Goal: Information Seeking & Learning: Check status

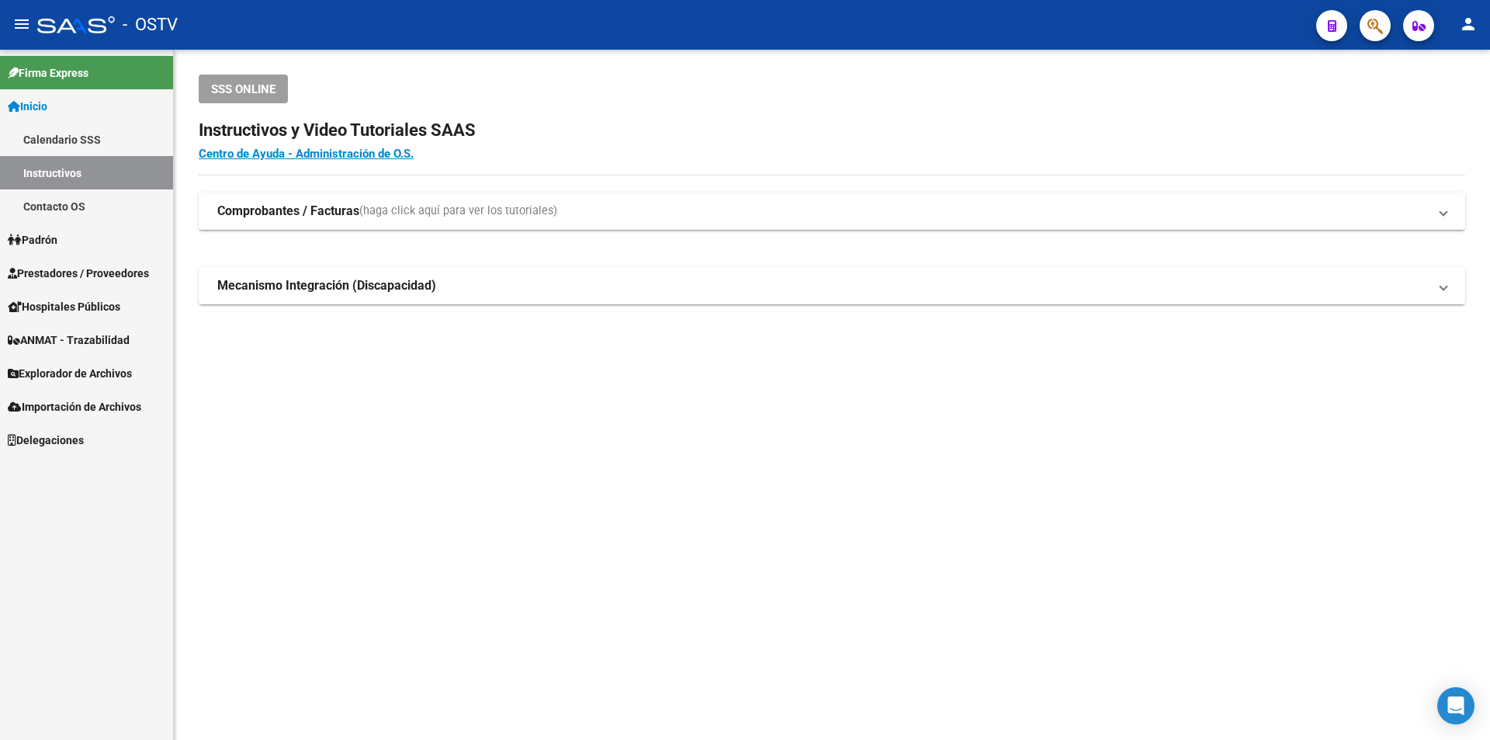
click at [61, 272] on span "Prestadores / Proveedores" at bounding box center [78, 273] width 141 height 17
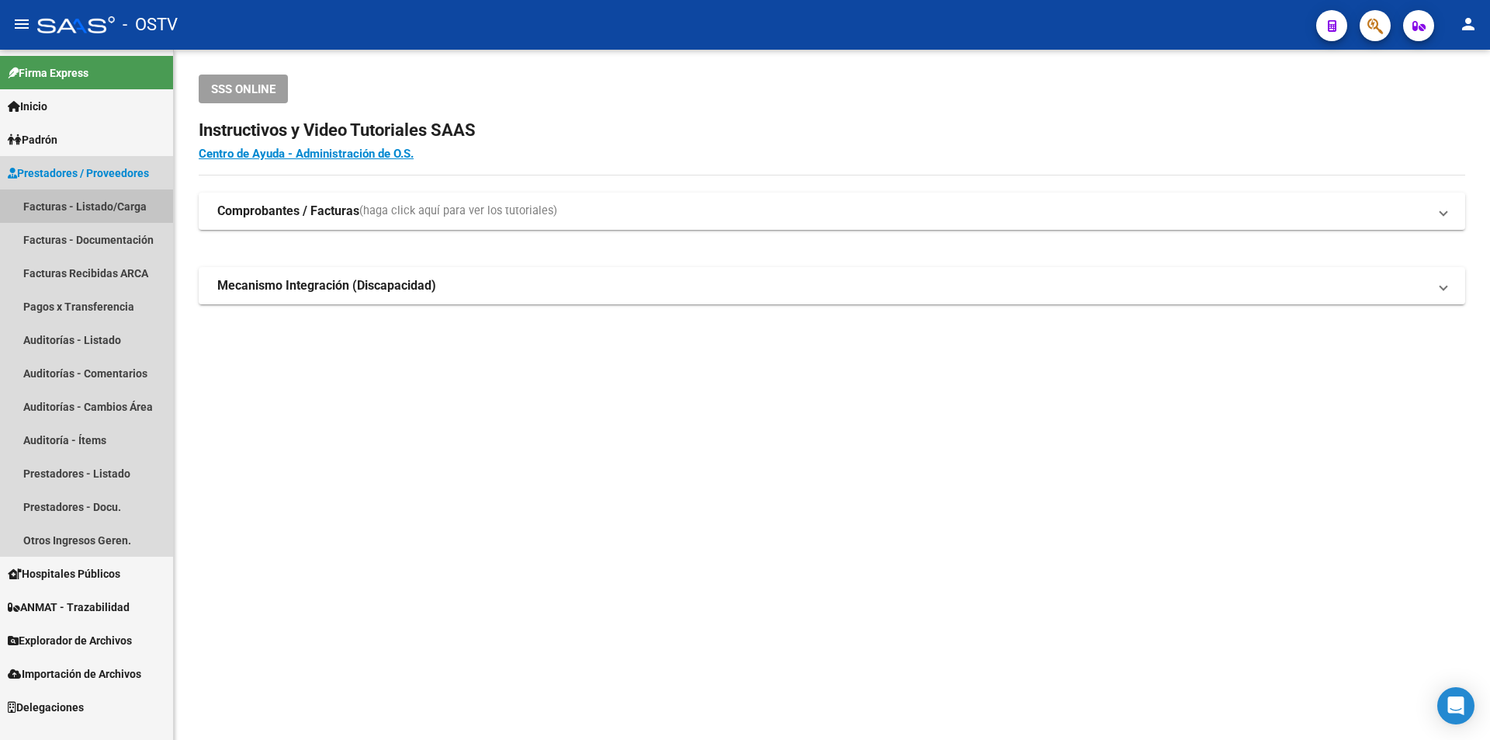
click at [107, 206] on link "Facturas - Listado/Carga" at bounding box center [86, 205] width 173 height 33
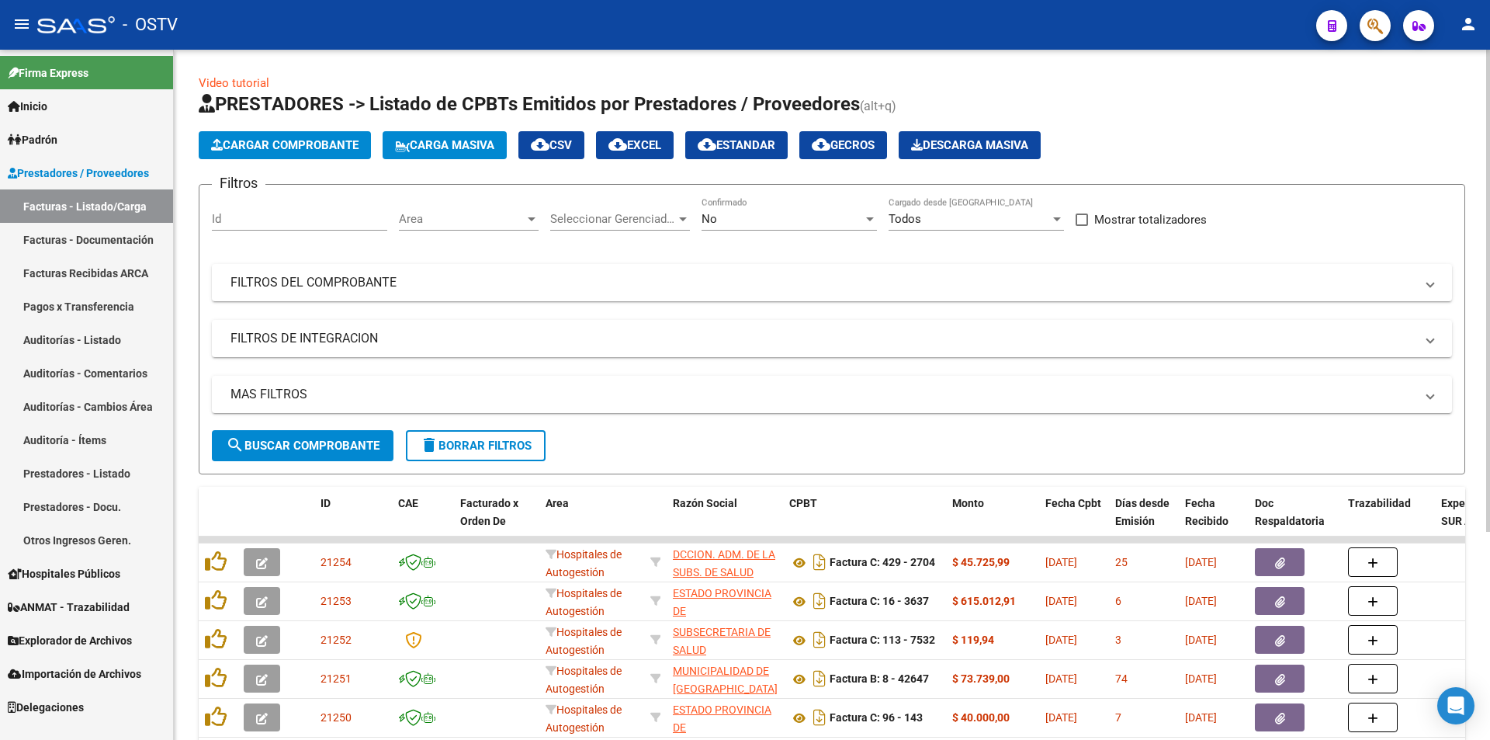
click at [762, 226] on div "No Confirmado" at bounding box center [789, 213] width 175 height 33
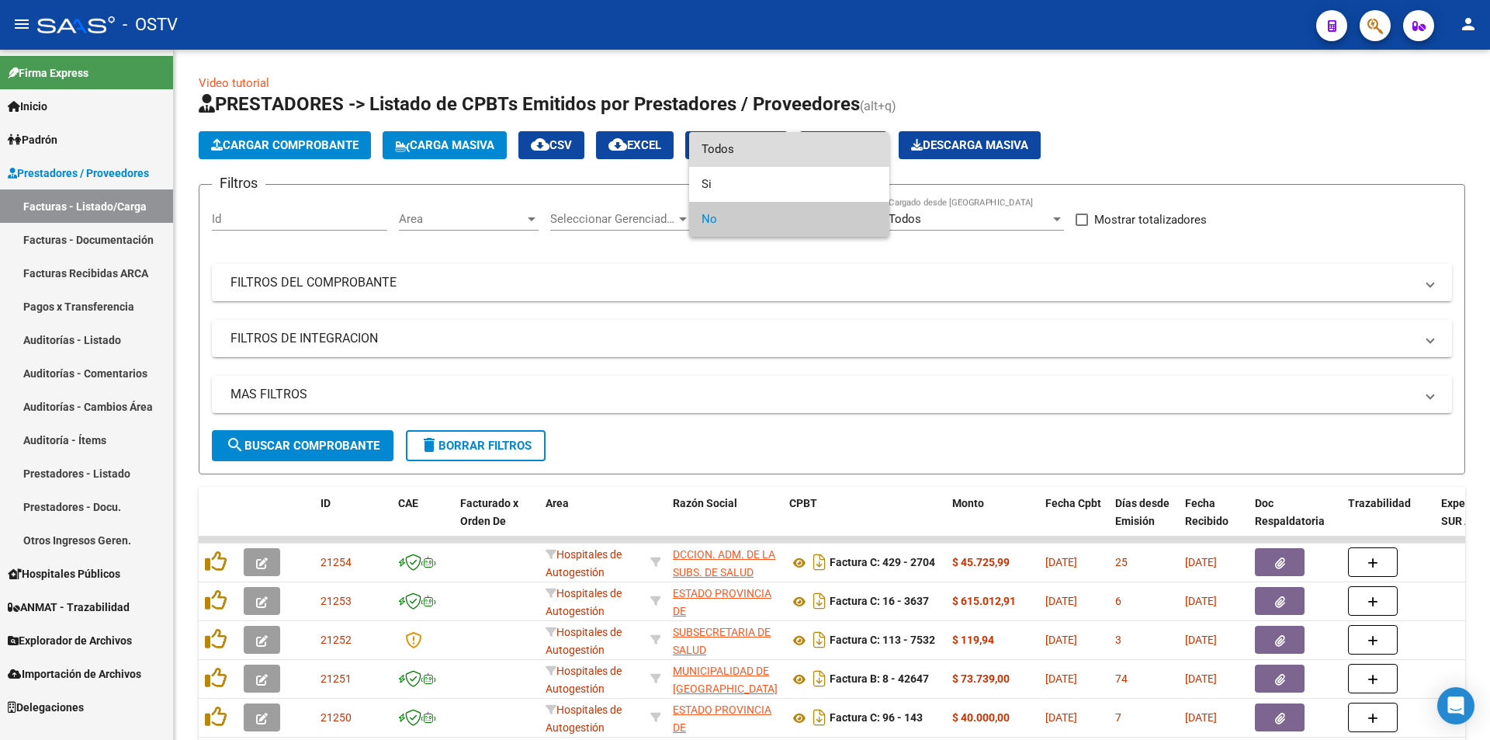
click at [749, 148] on span "Todos" at bounding box center [789, 149] width 175 height 35
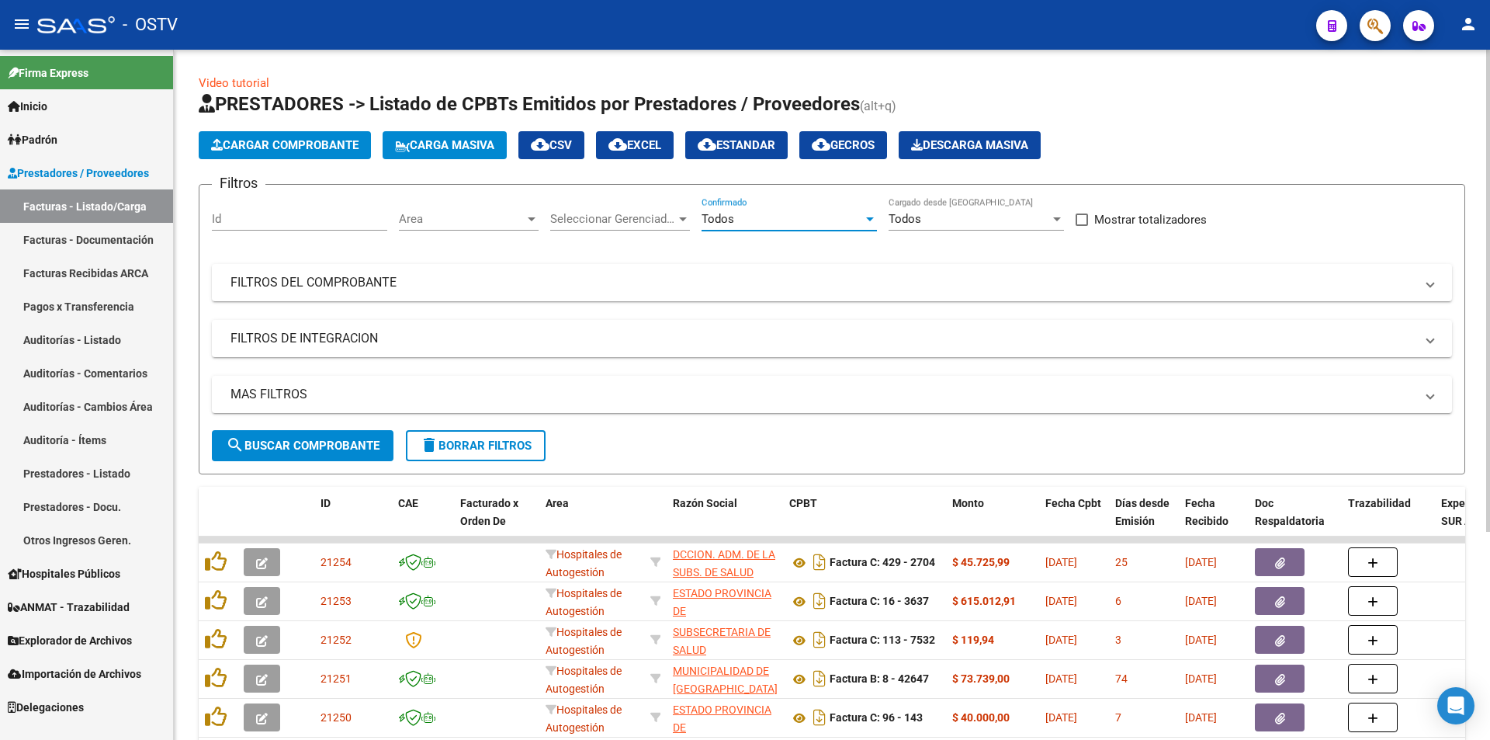
click at [286, 441] on span "search Buscar Comprobante" at bounding box center [303, 445] width 154 height 14
click at [290, 453] on button "search Buscar Comprobante" at bounding box center [303, 445] width 182 height 31
click at [313, 440] on span "search Buscar Comprobante" at bounding box center [303, 445] width 154 height 14
click at [309, 450] on span "search Buscar Comprobante" at bounding box center [303, 445] width 154 height 14
click at [307, 438] on span "search Buscar Comprobante" at bounding box center [303, 445] width 154 height 14
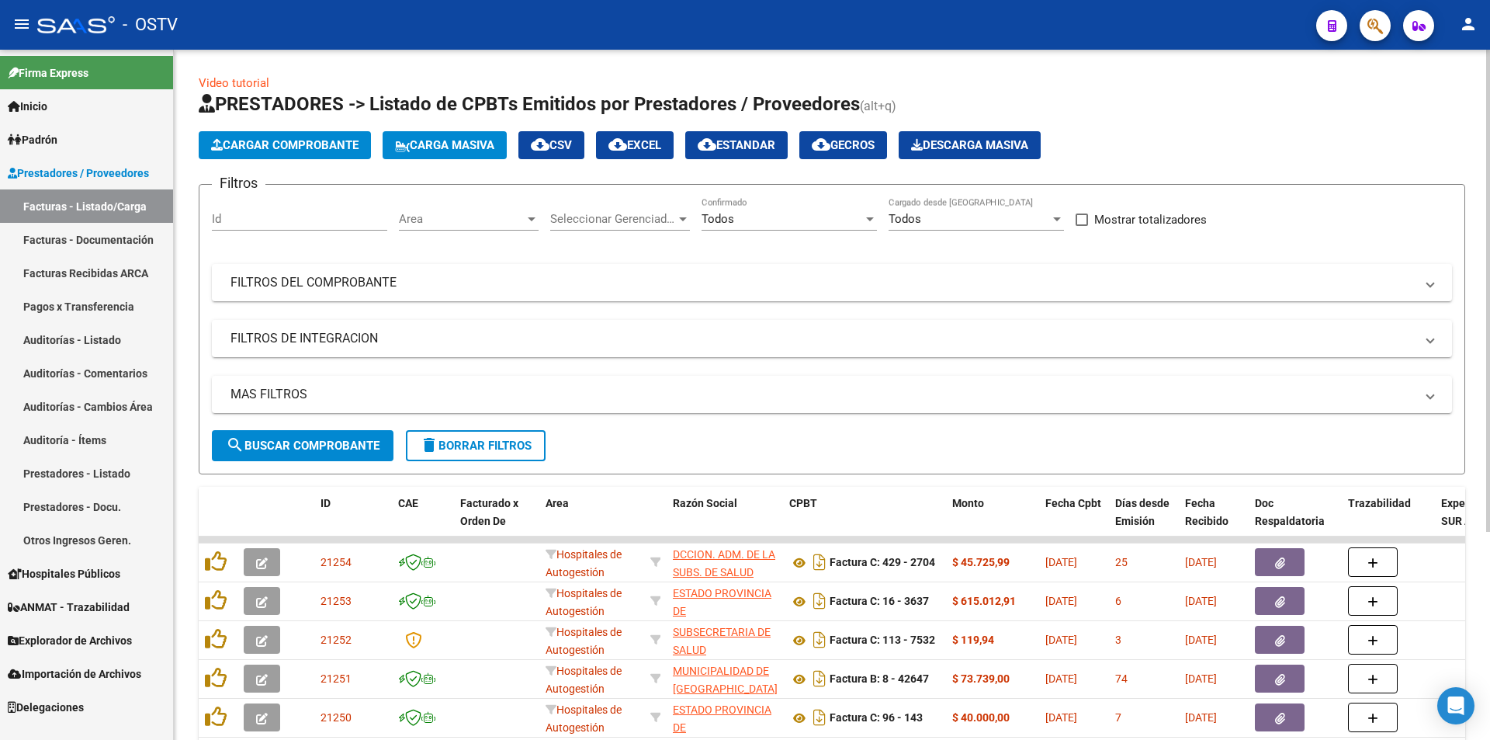
click at [302, 434] on button "search Buscar Comprobante" at bounding box center [303, 445] width 182 height 31
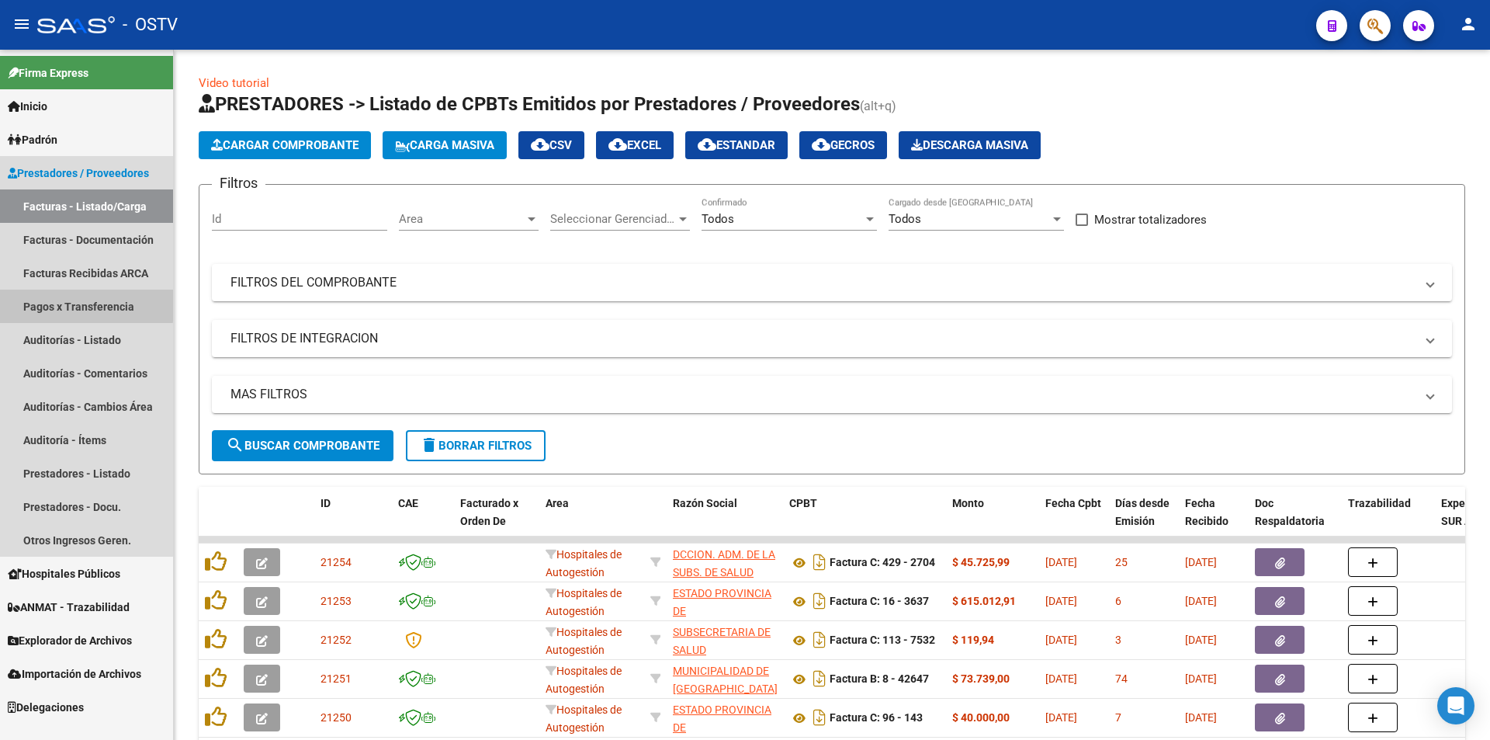
click at [37, 296] on link "Pagos x Transferencia" at bounding box center [86, 305] width 173 height 33
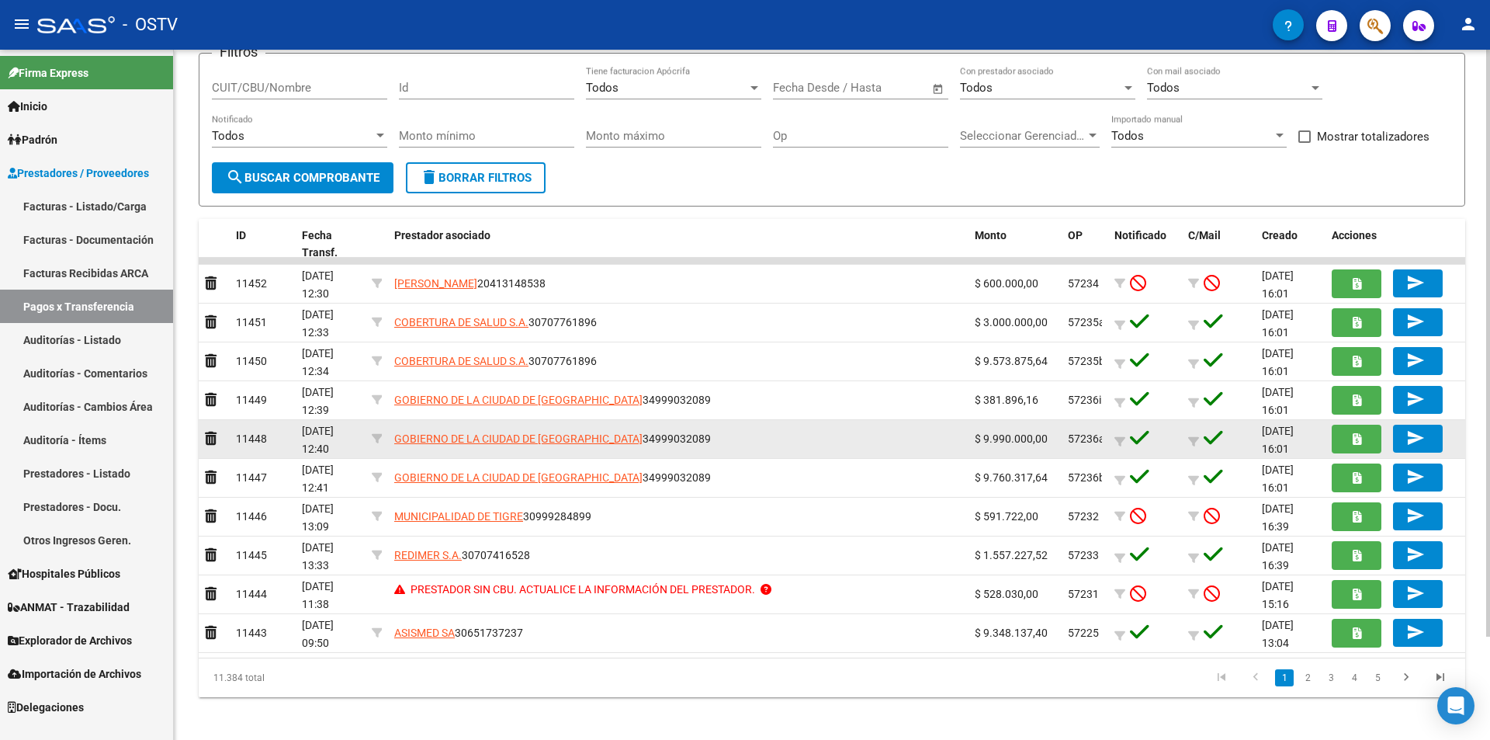
scroll to position [122, 0]
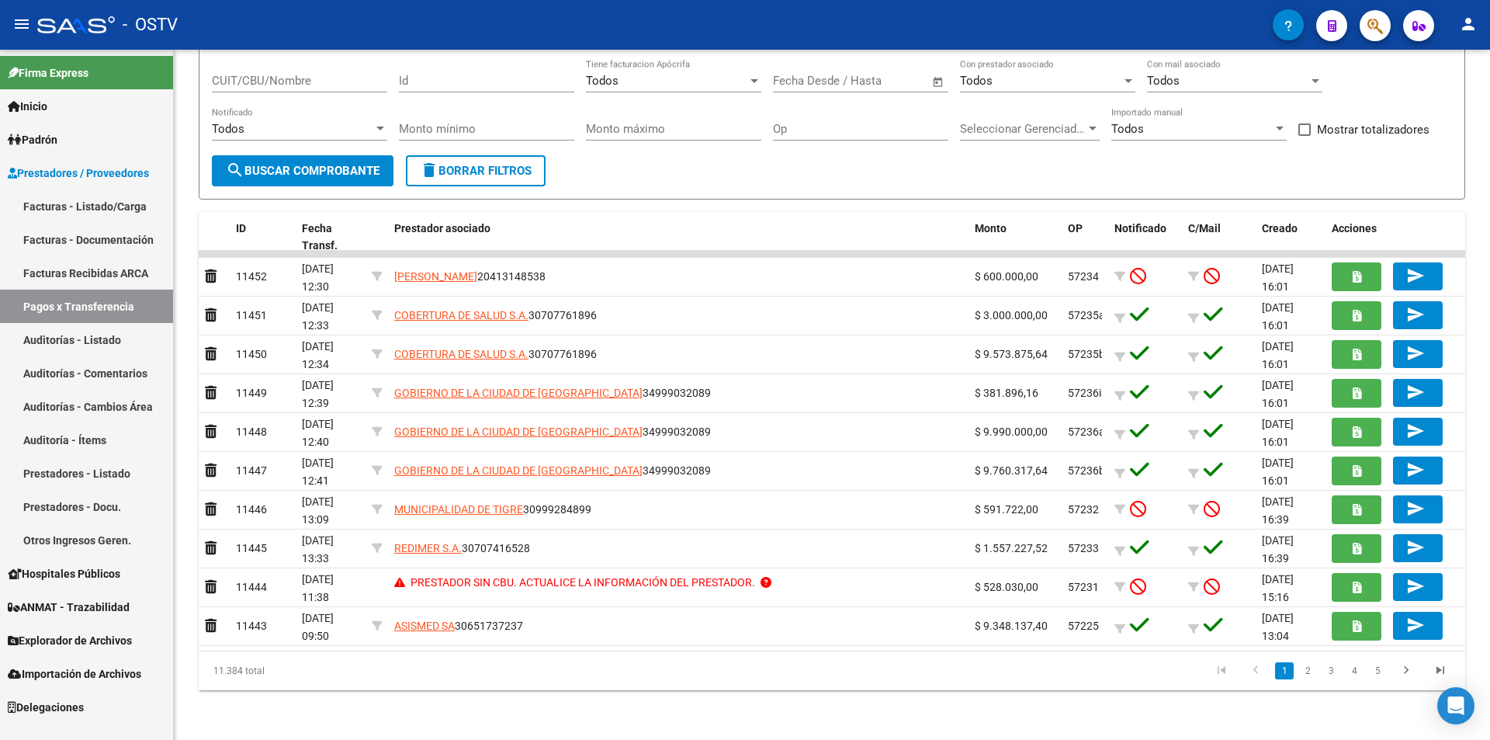
click at [92, 167] on span "Prestadores / Proveedores" at bounding box center [78, 173] width 141 height 17
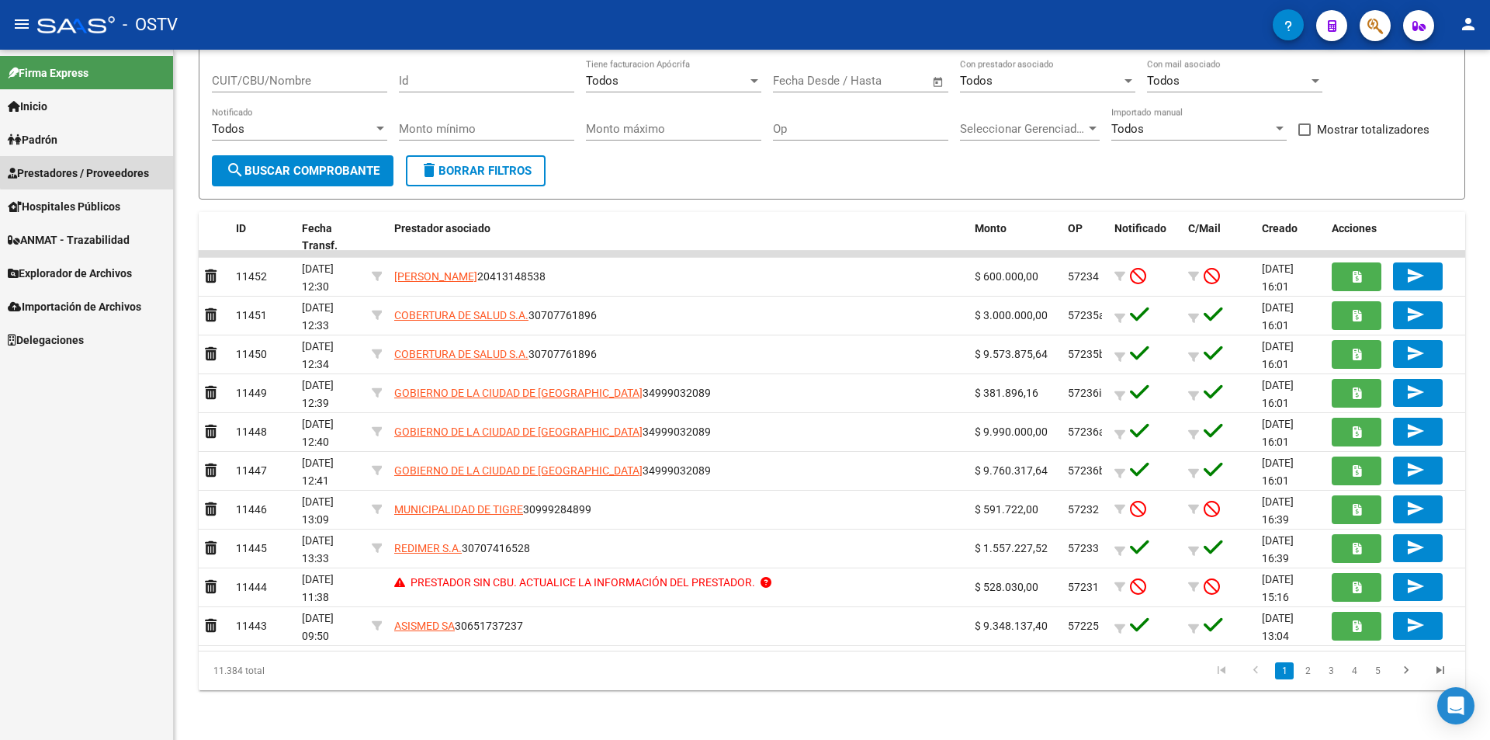
click at [92, 167] on span "Prestadores / Proveedores" at bounding box center [78, 173] width 141 height 17
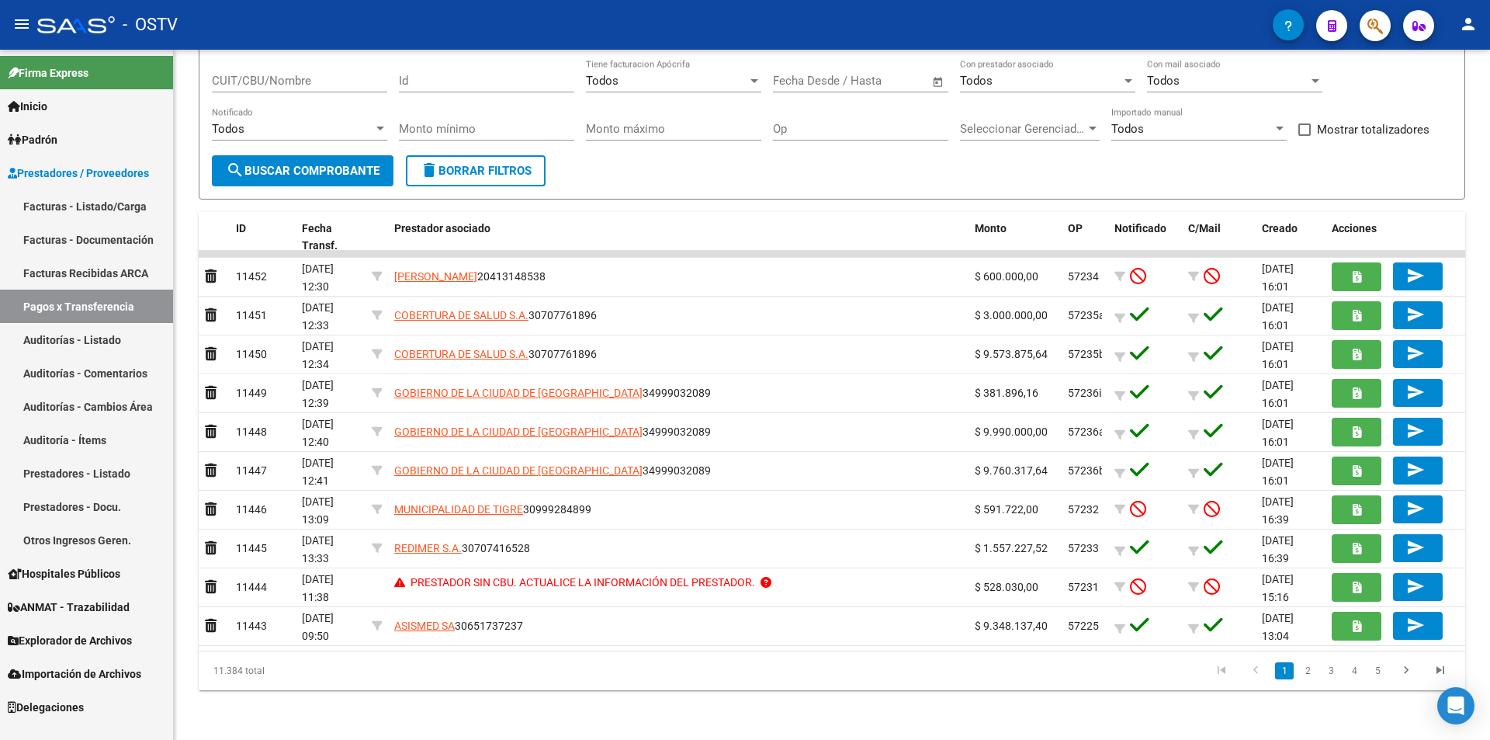
click at [89, 192] on link "Facturas - Listado/Carga" at bounding box center [86, 205] width 173 height 33
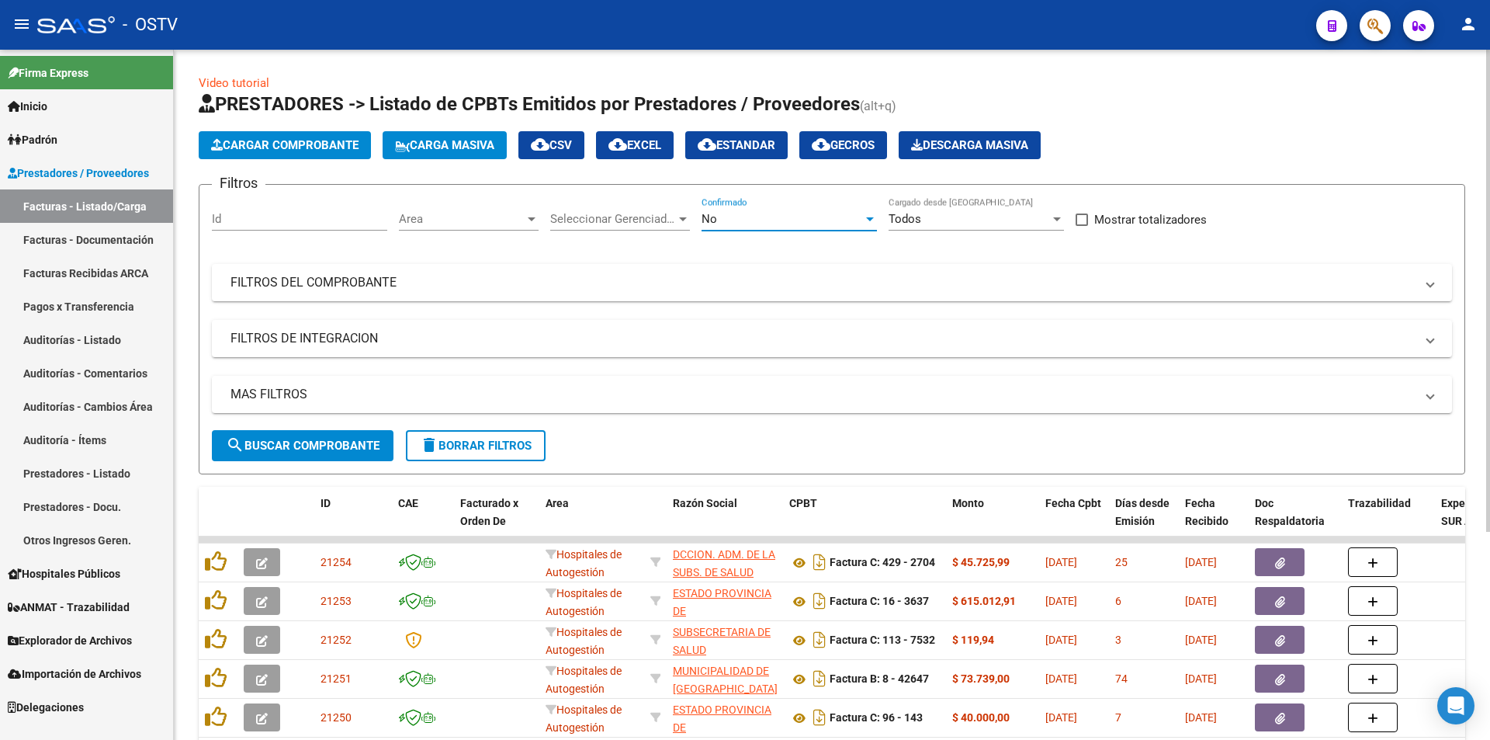
click at [746, 217] on div "No" at bounding box center [782, 219] width 161 height 14
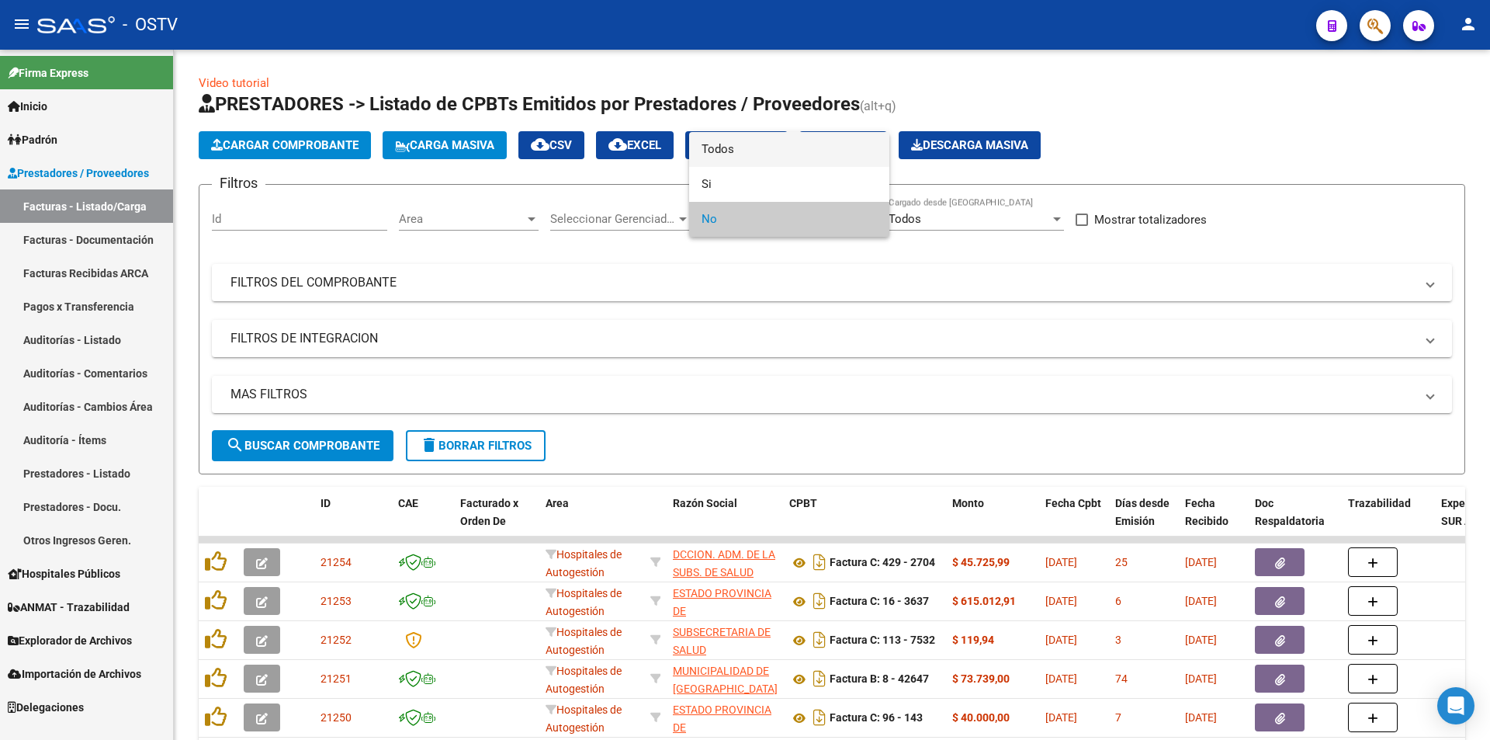
click at [743, 143] on span "Todos" at bounding box center [789, 149] width 175 height 35
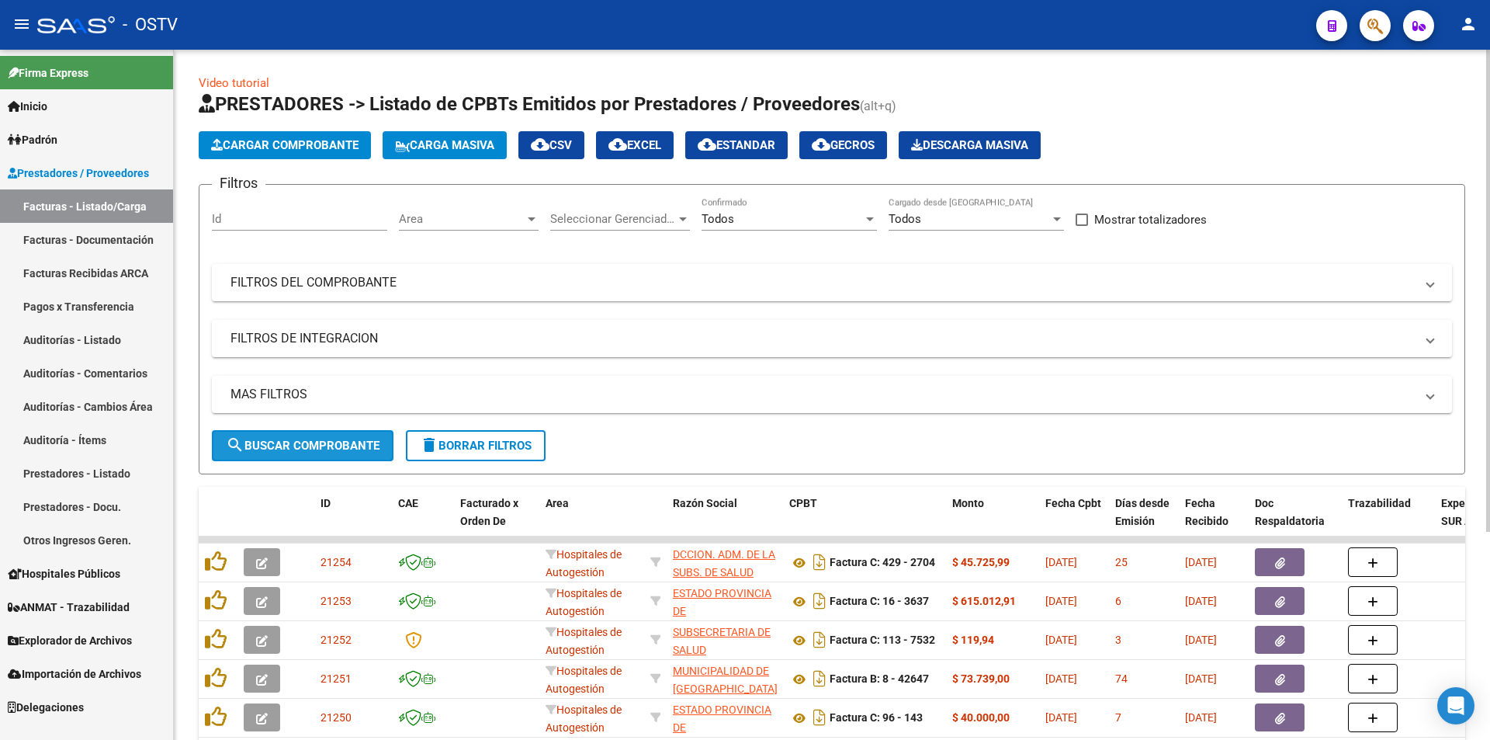
click at [308, 442] on span "search Buscar Comprobante" at bounding box center [303, 445] width 154 height 14
click at [303, 438] on span "search Buscar Comprobante" at bounding box center [303, 445] width 154 height 14
click at [344, 449] on span "search Buscar Comprobante" at bounding box center [303, 445] width 154 height 14
click at [311, 445] on span "search Buscar Comprobante" at bounding box center [303, 445] width 154 height 14
click at [302, 438] on span "search Buscar Comprobante" at bounding box center [303, 445] width 154 height 14
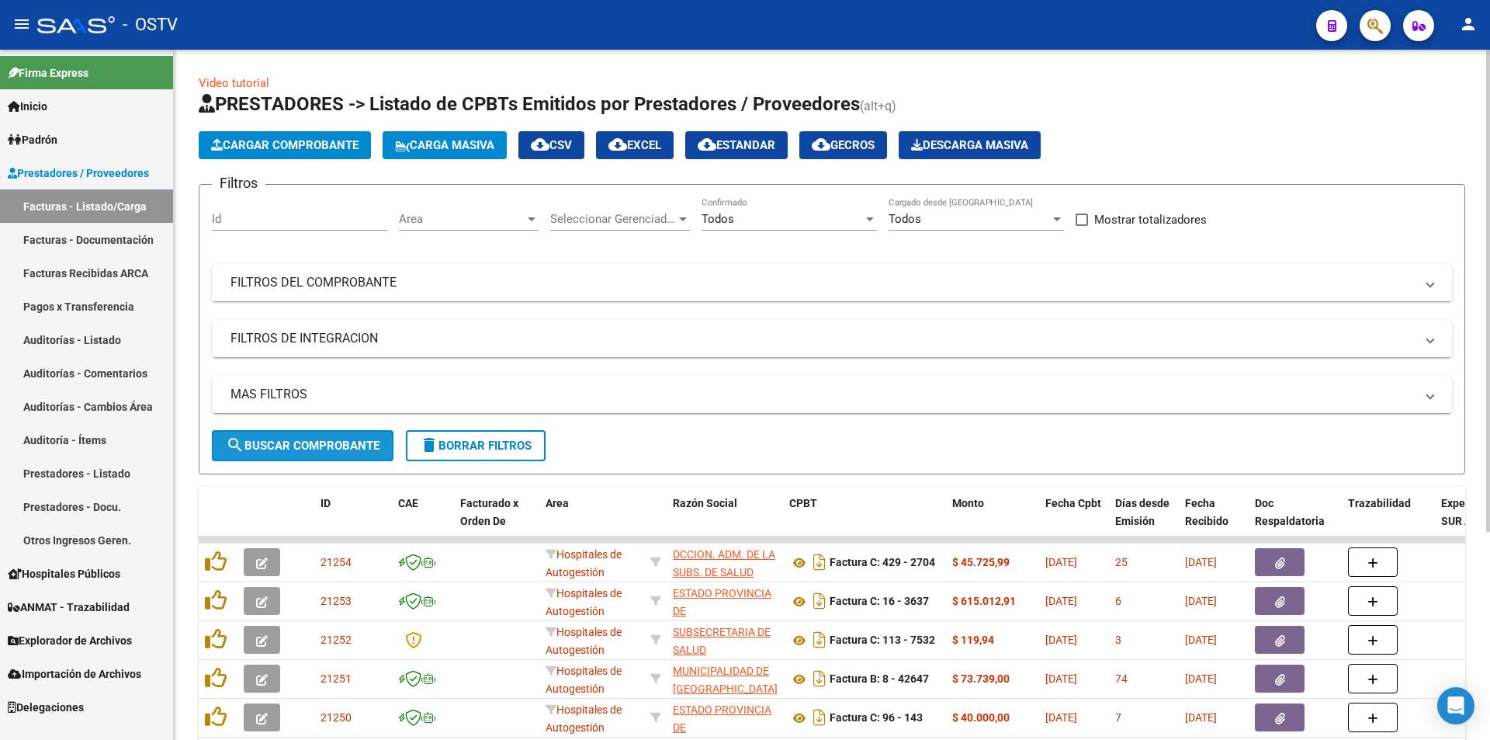
click at [307, 435] on button "search Buscar Comprobante" at bounding box center [303, 445] width 182 height 31
click at [300, 442] on span "search Buscar Comprobante" at bounding box center [303, 445] width 154 height 14
click at [298, 444] on span "search Buscar Comprobante" at bounding box center [303, 445] width 154 height 14
click at [298, 446] on span "search Buscar Comprobante" at bounding box center [303, 445] width 154 height 14
click at [303, 450] on span "search Buscar Comprobante" at bounding box center [303, 445] width 154 height 14
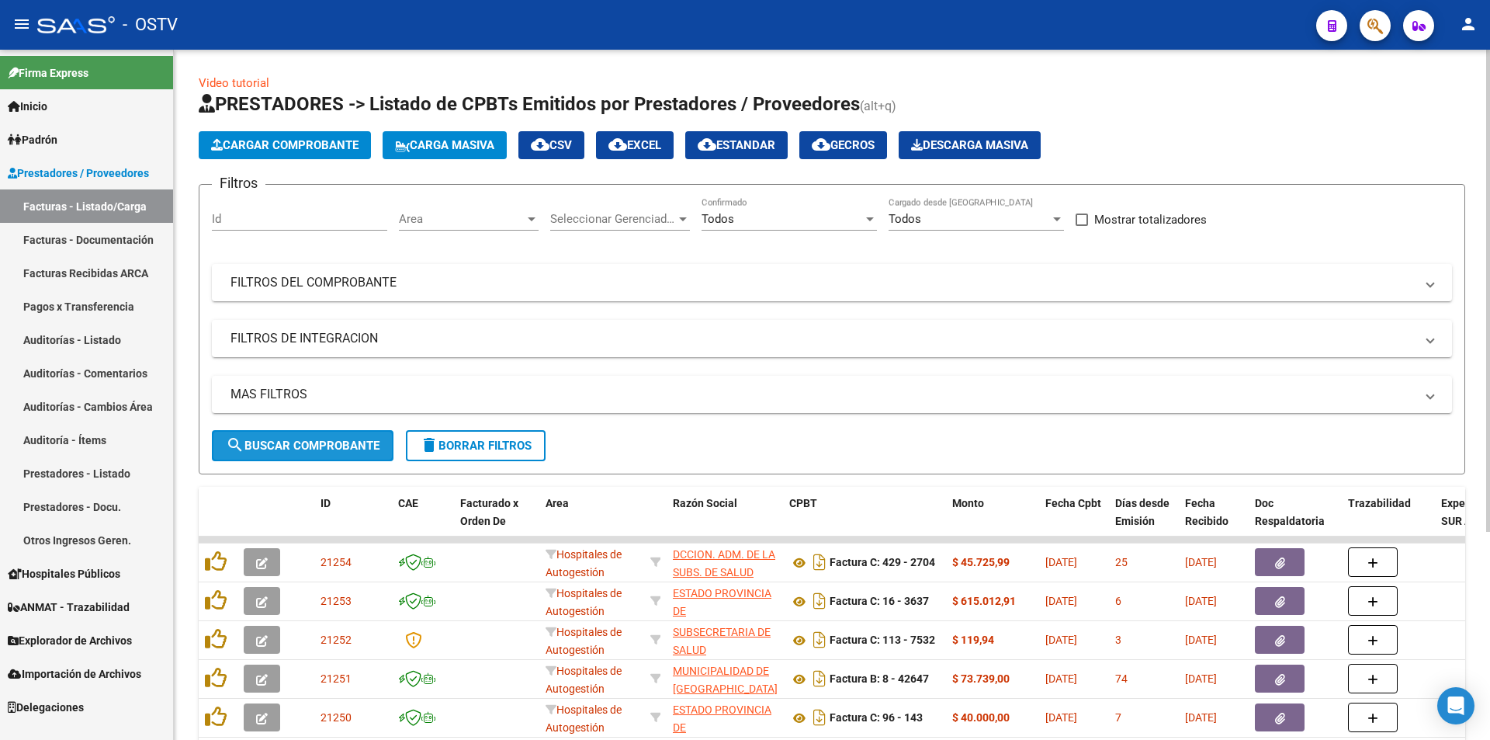
click at [303, 450] on span "search Buscar Comprobante" at bounding box center [303, 445] width 154 height 14
click at [308, 438] on span "search Buscar Comprobante" at bounding box center [303, 445] width 154 height 14
click at [304, 451] on span "search Buscar Comprobante" at bounding box center [303, 445] width 154 height 14
click at [319, 430] on button "search Buscar Comprobante" at bounding box center [303, 445] width 182 height 31
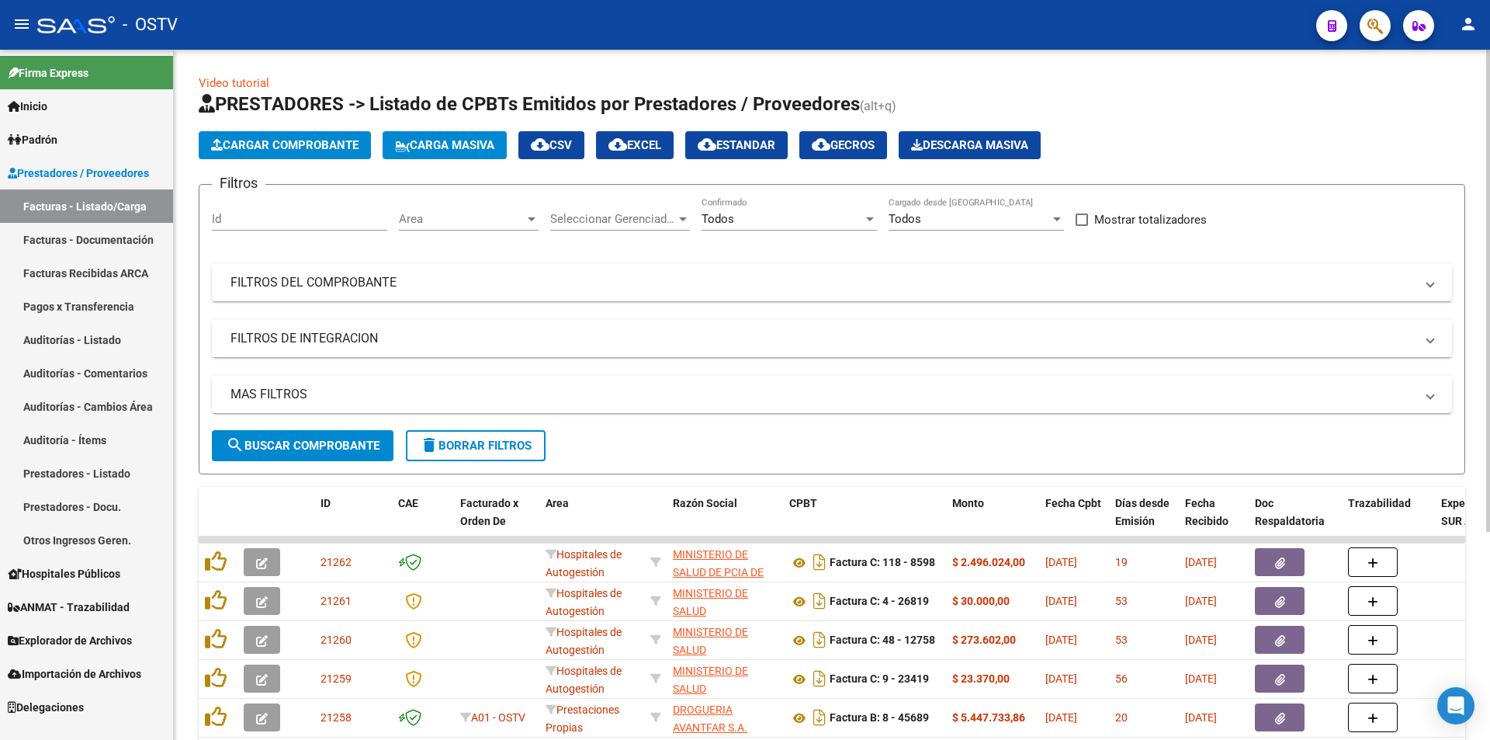
click at [315, 441] on span "search Buscar Comprobante" at bounding box center [303, 445] width 154 height 14
click at [310, 444] on span "search Buscar Comprobante" at bounding box center [303, 445] width 154 height 14
click at [309, 435] on button "search Buscar Comprobante" at bounding box center [303, 445] width 182 height 31
click at [310, 447] on span "search Buscar Comprobante" at bounding box center [303, 445] width 154 height 14
click at [308, 442] on span "search Buscar Comprobante" at bounding box center [303, 445] width 154 height 14
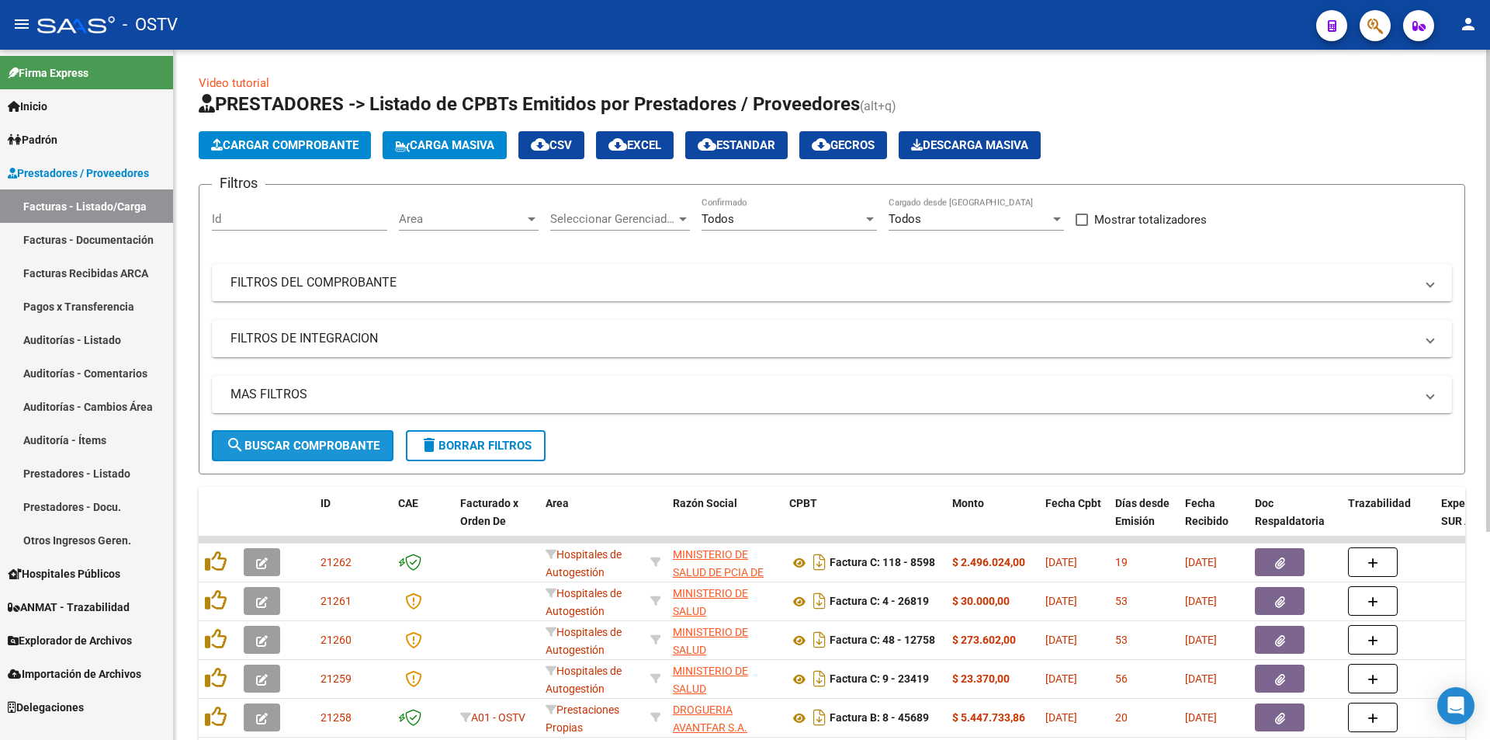
click at [308, 433] on button "search Buscar Comprobante" at bounding box center [303, 445] width 182 height 31
click at [292, 448] on span "search Buscar Comprobante" at bounding box center [303, 445] width 154 height 14
click at [317, 438] on span "search Buscar Comprobante" at bounding box center [303, 445] width 154 height 14
click at [317, 446] on span "search Buscar Comprobante" at bounding box center [303, 445] width 154 height 14
click at [303, 441] on span "search Buscar Comprobante" at bounding box center [303, 445] width 154 height 14
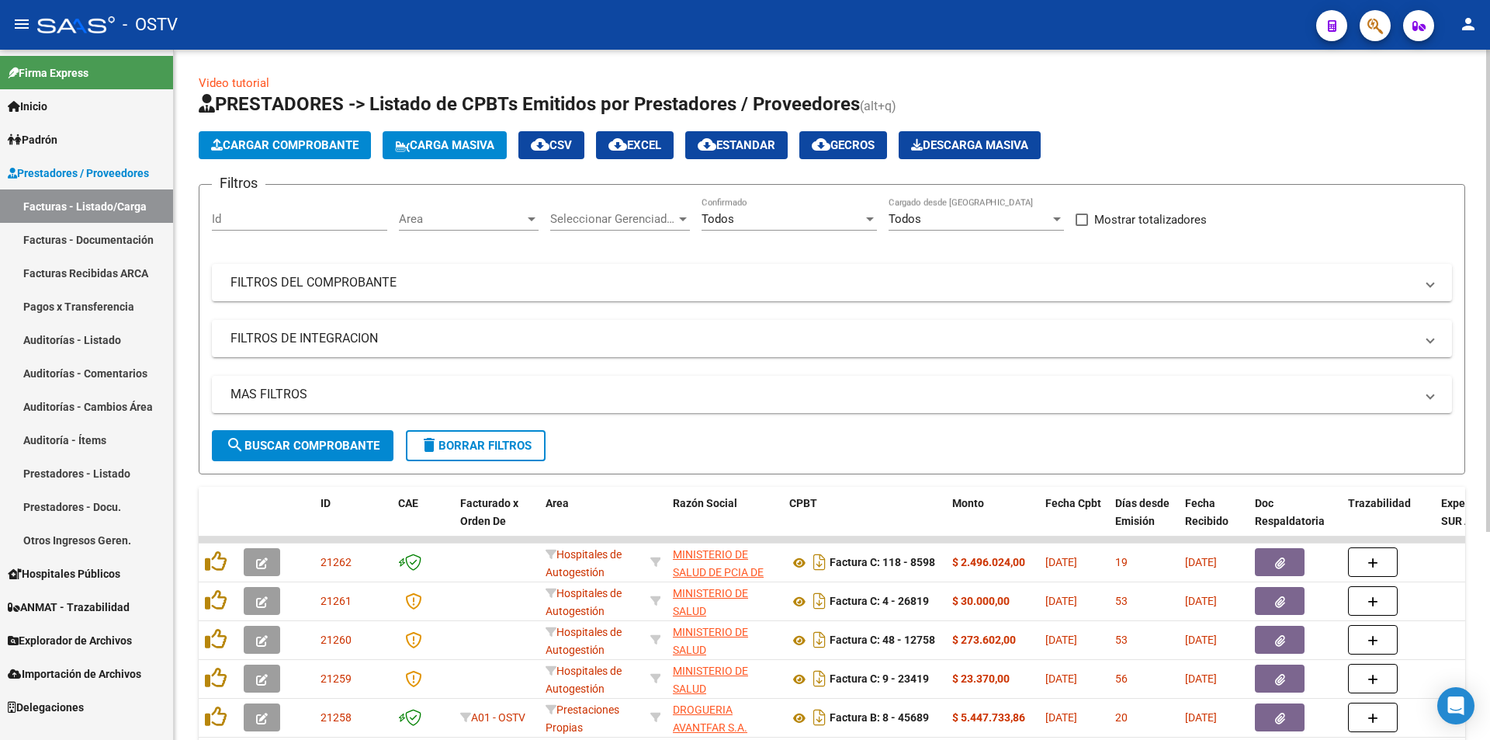
click at [308, 438] on span "search Buscar Comprobante" at bounding box center [303, 445] width 154 height 14
click at [104, 206] on link "Facturas - Listado/Carga" at bounding box center [86, 205] width 173 height 33
click at [294, 451] on span "search Buscar Comprobante" at bounding box center [303, 445] width 154 height 14
click at [289, 439] on span "search Buscar Comprobante" at bounding box center [303, 445] width 154 height 14
click at [302, 428] on div "MAS FILTROS Todos Con Doc. Respaldatoria Todos Con Trazabilidad Todos Asociado …" at bounding box center [832, 403] width 1240 height 54
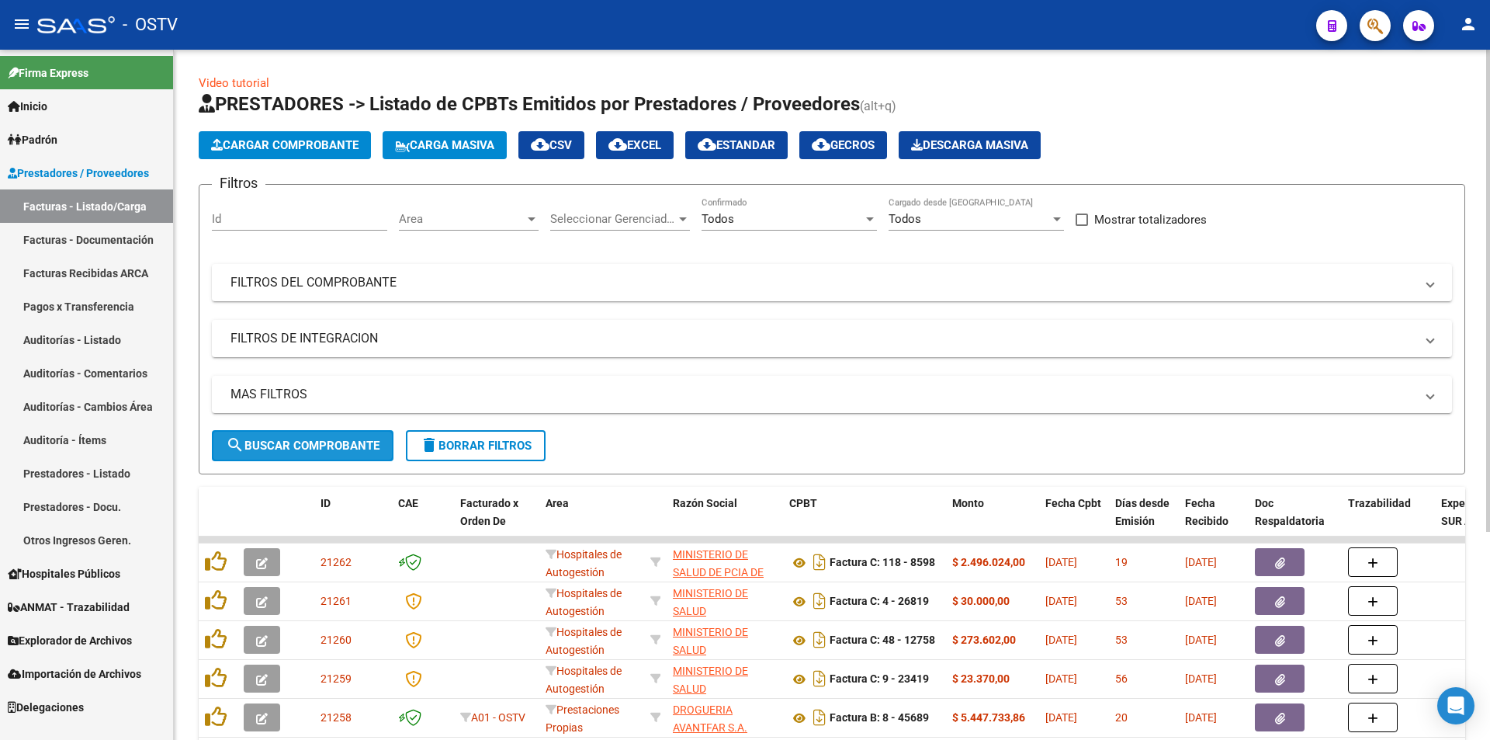
click at [310, 438] on span "search Buscar Comprobante" at bounding box center [303, 445] width 154 height 14
click at [314, 435] on button "search Buscar Comprobante" at bounding box center [303, 445] width 182 height 31
click at [86, 199] on link "Facturas - Listado/Carga" at bounding box center [86, 205] width 173 height 33
click at [307, 448] on span "search Buscar Comprobante" at bounding box center [303, 445] width 154 height 14
click at [305, 444] on span "search Buscar Comprobante" at bounding box center [303, 445] width 154 height 14
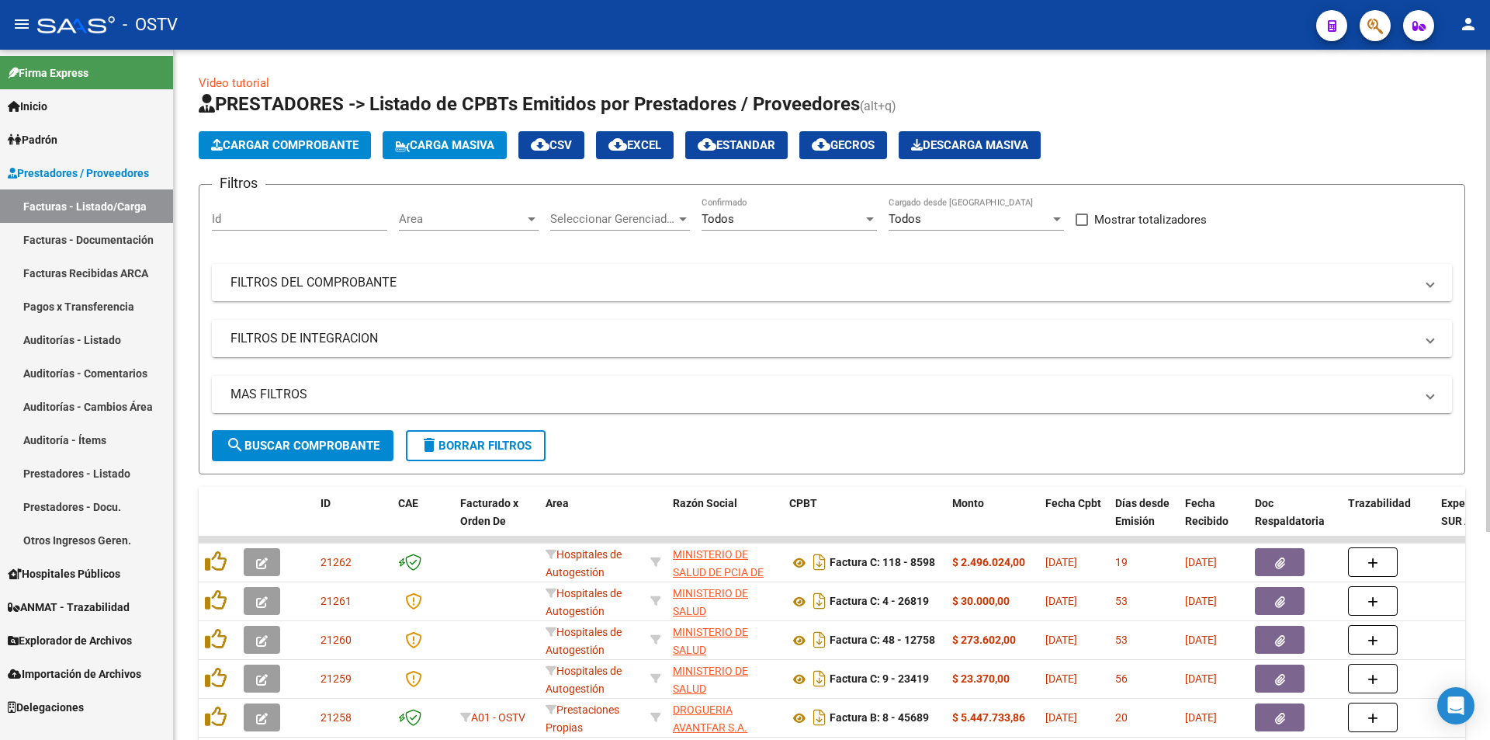
click at [314, 440] on span "search Buscar Comprobante" at bounding box center [303, 445] width 154 height 14
click at [305, 444] on span "search Buscar Comprobante" at bounding box center [303, 445] width 154 height 14
click at [301, 441] on span "search Buscar Comprobante" at bounding box center [303, 445] width 154 height 14
click at [300, 439] on span "search Buscar Comprobante" at bounding box center [303, 445] width 154 height 14
click at [301, 438] on span "search Buscar Comprobante" at bounding box center [303, 445] width 154 height 14
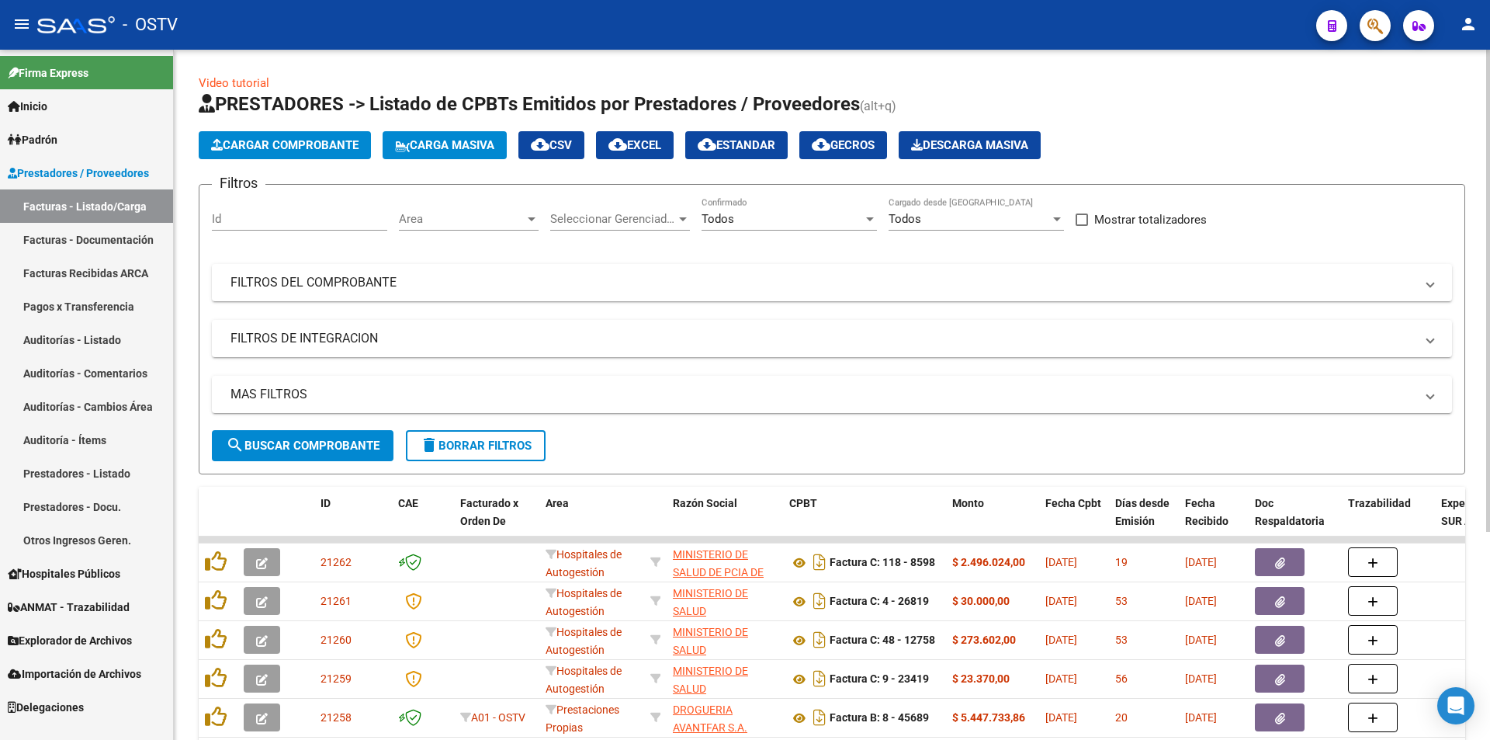
click at [310, 438] on span "search Buscar Comprobante" at bounding box center [303, 445] width 154 height 14
click at [304, 447] on span "search Buscar Comprobante" at bounding box center [303, 445] width 154 height 14
click at [301, 454] on button "search Buscar Comprobante" at bounding box center [303, 445] width 182 height 31
click at [307, 444] on span "search Buscar Comprobante" at bounding box center [303, 445] width 154 height 14
click at [306, 442] on span "search Buscar Comprobante" at bounding box center [303, 445] width 154 height 14
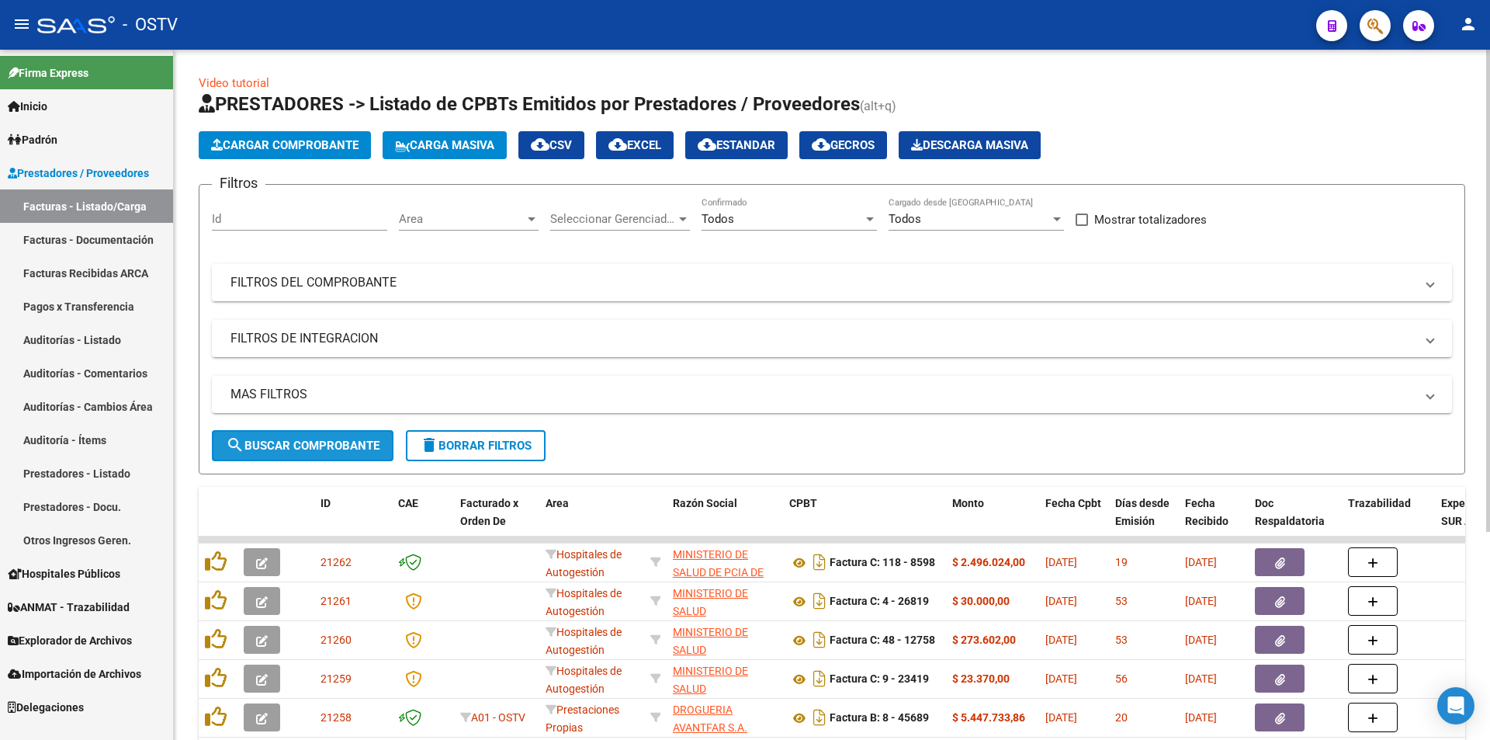
click at [306, 443] on span "search Buscar Comprobante" at bounding box center [303, 445] width 154 height 14
click at [310, 445] on span "search Buscar Comprobante" at bounding box center [303, 445] width 154 height 14
click at [310, 441] on span "search Buscar Comprobante" at bounding box center [303, 445] width 154 height 14
click at [296, 448] on span "search Buscar Comprobante" at bounding box center [303, 445] width 154 height 14
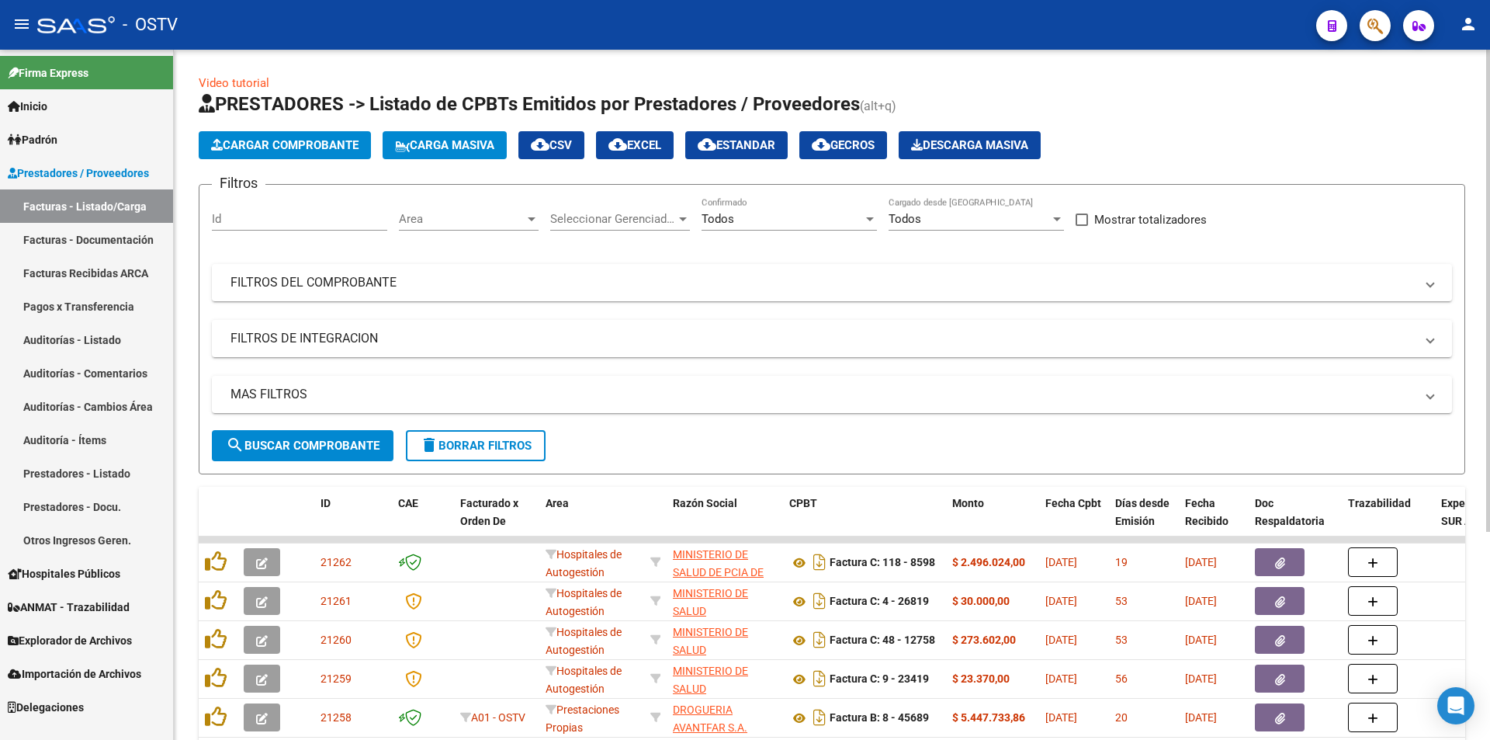
click at [303, 444] on span "search Buscar Comprobante" at bounding box center [303, 445] width 154 height 14
click at [278, 447] on span "search Buscar Comprobante" at bounding box center [303, 445] width 154 height 14
click at [299, 448] on span "search Buscar Comprobante" at bounding box center [303, 445] width 154 height 14
click at [296, 441] on span "search Buscar Comprobante" at bounding box center [303, 445] width 154 height 14
click at [304, 441] on span "search Buscar Comprobante" at bounding box center [303, 445] width 154 height 14
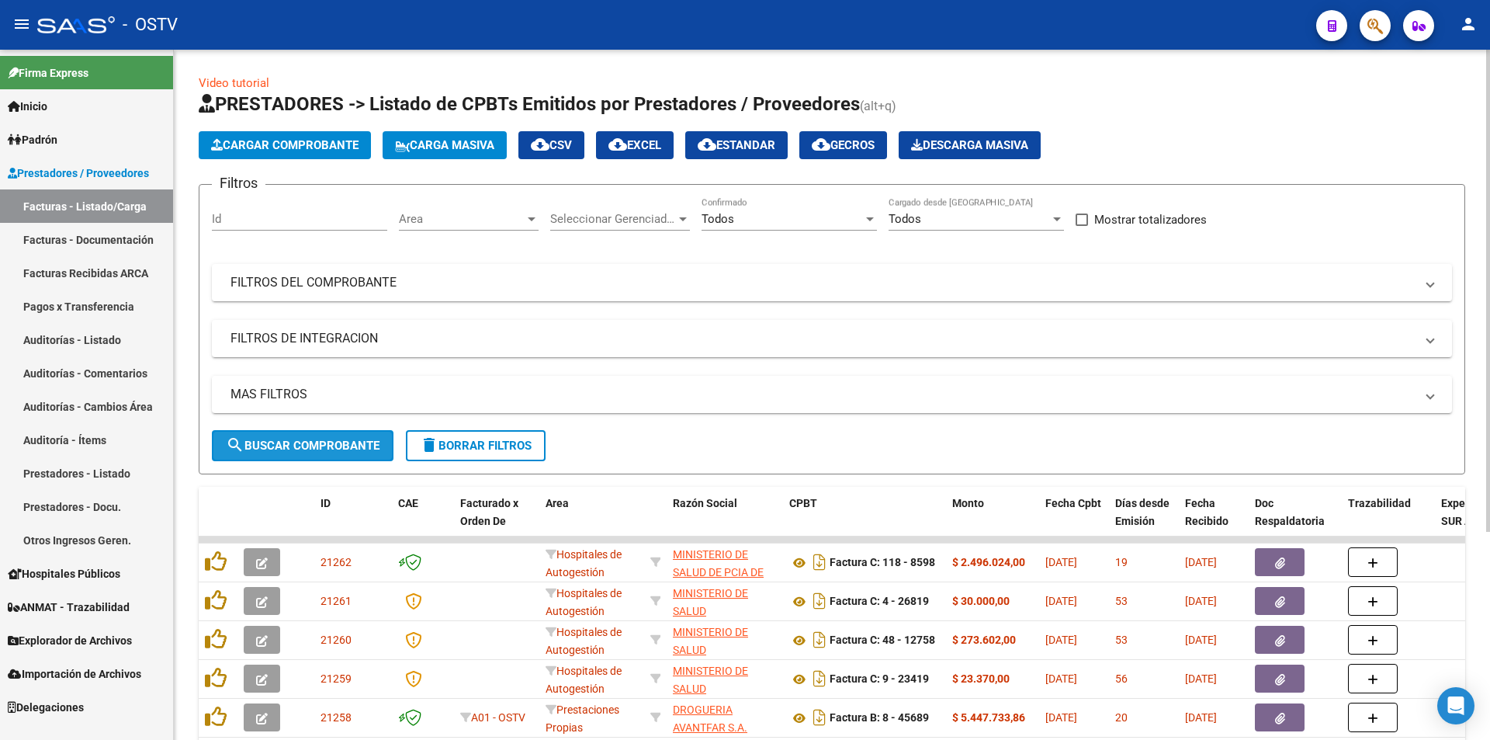
click at [307, 444] on span "search Buscar Comprobante" at bounding box center [303, 445] width 154 height 14
click at [292, 443] on span "search Buscar Comprobante" at bounding box center [303, 445] width 154 height 14
click at [320, 443] on span "search Buscar Comprobante" at bounding box center [303, 445] width 154 height 14
click at [310, 435] on button "search Buscar Comprobante" at bounding box center [303, 445] width 182 height 31
click at [309, 441] on span "search Buscar Comprobante" at bounding box center [303, 445] width 154 height 14
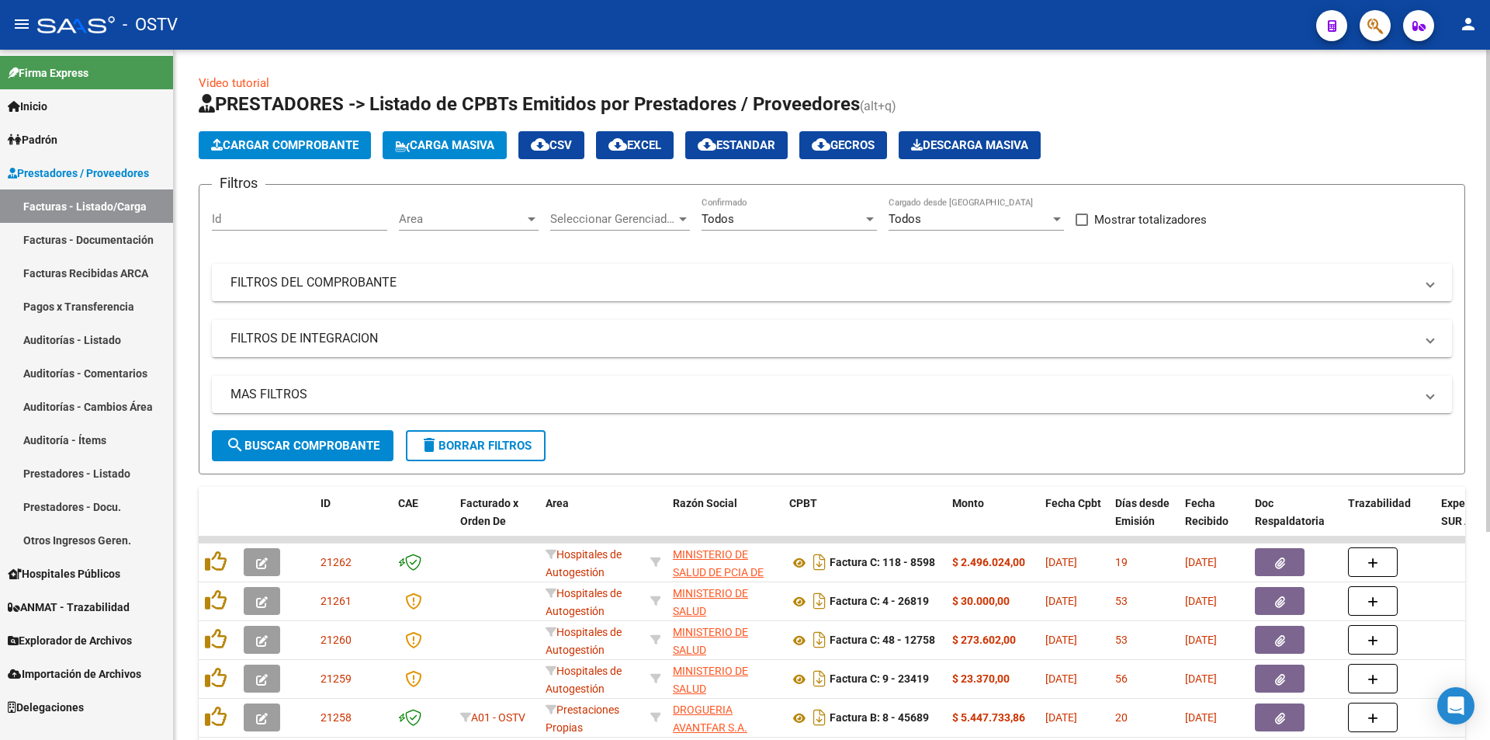
click at [301, 438] on span "search Buscar Comprobante" at bounding box center [303, 445] width 154 height 14
click at [306, 441] on span "search Buscar Comprobante" at bounding box center [303, 445] width 154 height 14
click at [310, 449] on span "search Buscar Comprobante" at bounding box center [303, 445] width 154 height 14
click at [301, 455] on button "search Buscar Comprobante" at bounding box center [303, 445] width 182 height 31
click at [295, 448] on span "search Buscar Comprobante" at bounding box center [303, 445] width 154 height 14
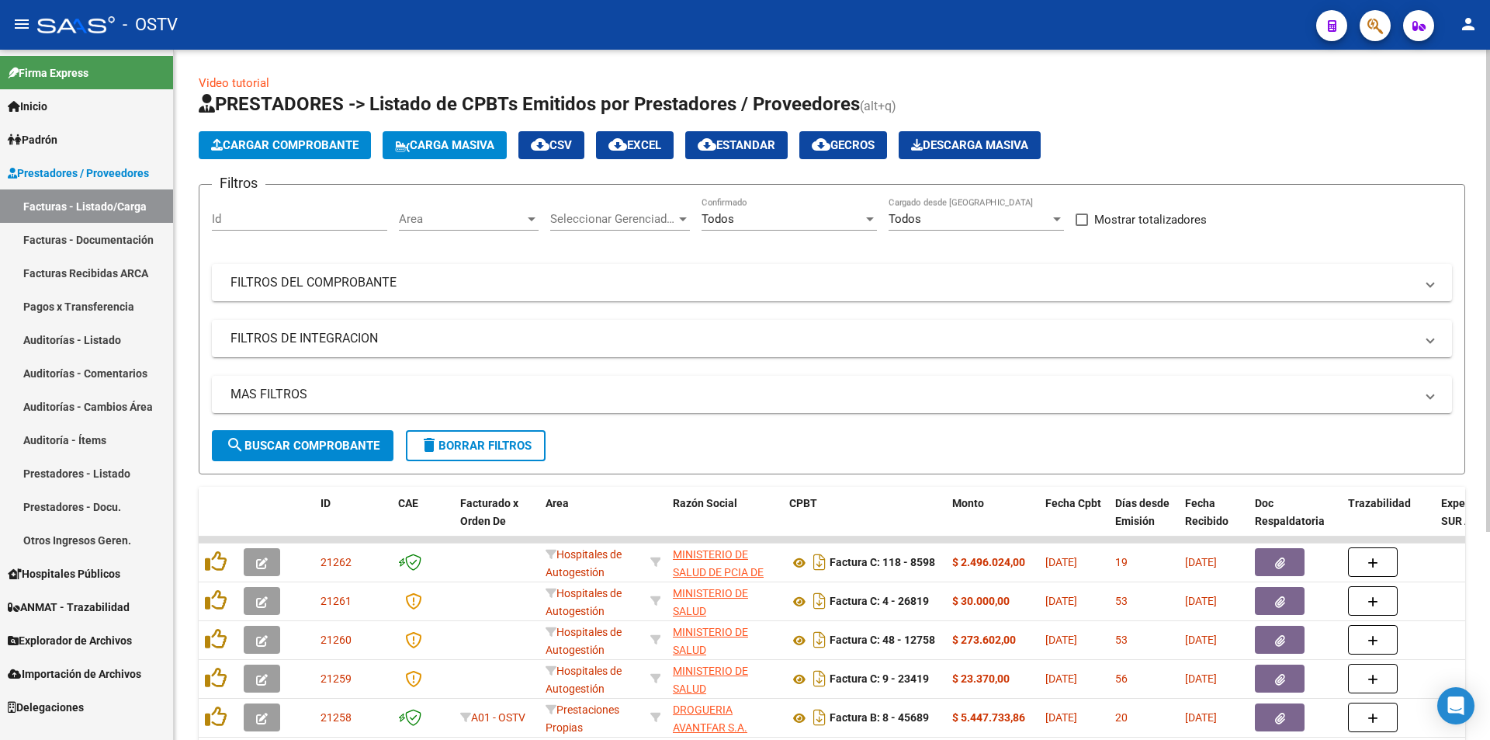
click at [292, 445] on span "search Buscar Comprobante" at bounding box center [303, 445] width 154 height 14
click at [309, 446] on span "search Buscar Comprobante" at bounding box center [303, 445] width 154 height 14
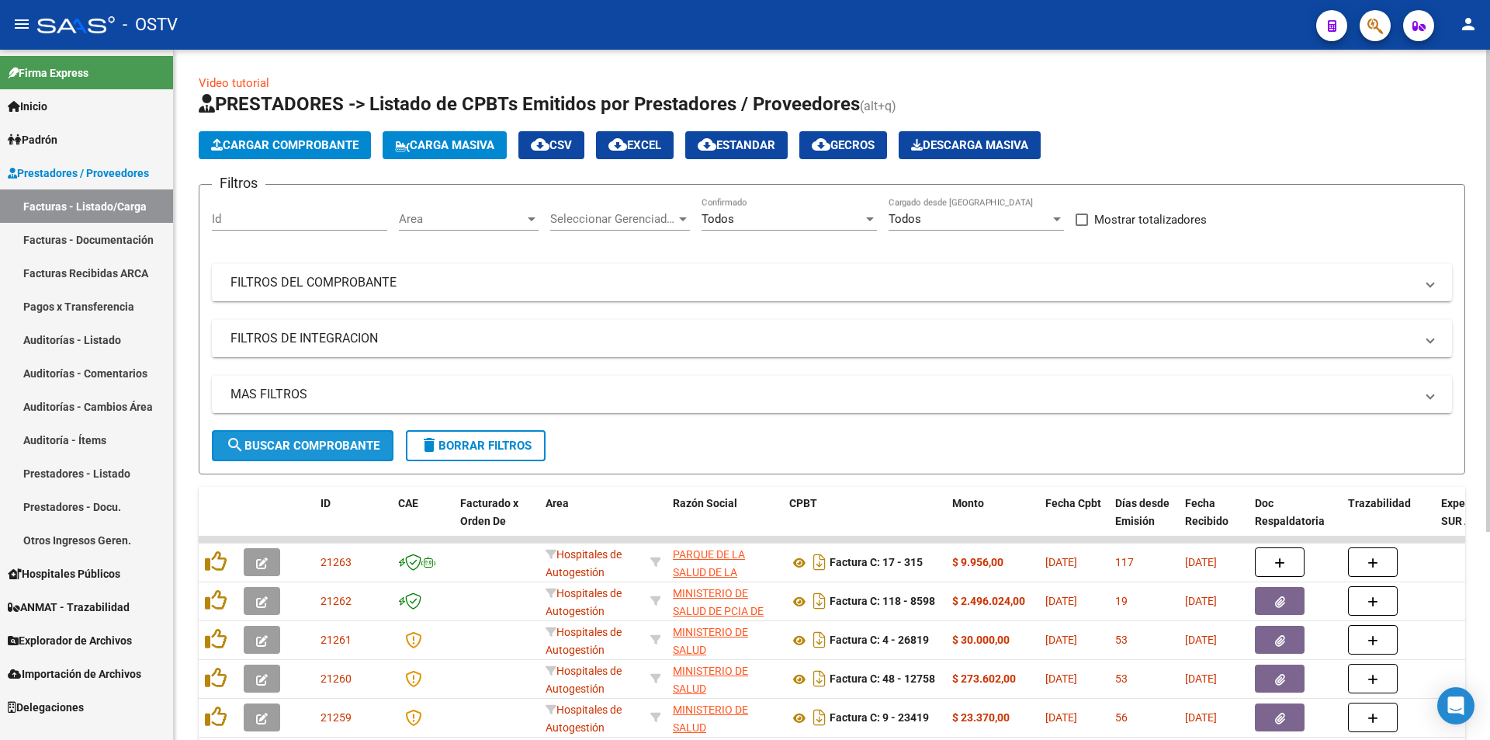
click at [303, 437] on button "search Buscar Comprobante" at bounding box center [303, 445] width 182 height 31
click at [303, 439] on span "search Buscar Comprobante" at bounding box center [303, 445] width 154 height 14
click at [304, 443] on span "search Buscar Comprobante" at bounding box center [303, 445] width 154 height 14
click at [307, 440] on span "search Buscar Comprobante" at bounding box center [303, 445] width 154 height 14
click at [309, 439] on button "search Buscar Comprobante" at bounding box center [303, 445] width 182 height 31
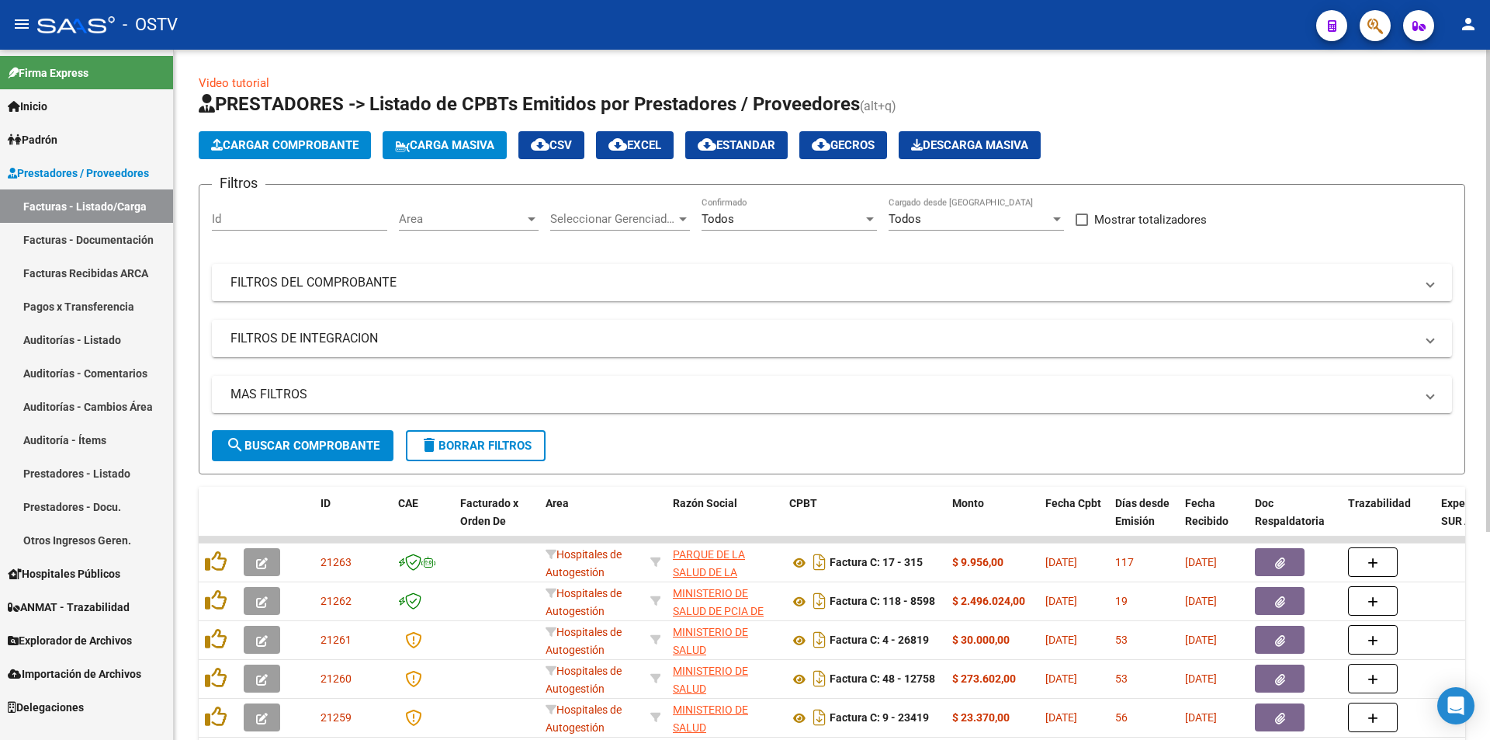
click at [307, 439] on span "search Buscar Comprobante" at bounding box center [303, 445] width 154 height 14
click at [341, 452] on button "search Buscar Comprobante" at bounding box center [303, 445] width 182 height 31
click at [313, 441] on span "search Buscar Comprobante" at bounding box center [303, 445] width 154 height 14
click at [304, 442] on span "search Buscar Comprobante" at bounding box center [303, 445] width 154 height 14
click at [301, 437] on button "search Buscar Comprobante" at bounding box center [303, 445] width 182 height 31
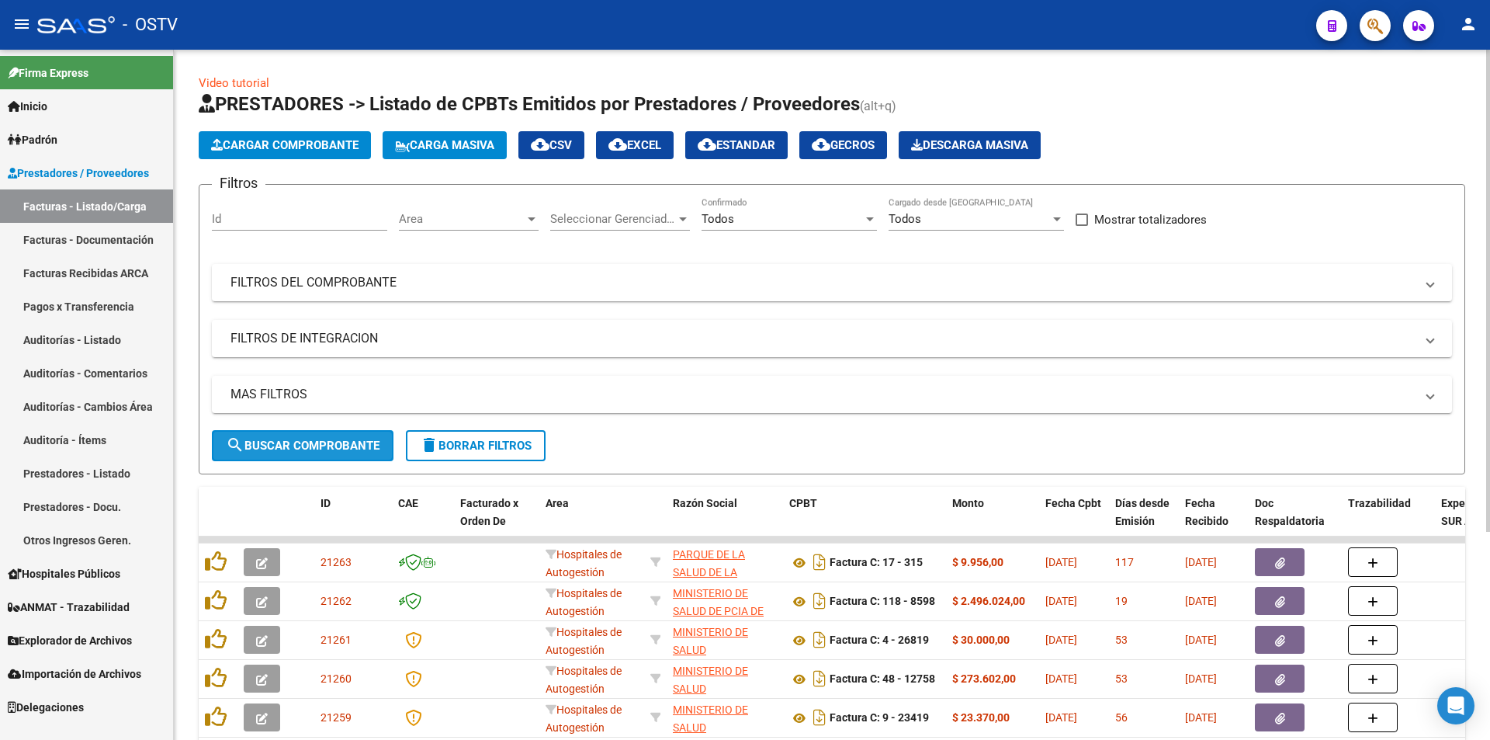
click at [307, 440] on span "search Buscar Comprobante" at bounding box center [303, 445] width 154 height 14
drag, startPoint x: 310, startPoint y: 449, endPoint x: 342, endPoint y: 504, distance: 63.3
click at [310, 449] on span "search Buscar Comprobante" at bounding box center [303, 445] width 154 height 14
click at [307, 447] on span "search Buscar Comprobante" at bounding box center [303, 445] width 154 height 14
click at [295, 454] on button "search Buscar Comprobante" at bounding box center [303, 445] width 182 height 31
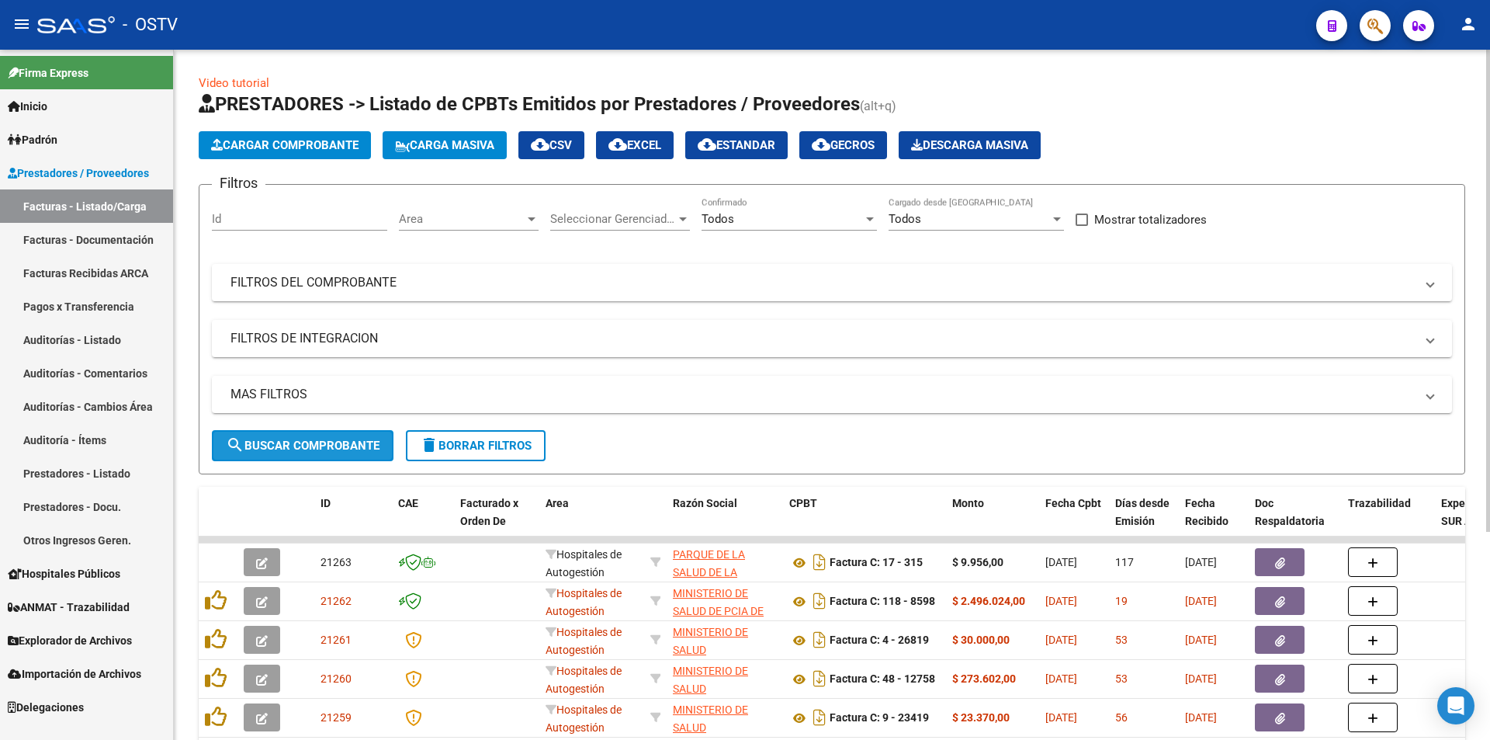
click at [307, 440] on span "search Buscar Comprobante" at bounding box center [303, 445] width 154 height 14
click at [307, 438] on span "search Buscar Comprobante" at bounding box center [303, 445] width 154 height 14
click at [310, 445] on span "search Buscar Comprobante" at bounding box center [303, 445] width 154 height 14
click at [303, 444] on span "search Buscar Comprobante" at bounding box center [303, 445] width 154 height 14
click at [314, 439] on span "search Buscar Comprobante" at bounding box center [303, 445] width 154 height 14
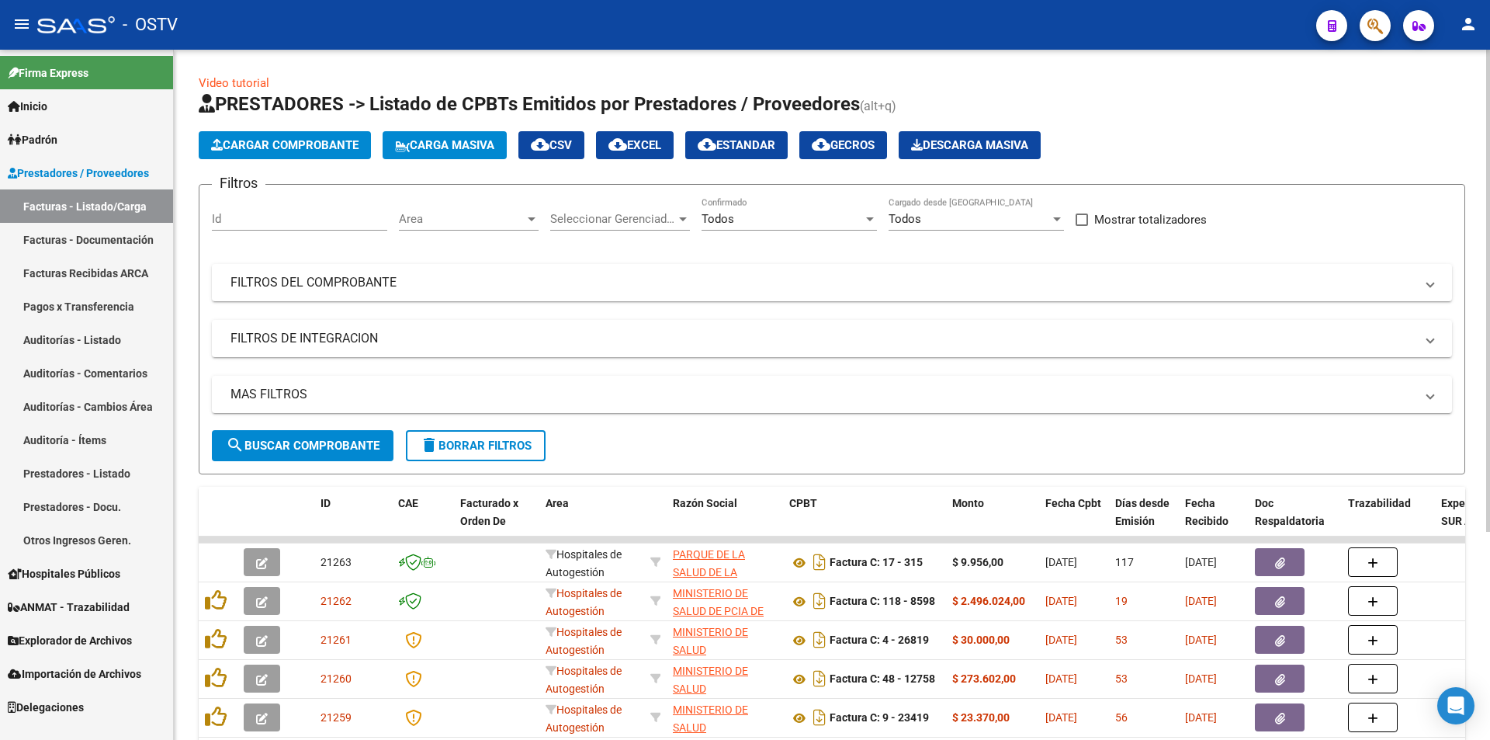
click at [324, 445] on span "search Buscar Comprobante" at bounding box center [303, 445] width 154 height 14
click at [306, 436] on button "search Buscar Comprobante" at bounding box center [303, 445] width 182 height 31
click at [299, 450] on span "search Buscar Comprobante" at bounding box center [303, 445] width 154 height 14
click at [311, 438] on span "search Buscar Comprobante" at bounding box center [303, 445] width 154 height 14
click at [120, 297] on link "Pagos x Transferencia" at bounding box center [86, 305] width 173 height 33
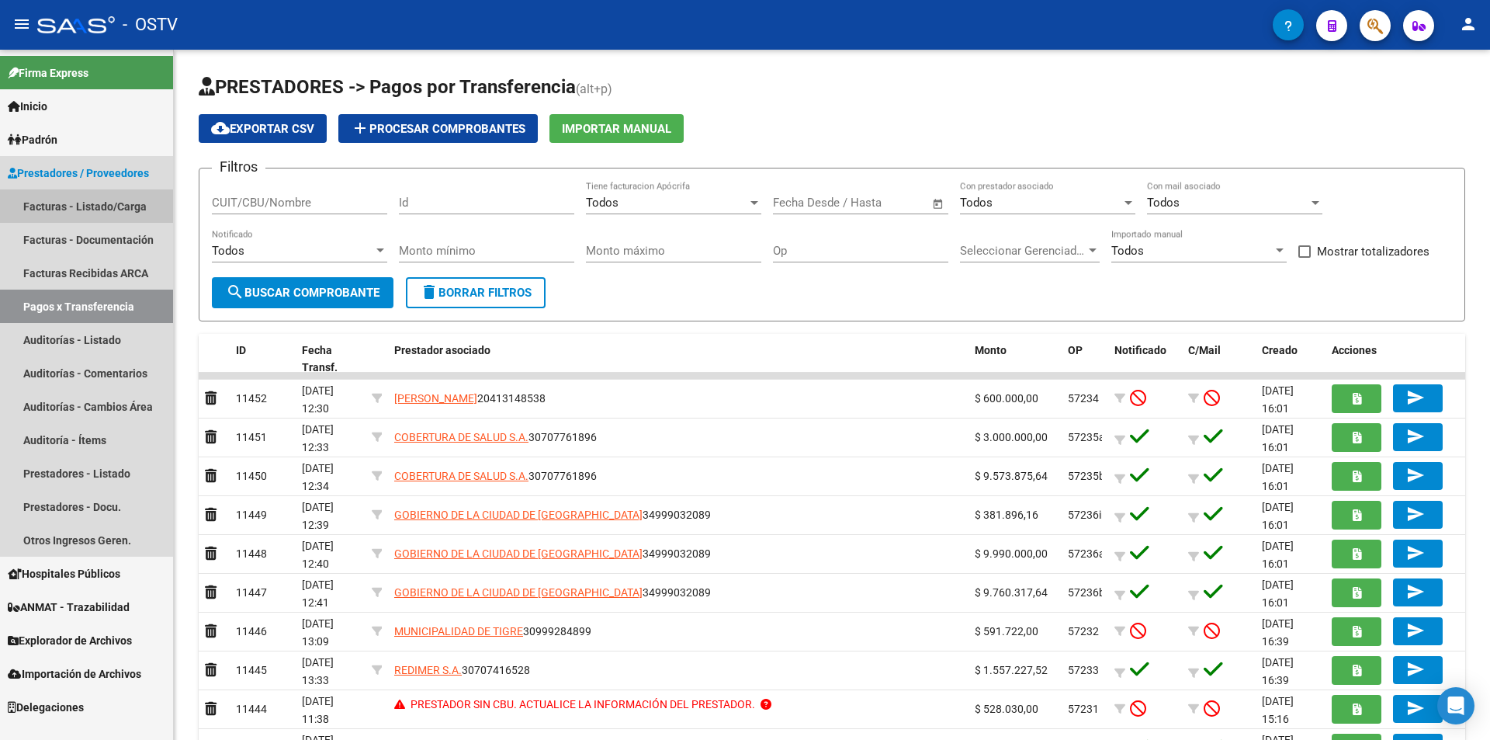
click at [78, 209] on link "Facturas - Listado/Carga" at bounding box center [86, 205] width 173 height 33
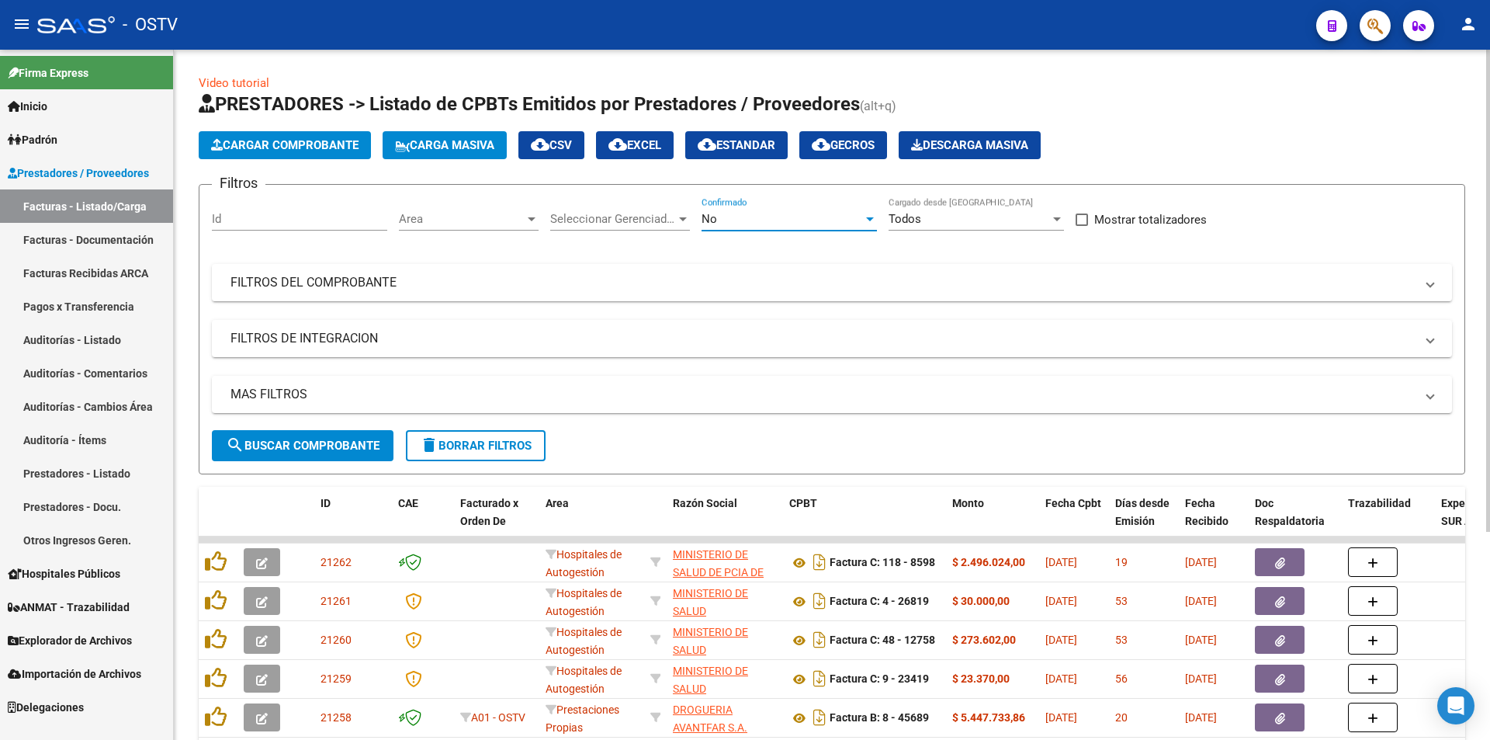
click at [747, 212] on div "No" at bounding box center [782, 219] width 161 height 14
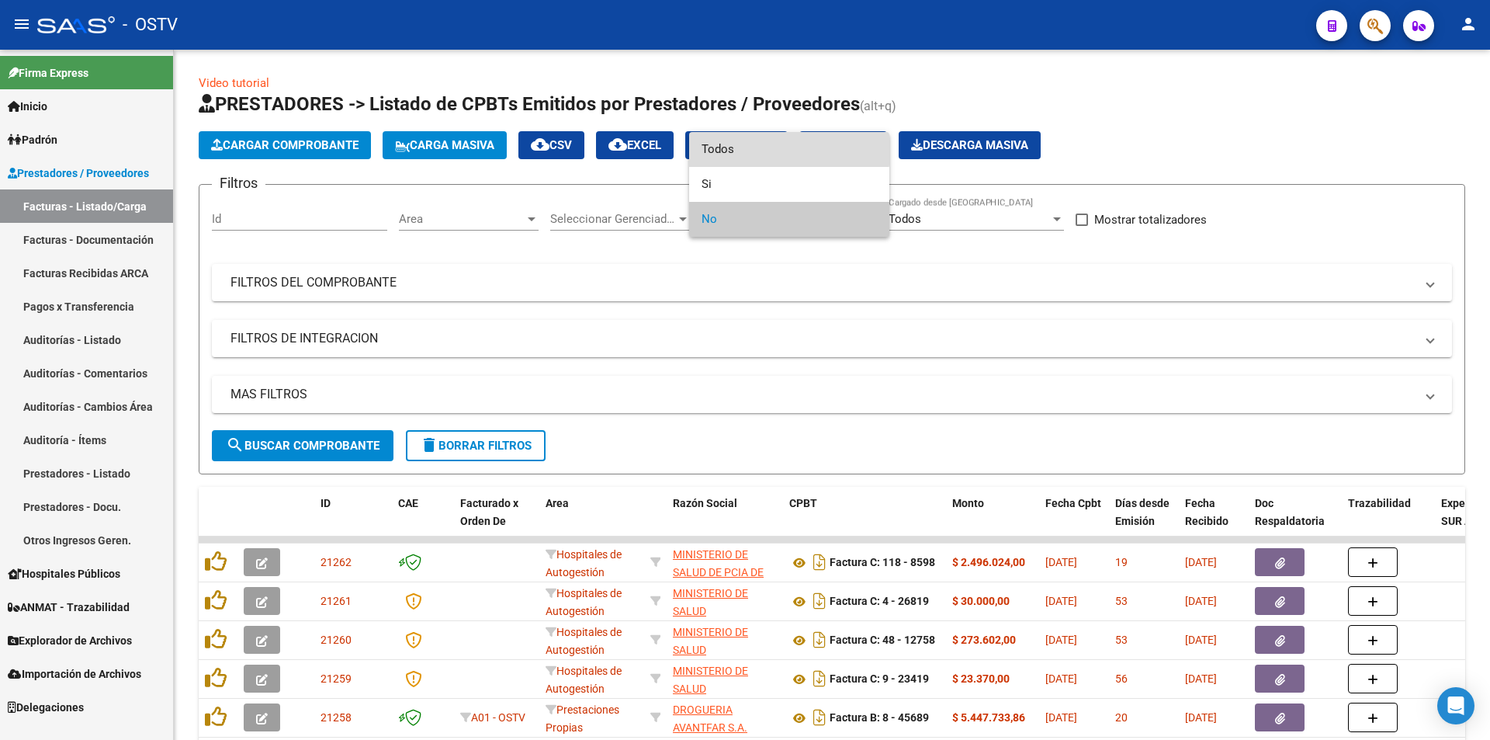
click at [740, 150] on span "Todos" at bounding box center [789, 149] width 175 height 35
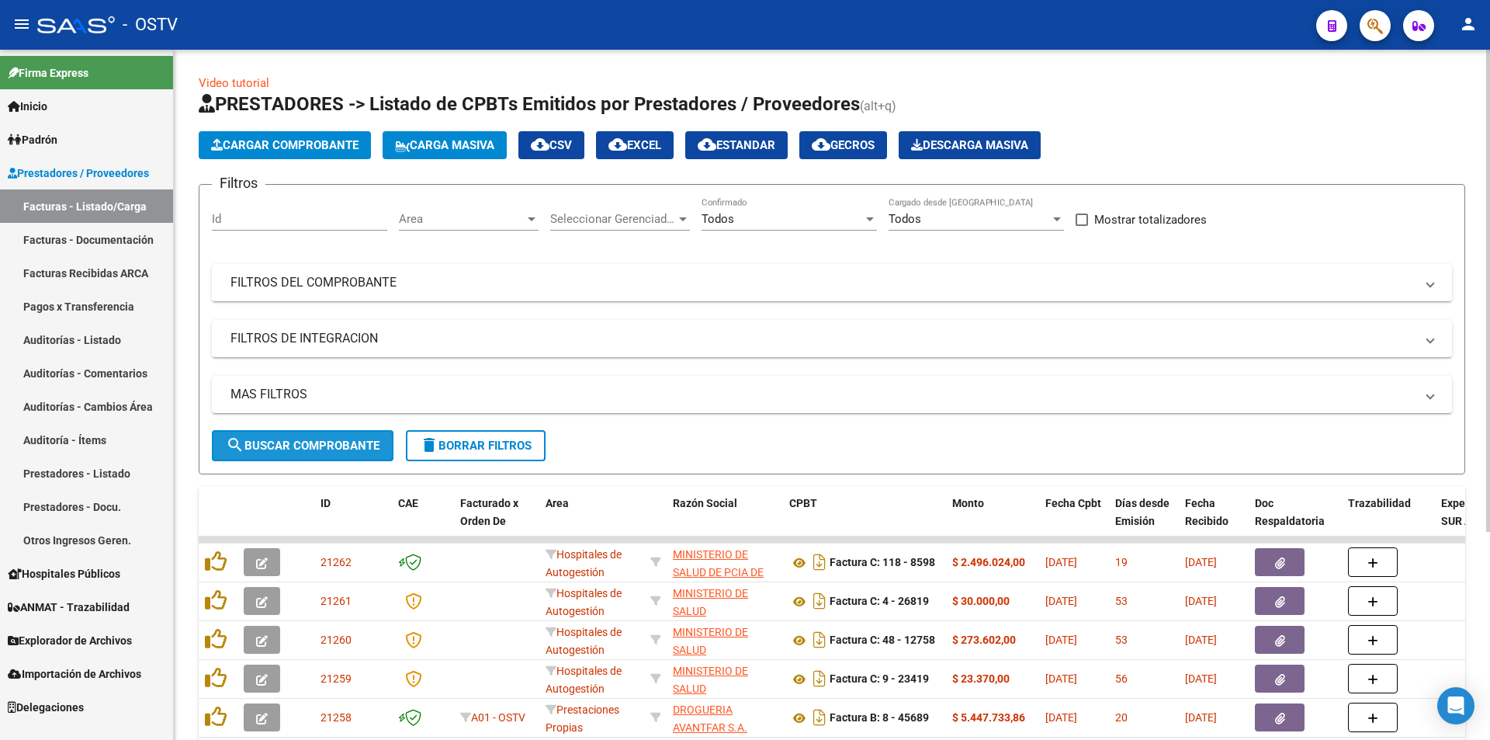
drag, startPoint x: 297, startPoint y: 450, endPoint x: 474, endPoint y: 98, distance: 394.2
click at [299, 449] on span "search Buscar Comprobante" at bounding box center [303, 445] width 154 height 14
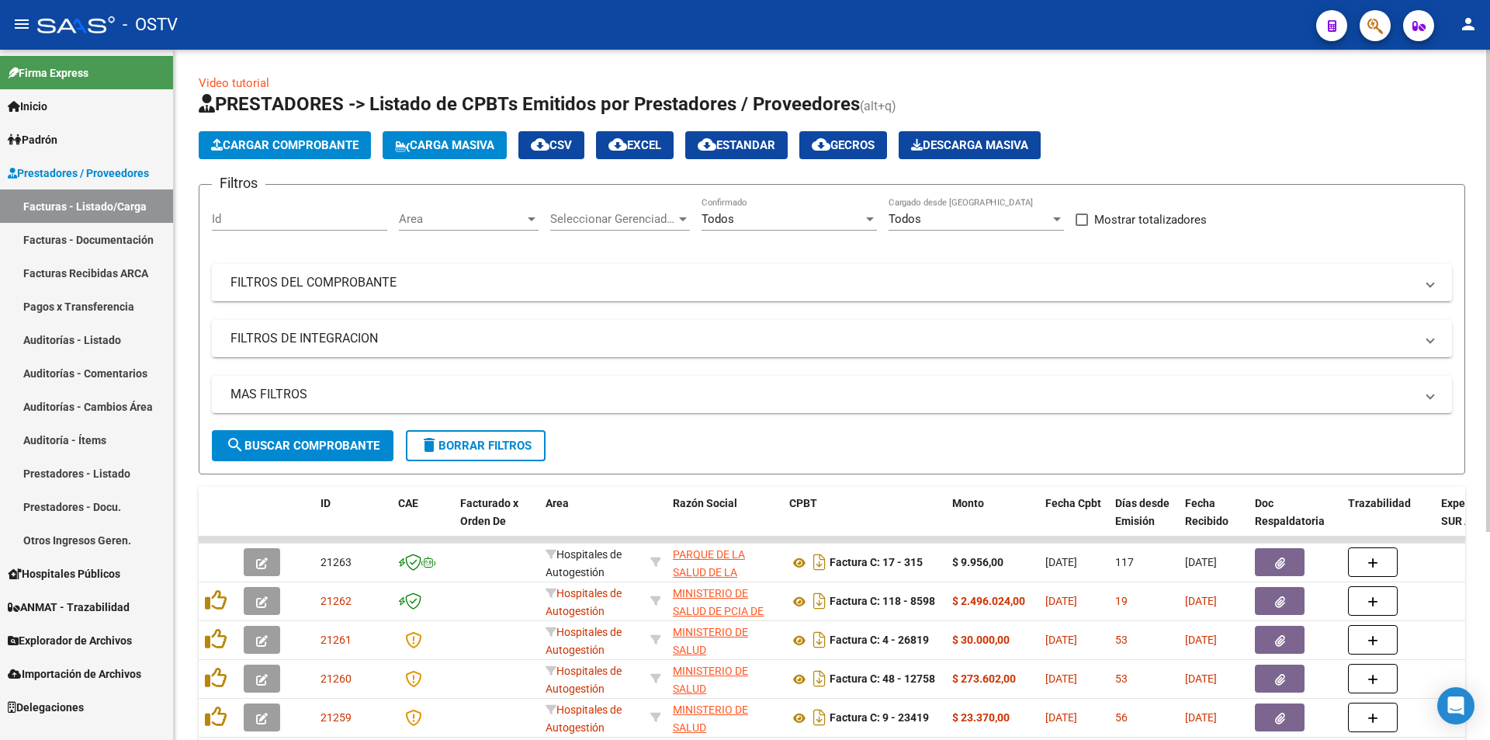
click at [301, 453] on button "search Buscar Comprobante" at bounding box center [303, 445] width 182 height 31
click at [299, 445] on span "search Buscar Comprobante" at bounding box center [303, 445] width 154 height 14
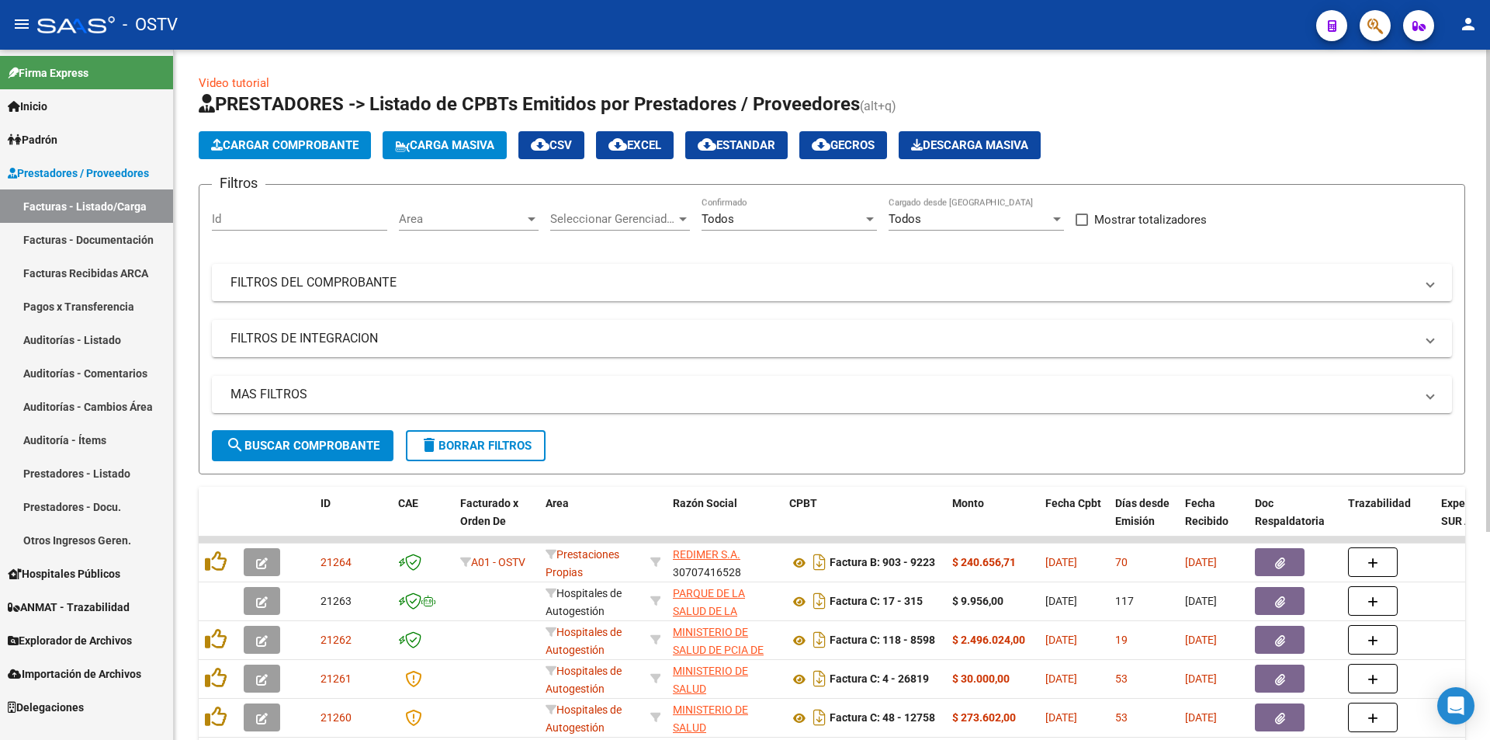
click at [315, 440] on span "search Buscar Comprobante" at bounding box center [303, 445] width 154 height 14
click at [284, 445] on span "search Buscar Comprobante" at bounding box center [303, 445] width 154 height 14
click at [302, 439] on span "search Buscar Comprobante" at bounding box center [303, 445] width 154 height 14
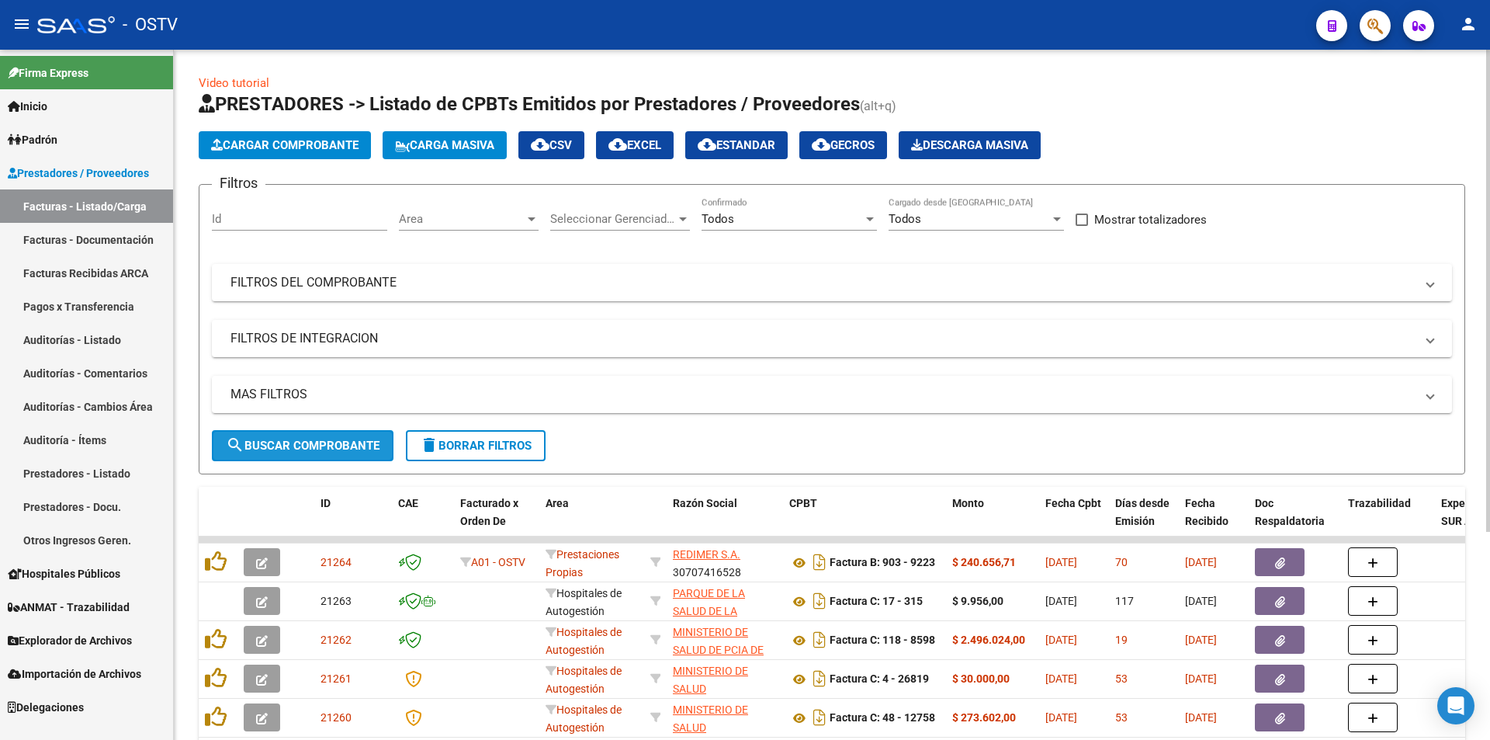
click at [302, 439] on span "search Buscar Comprobante" at bounding box center [303, 445] width 154 height 14
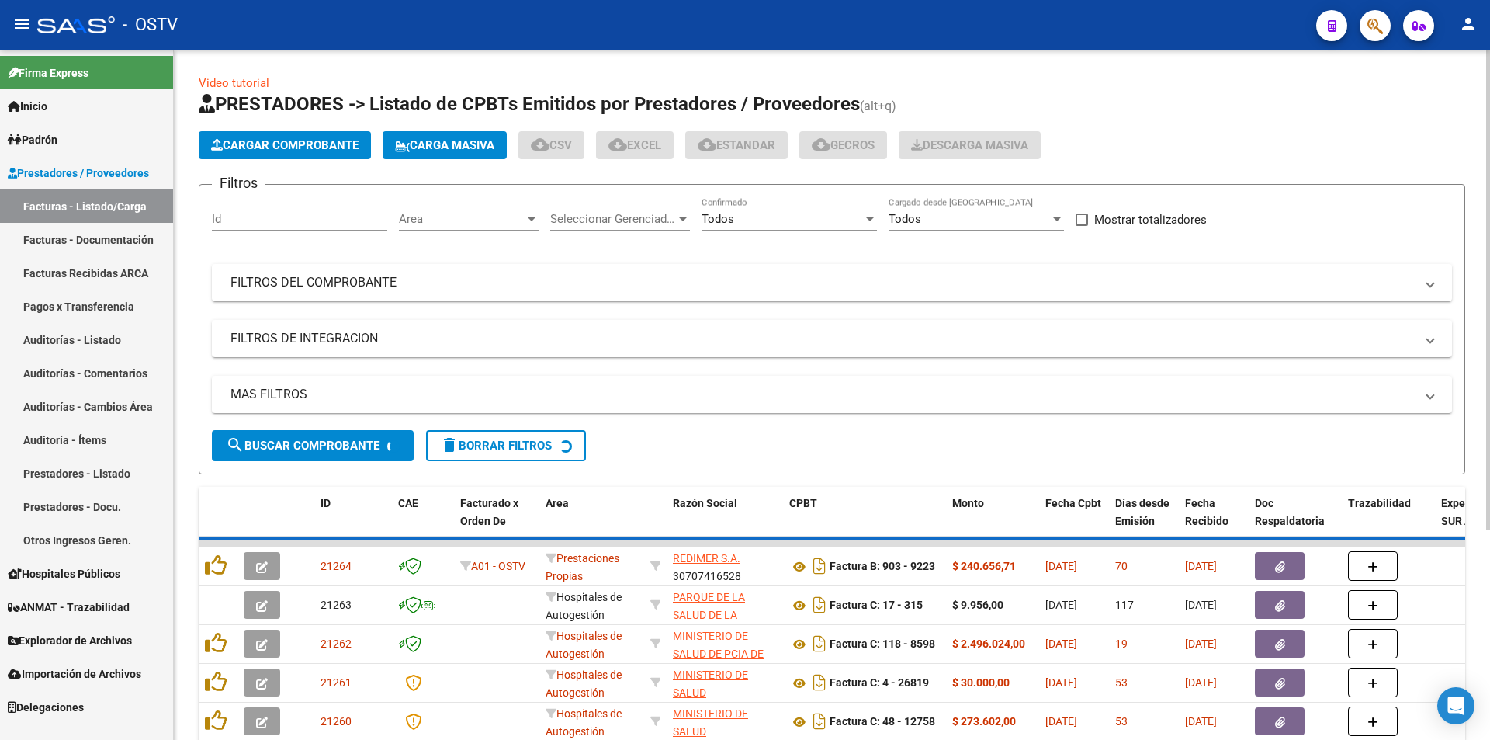
click at [302, 439] on span "search Buscar Comprobante" at bounding box center [303, 445] width 154 height 14
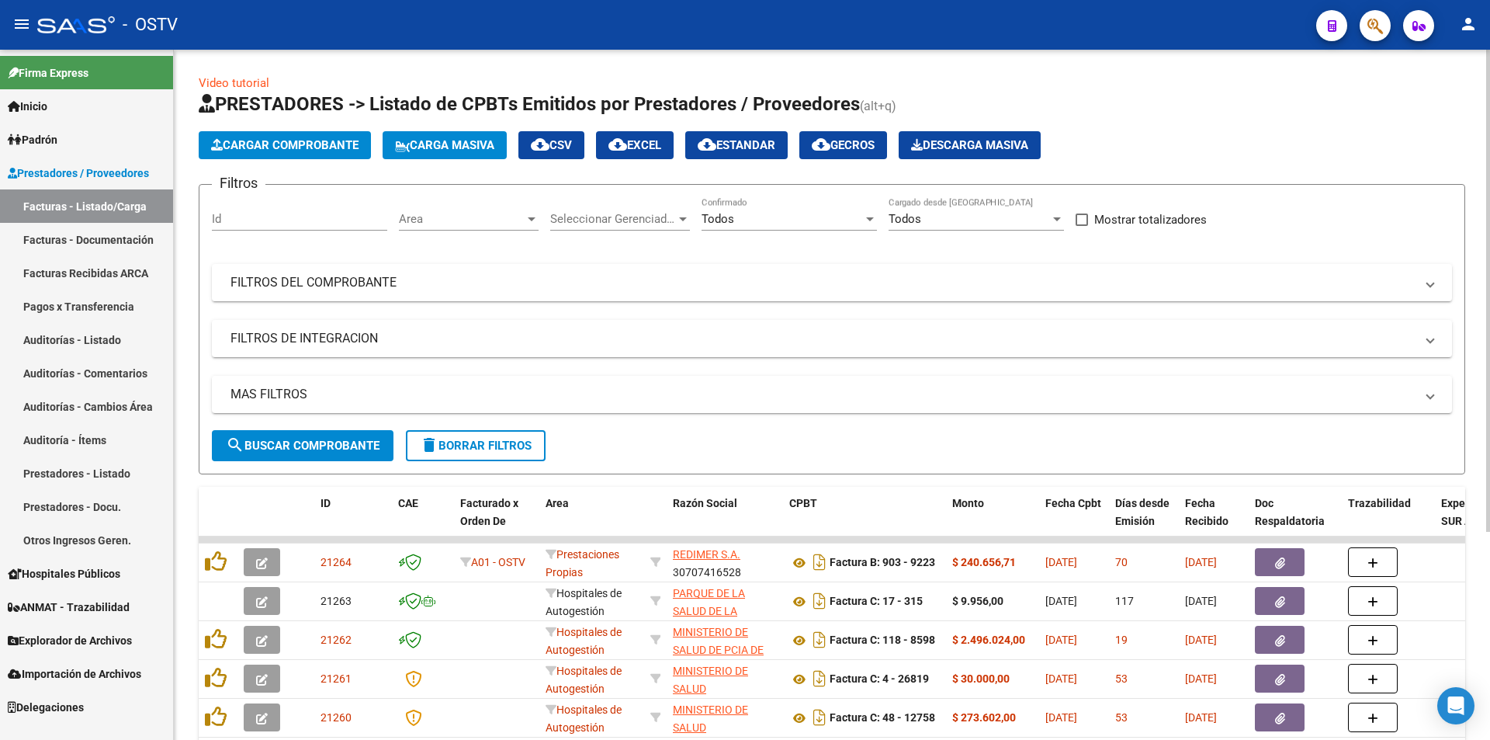
click at [300, 447] on span "search Buscar Comprobante" at bounding box center [303, 445] width 154 height 14
click at [308, 442] on span "search Buscar Comprobante" at bounding box center [303, 445] width 154 height 14
click at [301, 435] on button "search Buscar Comprobante" at bounding box center [303, 445] width 182 height 31
click at [306, 441] on span "search Buscar Comprobante" at bounding box center [303, 445] width 154 height 14
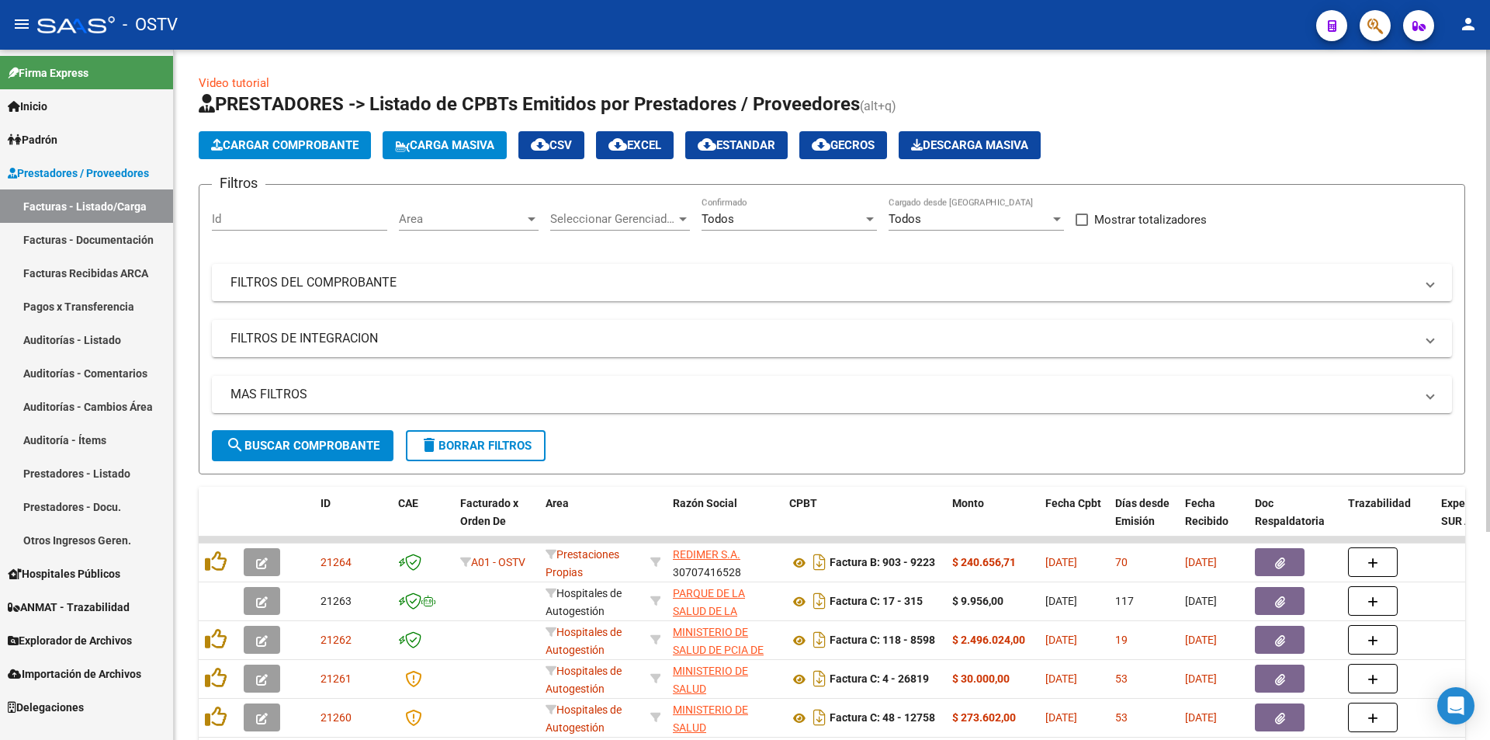
click at [306, 441] on span "search Buscar Comprobante" at bounding box center [303, 445] width 154 height 14
click at [309, 441] on span "search Buscar Comprobante" at bounding box center [303, 445] width 154 height 14
click at [304, 452] on button "search Buscar Comprobante" at bounding box center [303, 445] width 182 height 31
click at [303, 446] on span "search Buscar Comprobante" at bounding box center [303, 445] width 154 height 14
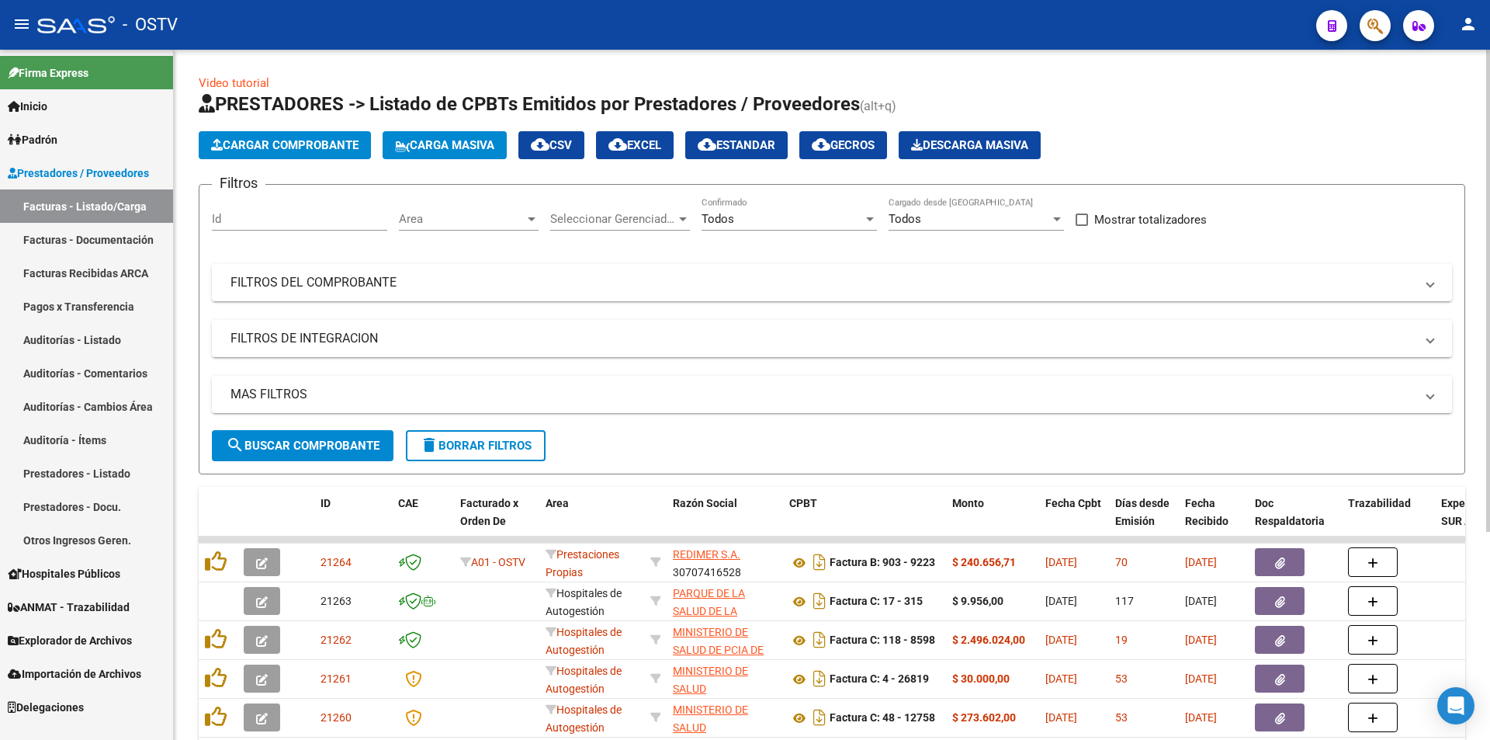
click at [303, 446] on span "search Buscar Comprobante" at bounding box center [303, 445] width 154 height 14
click at [309, 444] on span "search Buscar Comprobante" at bounding box center [303, 445] width 154 height 14
click at [284, 454] on button "search Buscar Comprobante" at bounding box center [303, 445] width 182 height 31
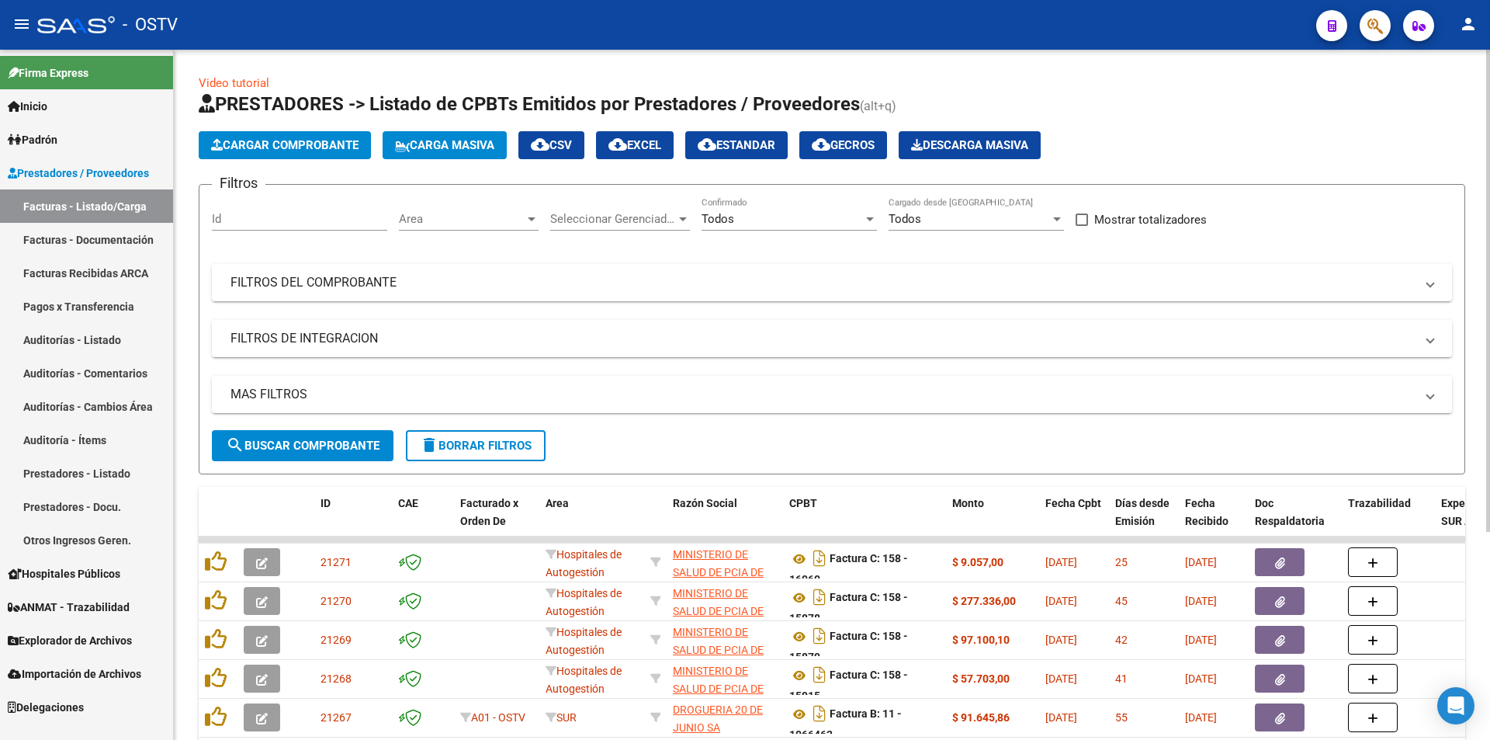
click at [276, 449] on span "search Buscar Comprobante" at bounding box center [303, 445] width 154 height 14
click at [298, 449] on span "search Buscar Comprobante" at bounding box center [303, 445] width 154 height 14
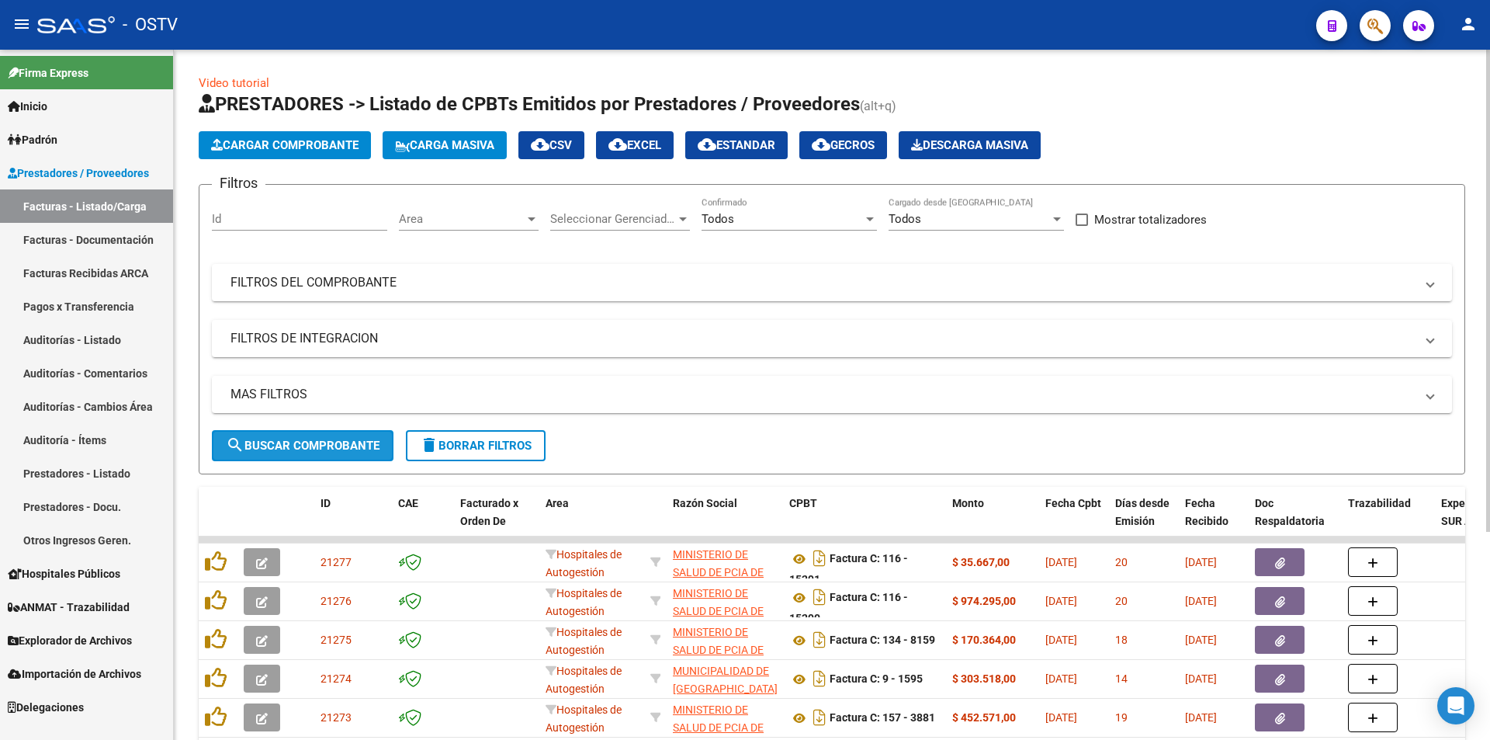
click at [307, 442] on span "search Buscar Comprobante" at bounding box center [303, 445] width 154 height 14
click at [306, 444] on span "search Buscar Comprobante" at bounding box center [303, 445] width 154 height 14
click at [307, 439] on span "search Buscar Comprobante" at bounding box center [303, 445] width 154 height 14
click at [301, 445] on span "search Buscar Comprobante" at bounding box center [303, 445] width 154 height 14
click at [302, 441] on span "search Buscar Comprobante" at bounding box center [303, 445] width 154 height 14
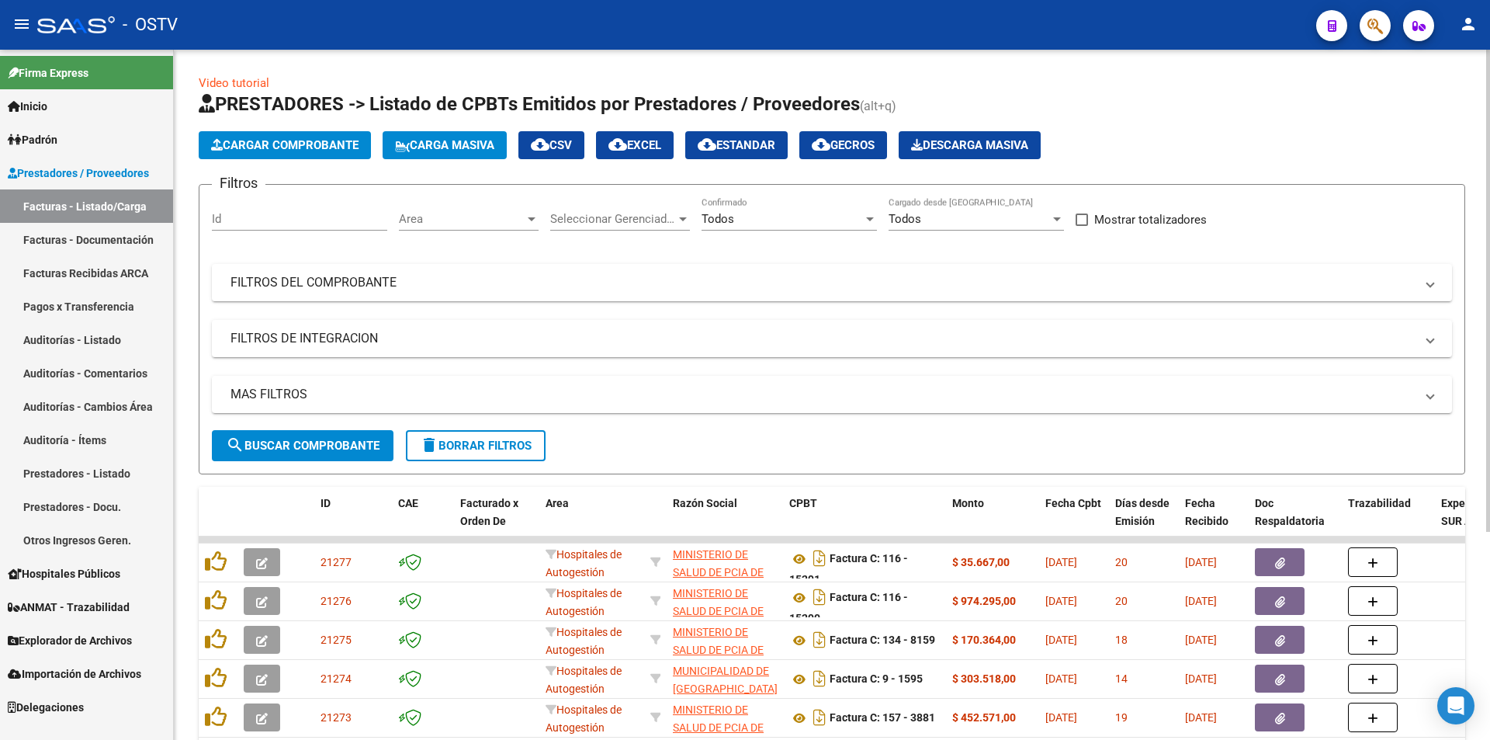
click at [308, 445] on span "search Buscar Comprobante" at bounding box center [303, 445] width 154 height 14
click at [305, 442] on span "search Buscar Comprobante" at bounding box center [303, 445] width 154 height 14
click at [307, 449] on span "search Buscar Comprobante" at bounding box center [303, 445] width 154 height 14
click at [305, 447] on span "search Buscar Comprobante" at bounding box center [303, 445] width 154 height 14
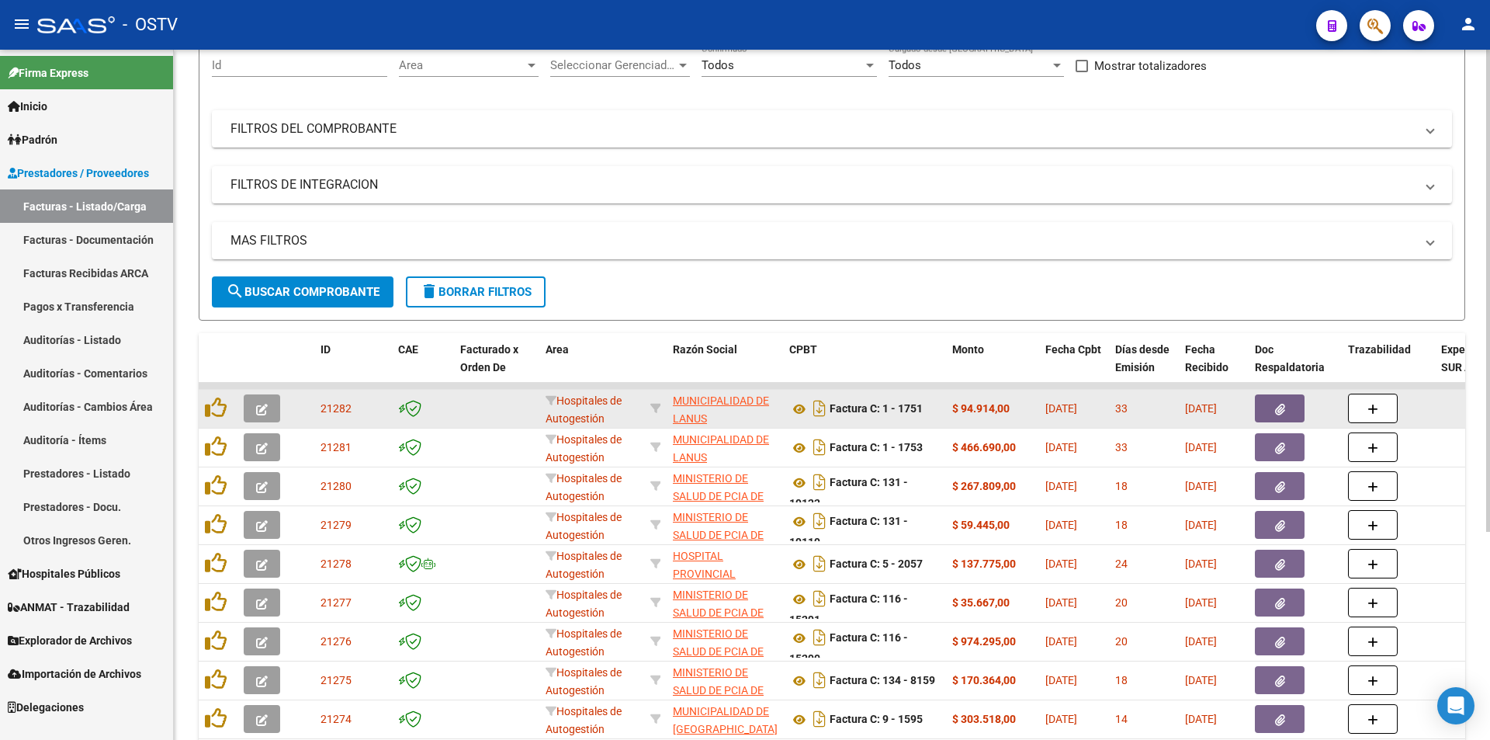
scroll to position [155, 0]
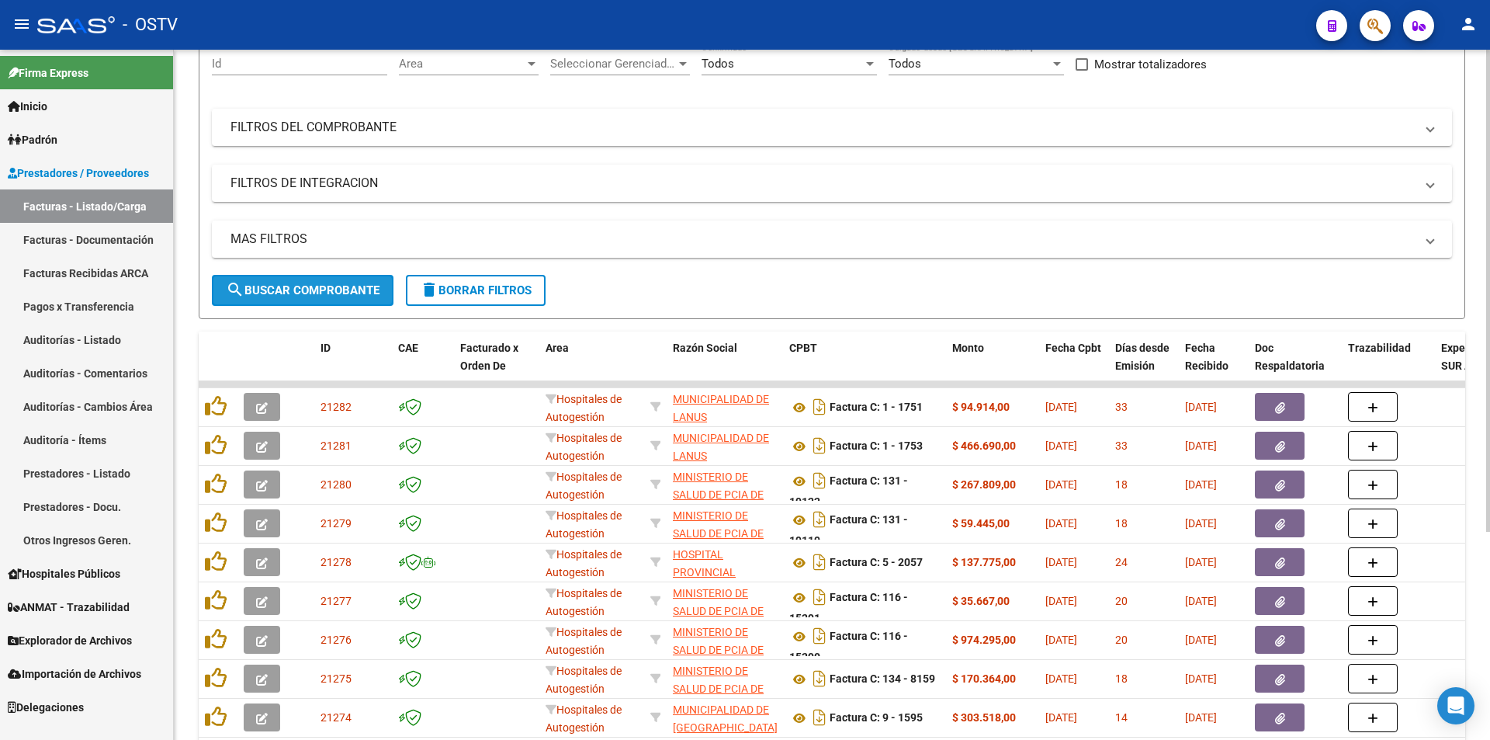
click at [294, 293] on span "search Buscar Comprobante" at bounding box center [303, 290] width 154 height 14
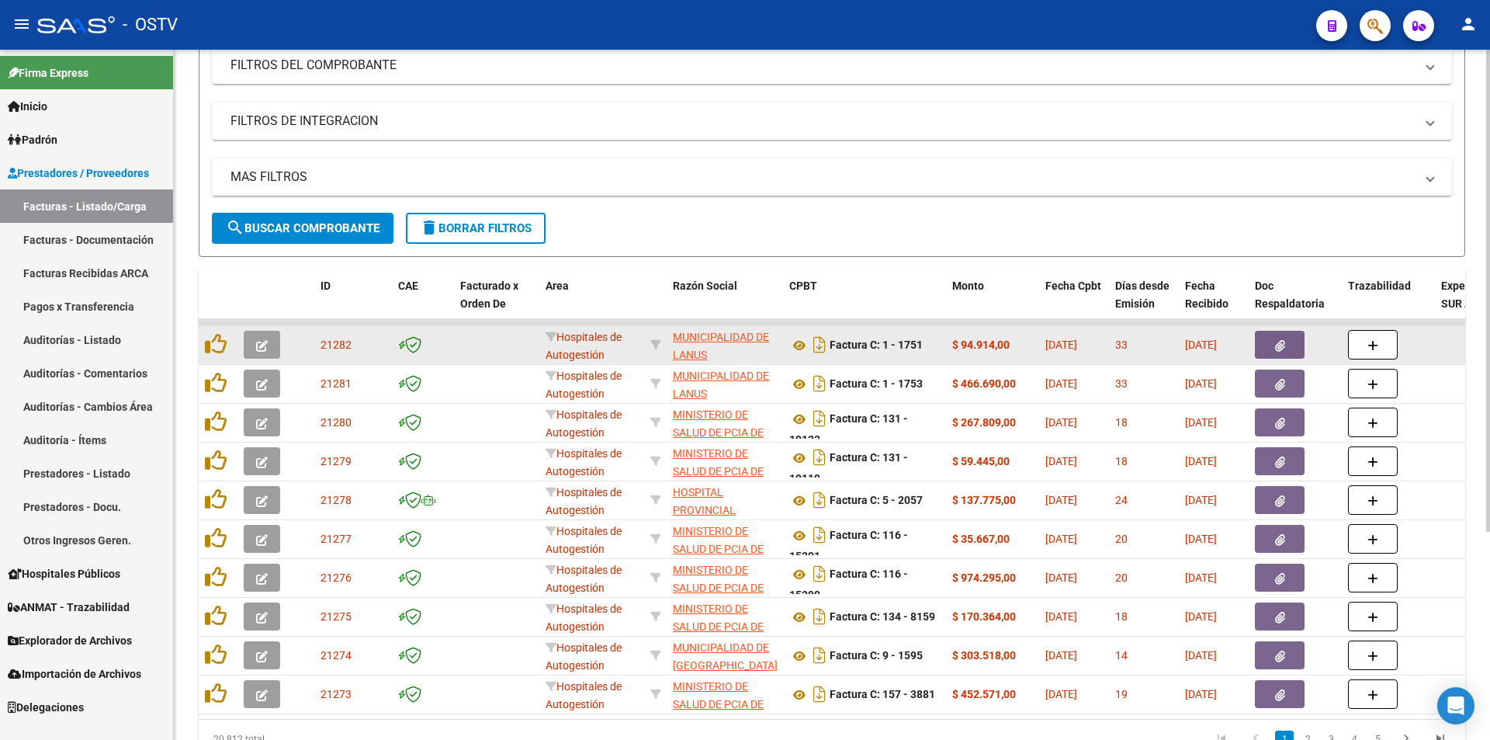
scroll to position [297, 0]
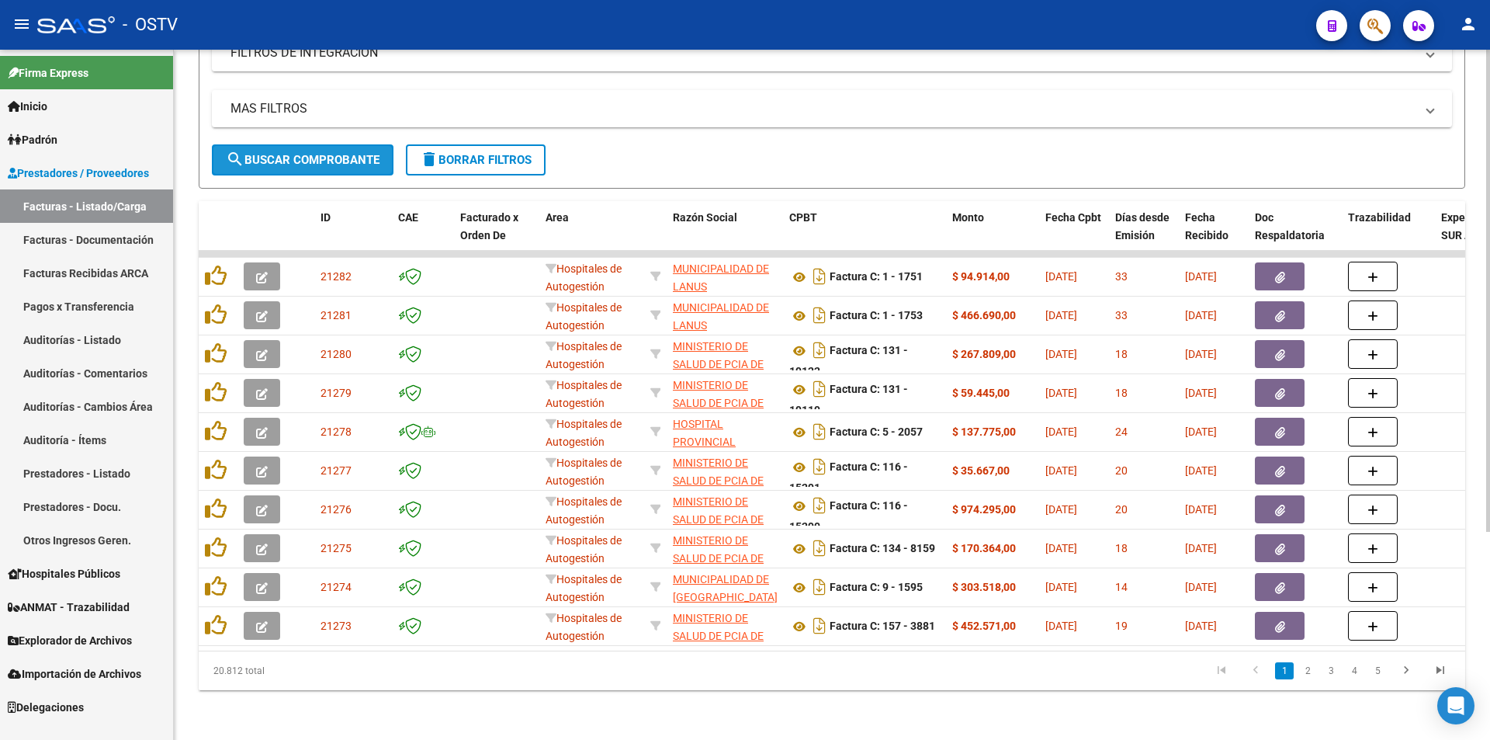
click at [292, 153] on span "search Buscar Comprobante" at bounding box center [303, 160] width 154 height 14
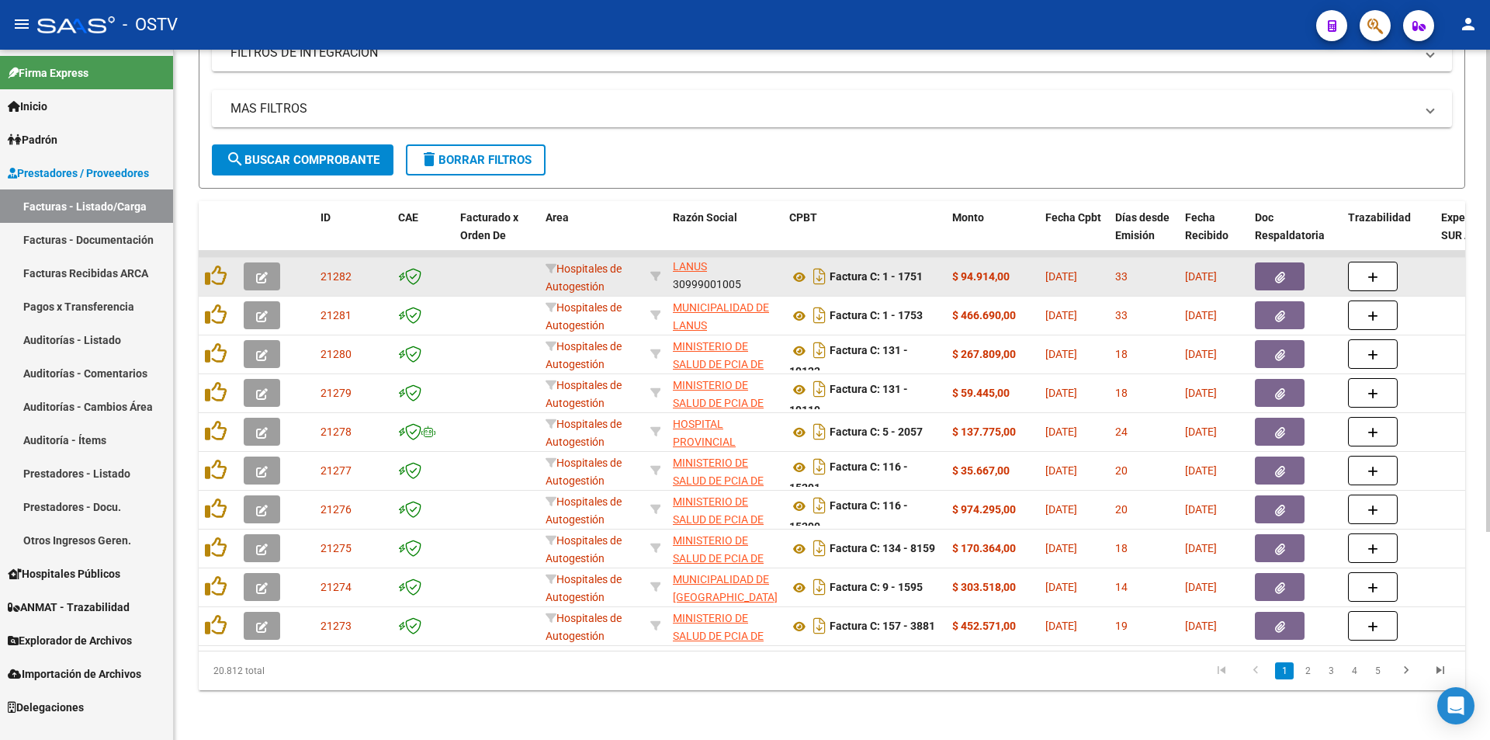
scroll to position [0, 0]
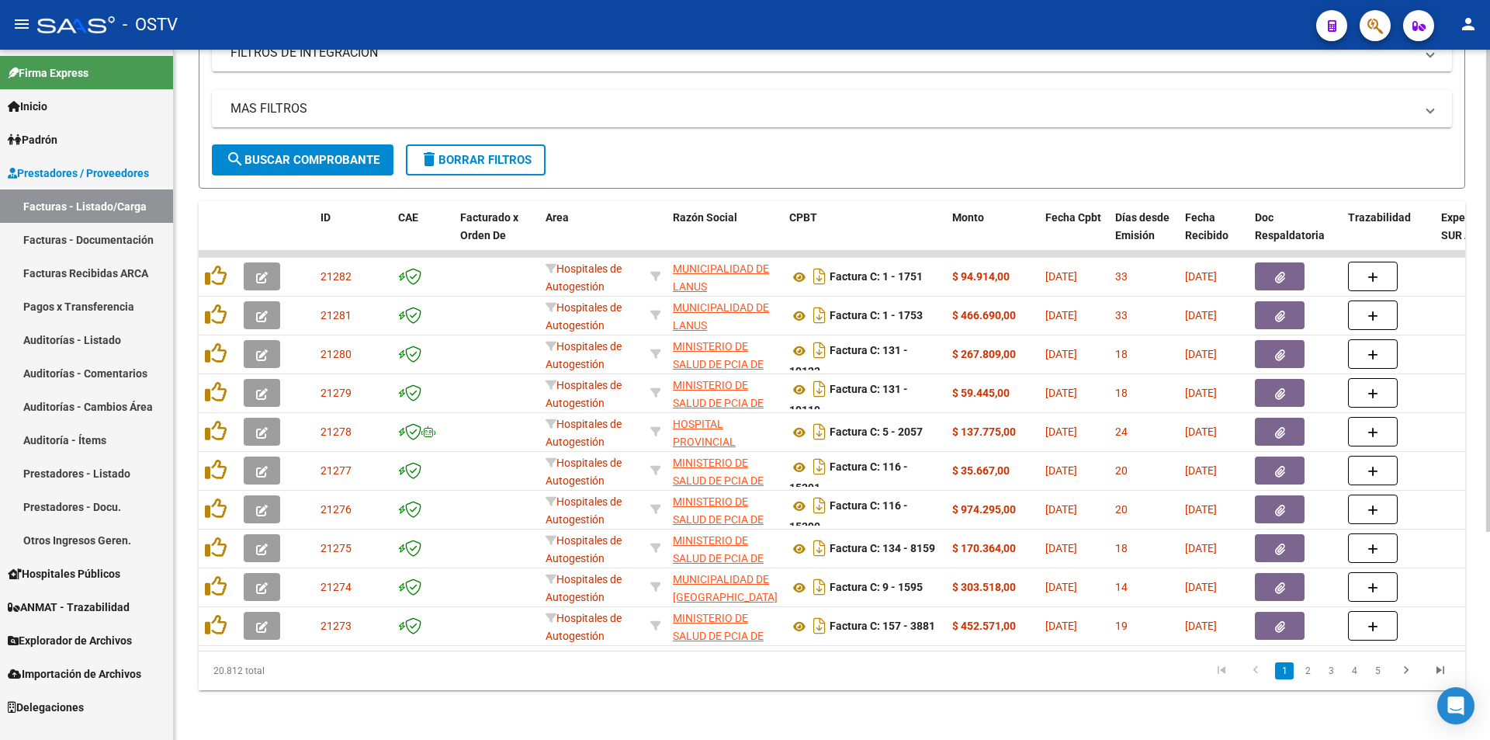
click at [313, 144] on button "search Buscar Comprobante" at bounding box center [303, 159] width 182 height 31
click at [302, 153] on span "search Buscar Comprobante" at bounding box center [303, 160] width 154 height 14
click at [299, 153] on span "search Buscar Comprobante" at bounding box center [303, 160] width 154 height 14
click at [308, 153] on span "search Buscar Comprobante" at bounding box center [303, 160] width 154 height 14
click at [300, 153] on span "search Buscar Comprobante" at bounding box center [303, 160] width 154 height 14
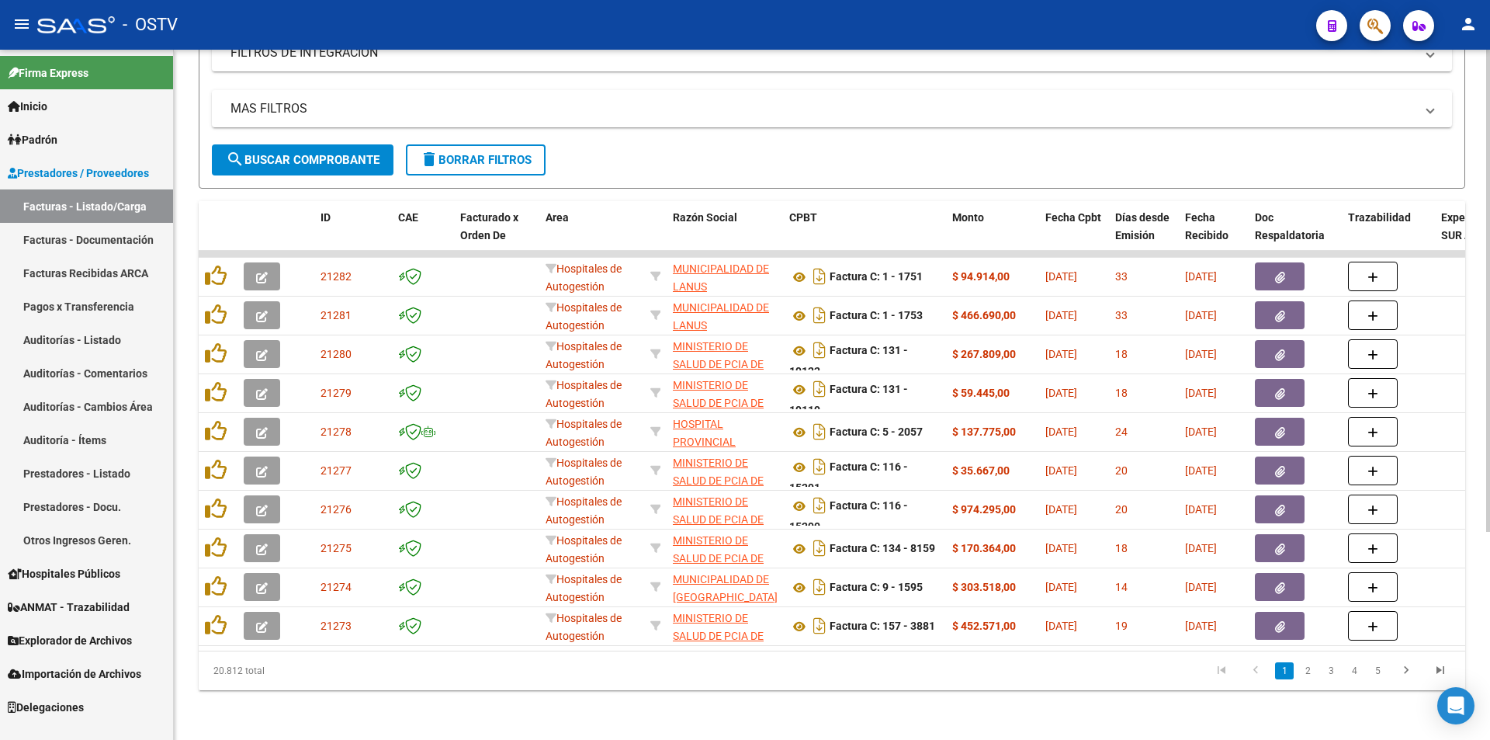
click at [300, 153] on span "search Buscar Comprobante" at bounding box center [303, 160] width 154 height 14
click at [295, 156] on button "search Buscar Comprobante" at bounding box center [303, 159] width 182 height 31
click at [310, 144] on button "search Buscar Comprobante" at bounding box center [303, 159] width 182 height 31
click at [317, 153] on span "search Buscar Comprobante" at bounding box center [303, 160] width 154 height 14
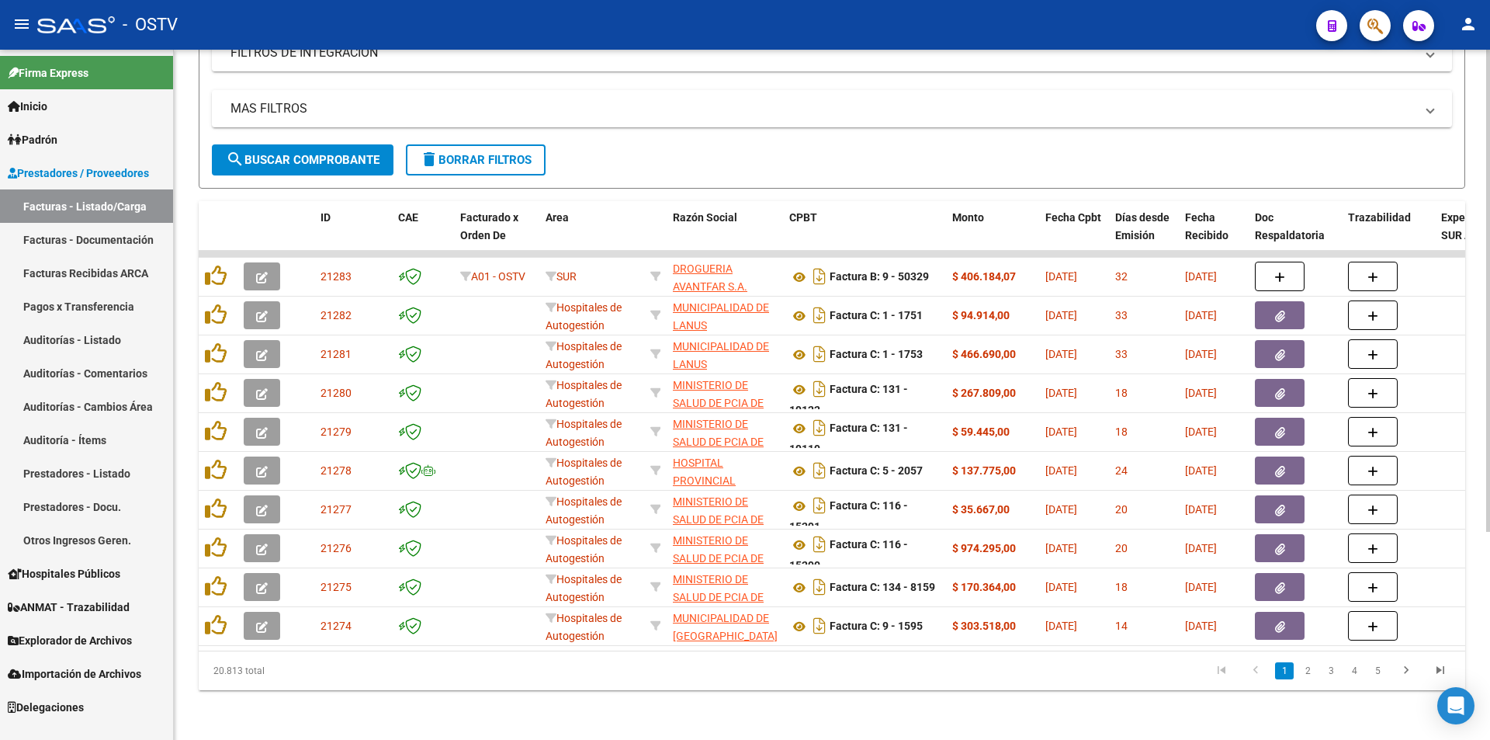
drag, startPoint x: 308, startPoint y: 142, endPoint x: 305, endPoint y: 120, distance: 22.7
click at [307, 153] on span "search Buscar Comprobante" at bounding box center [303, 160] width 154 height 14
click at [310, 155] on button "search Buscar Comprobante" at bounding box center [303, 159] width 182 height 31
click at [308, 153] on span "search Buscar Comprobante" at bounding box center [303, 160] width 154 height 14
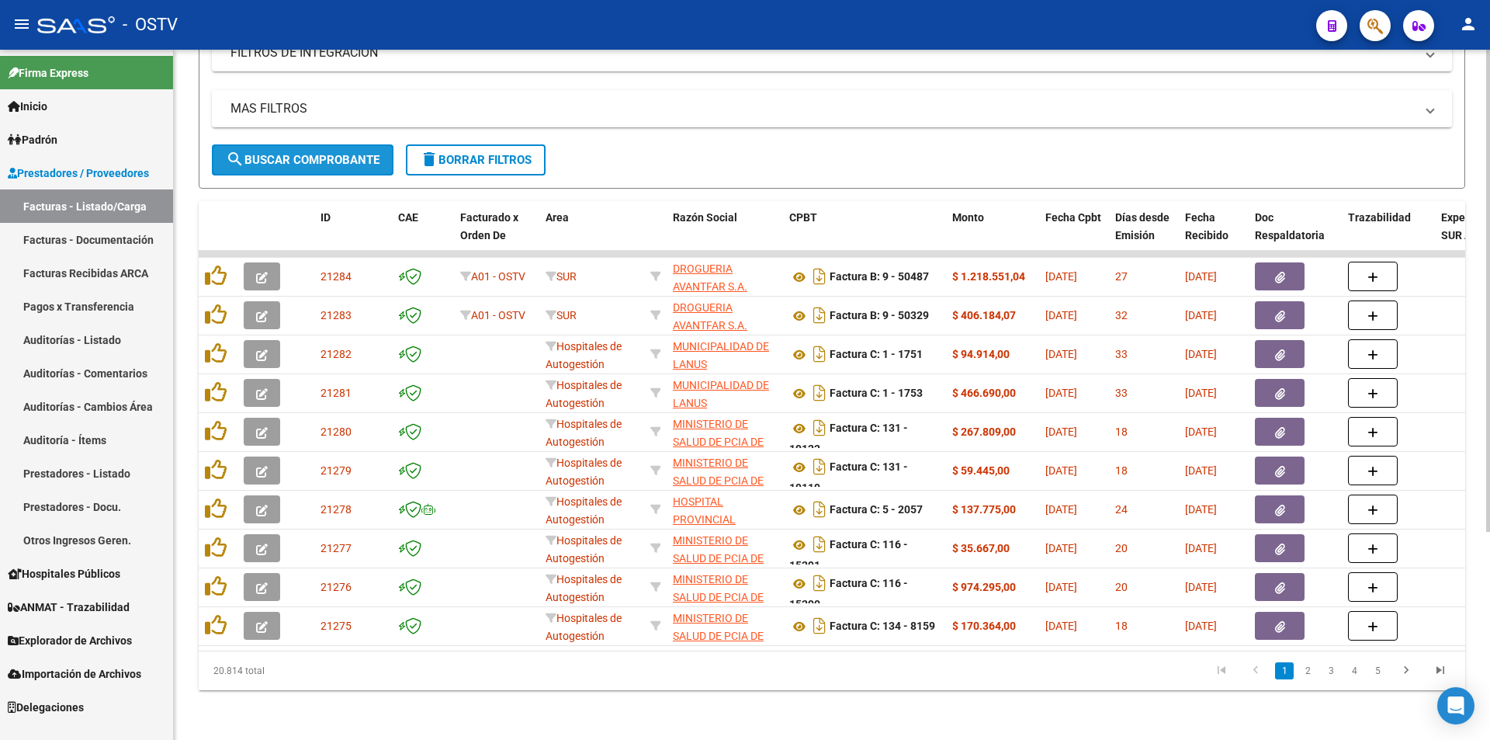
click at [310, 153] on span "search Buscar Comprobante" at bounding box center [303, 160] width 154 height 14
click at [318, 158] on button "search Buscar Comprobante" at bounding box center [303, 159] width 182 height 31
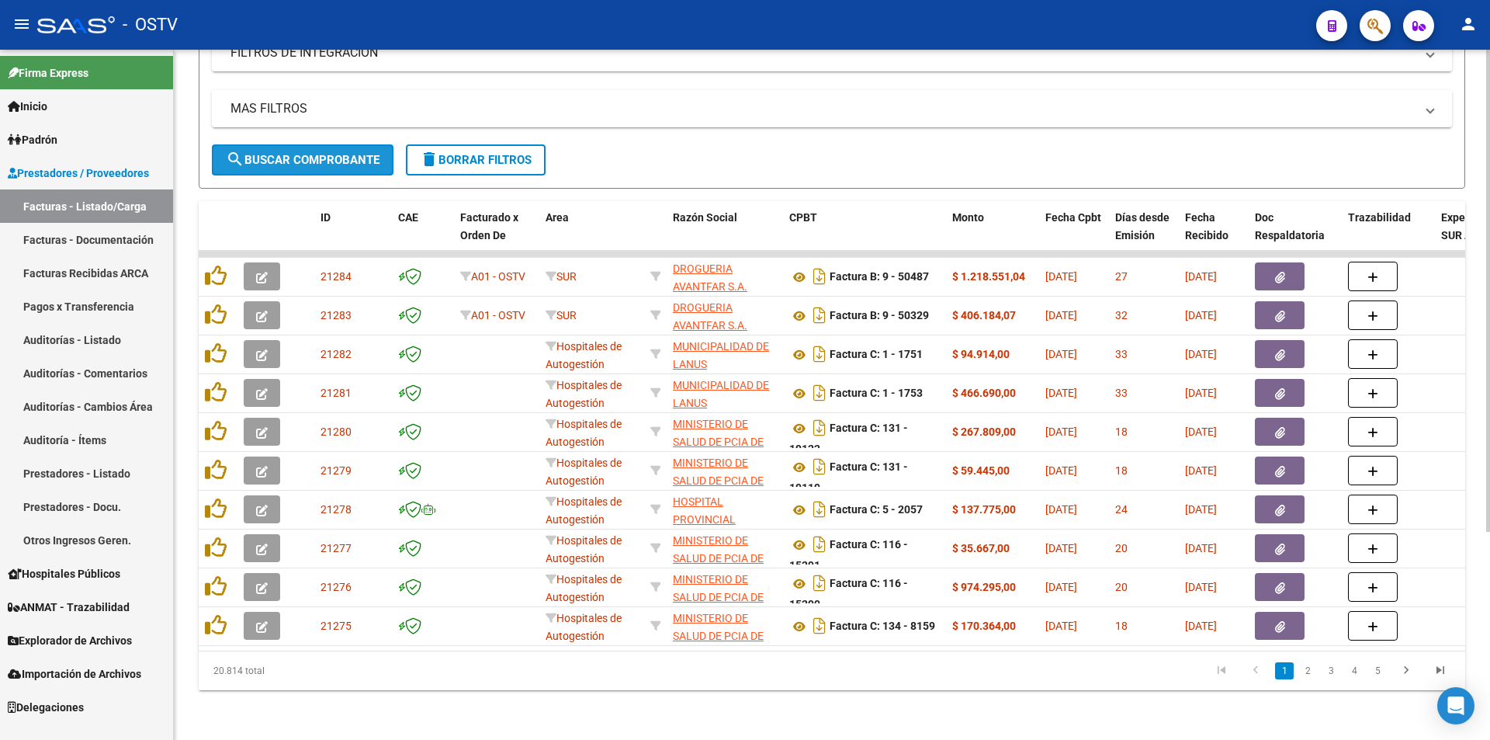
click at [280, 153] on span "search Buscar Comprobante" at bounding box center [303, 160] width 154 height 14
click at [94, 309] on link "Pagos x Transferencia" at bounding box center [86, 305] width 173 height 33
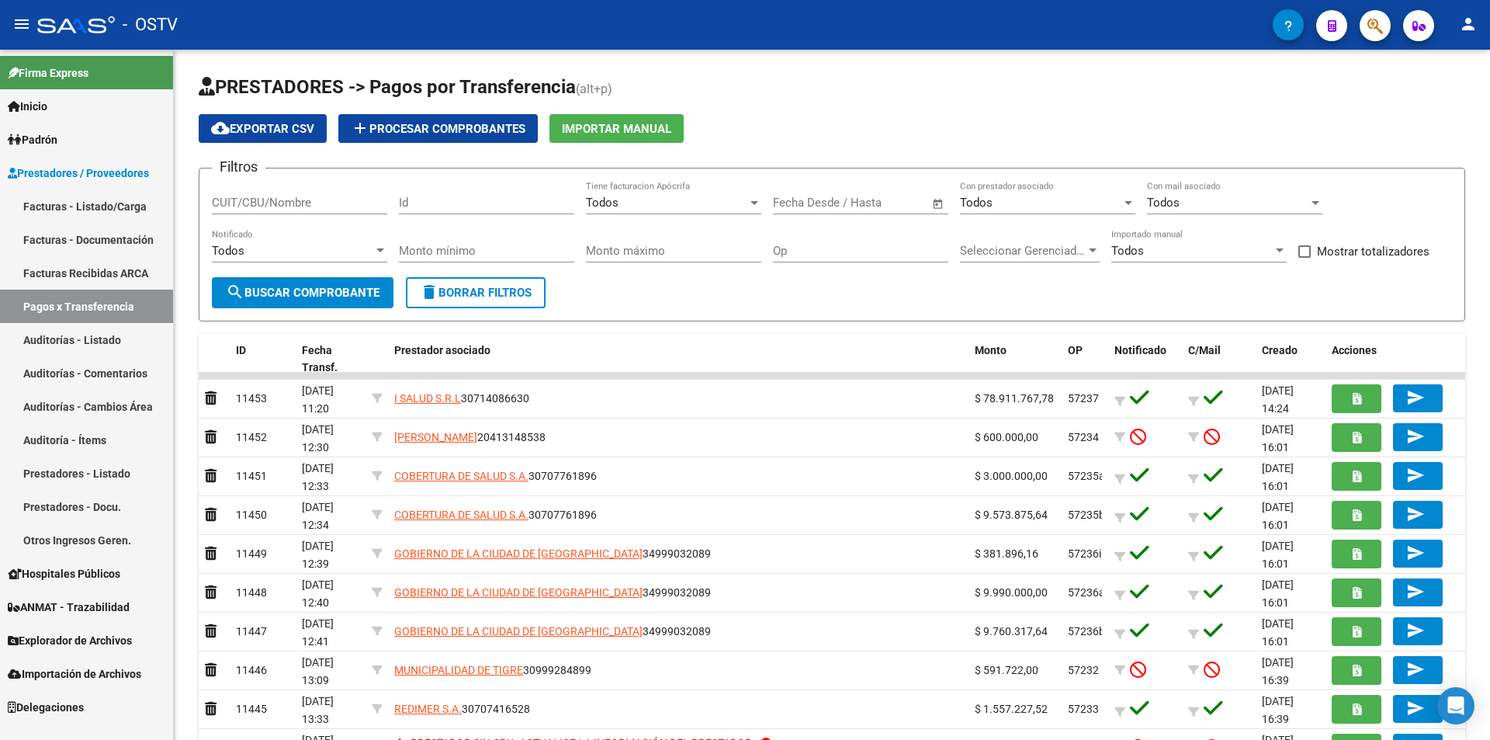
click at [66, 212] on link "Facturas - Listado/Carga" at bounding box center [86, 205] width 173 height 33
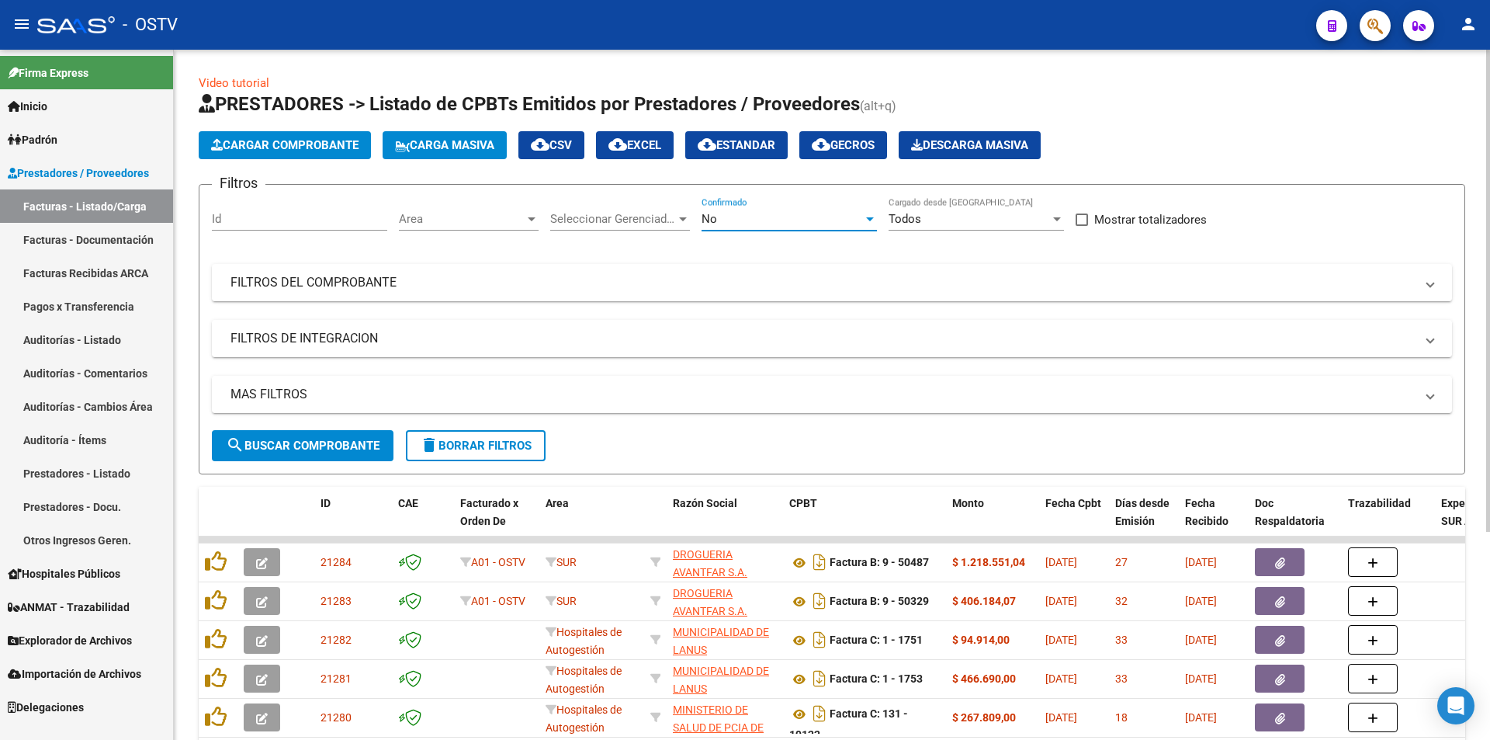
click at [796, 217] on div "No" at bounding box center [782, 219] width 161 height 14
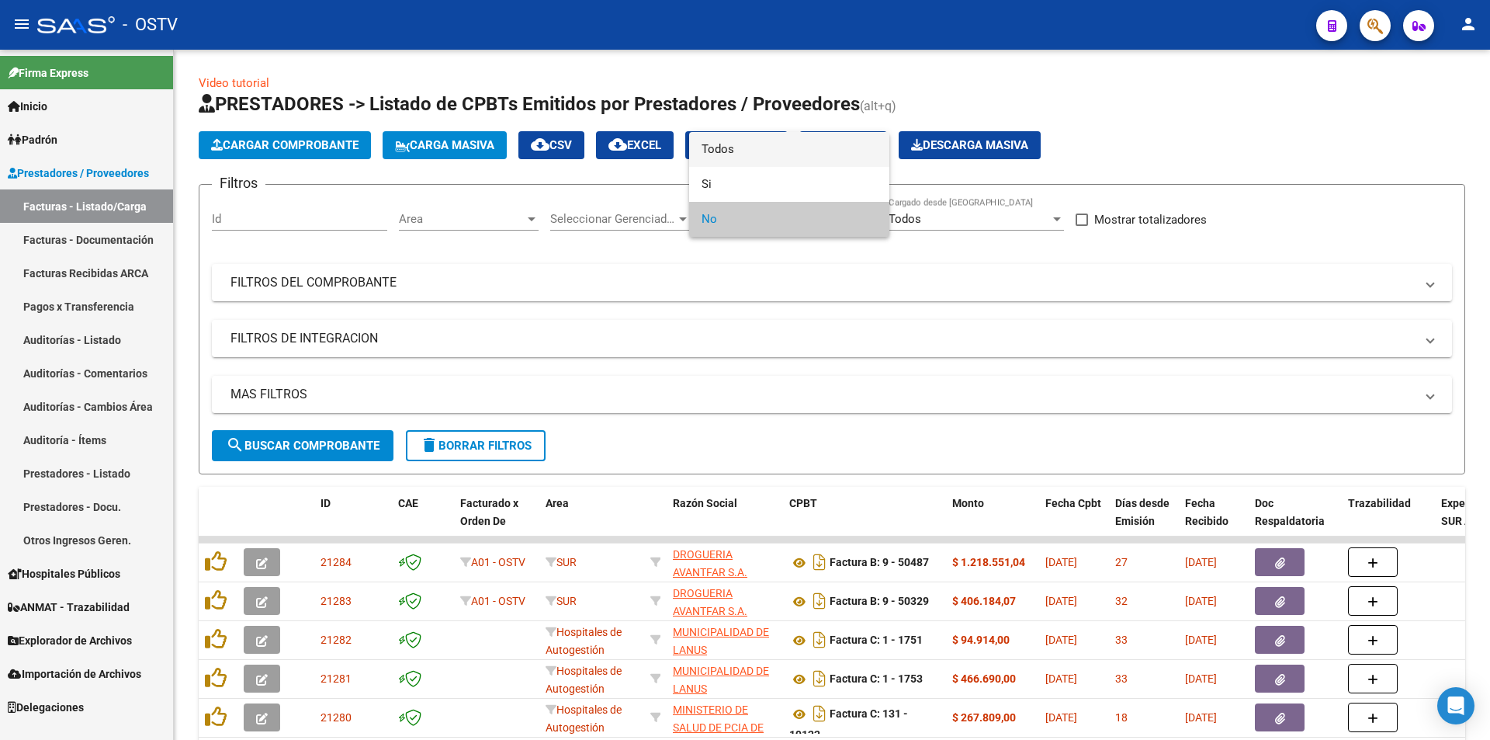
click at [775, 153] on span "Todos" at bounding box center [789, 149] width 175 height 35
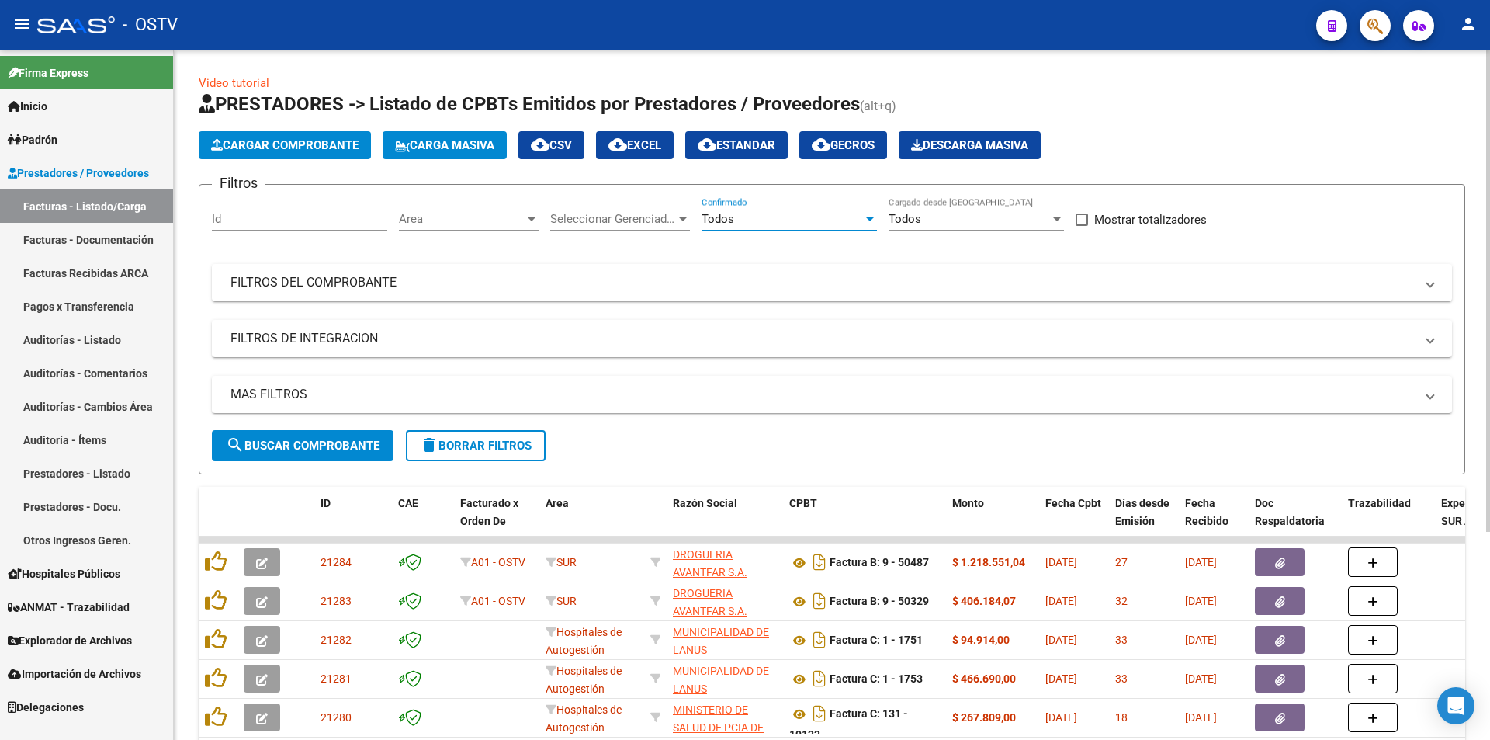
click at [319, 452] on button "search Buscar Comprobante" at bounding box center [303, 445] width 182 height 31
click at [309, 442] on span "search Buscar Comprobante" at bounding box center [303, 445] width 154 height 14
click at [303, 438] on span "search Buscar Comprobante" at bounding box center [303, 445] width 154 height 14
click at [305, 444] on span "search Buscar Comprobante" at bounding box center [303, 445] width 154 height 14
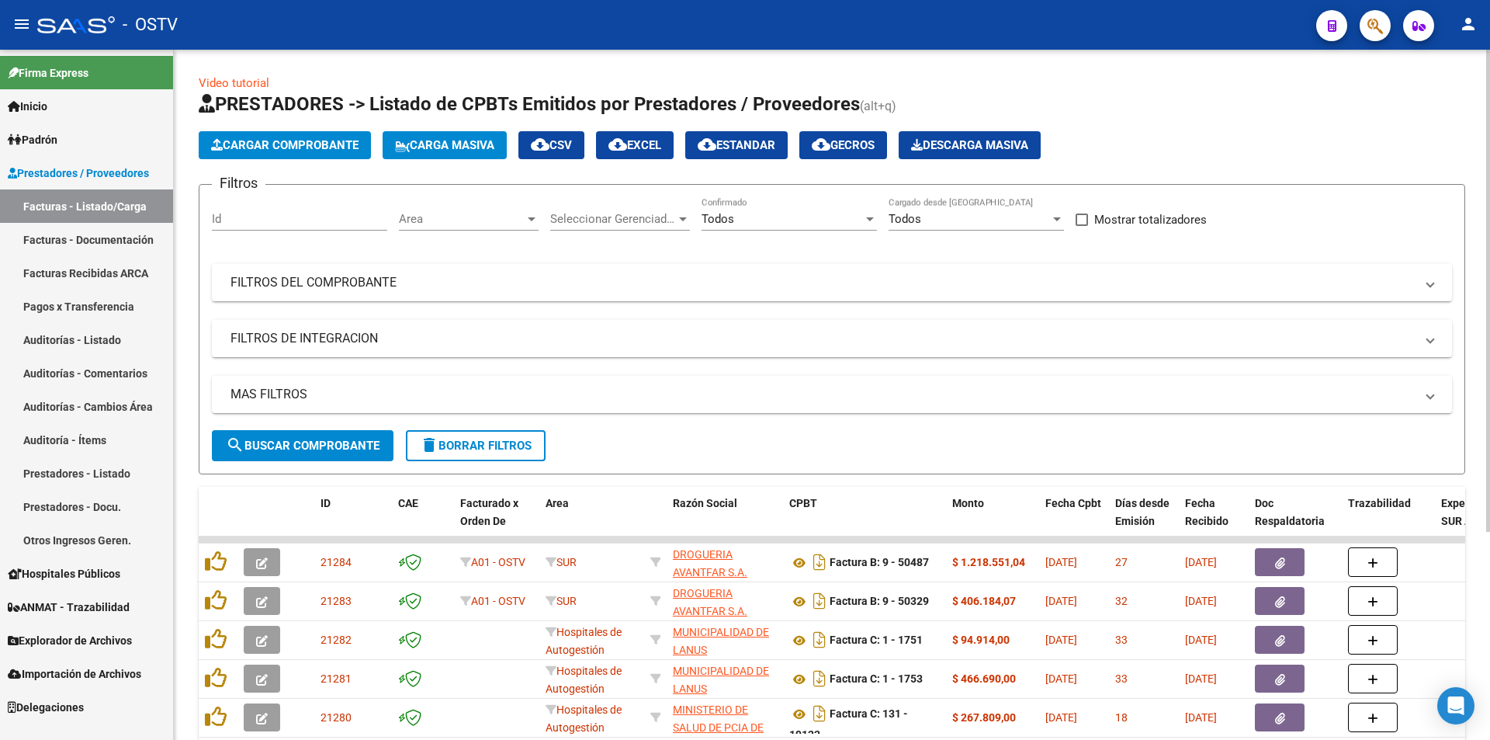
click at [319, 440] on span "search Buscar Comprobante" at bounding box center [303, 445] width 154 height 14
click at [326, 437] on button "search Buscar Comprobante" at bounding box center [303, 445] width 182 height 31
click at [306, 441] on span "search Buscar Comprobante" at bounding box center [303, 445] width 154 height 14
click at [307, 442] on span "search Buscar Comprobante" at bounding box center [303, 445] width 154 height 14
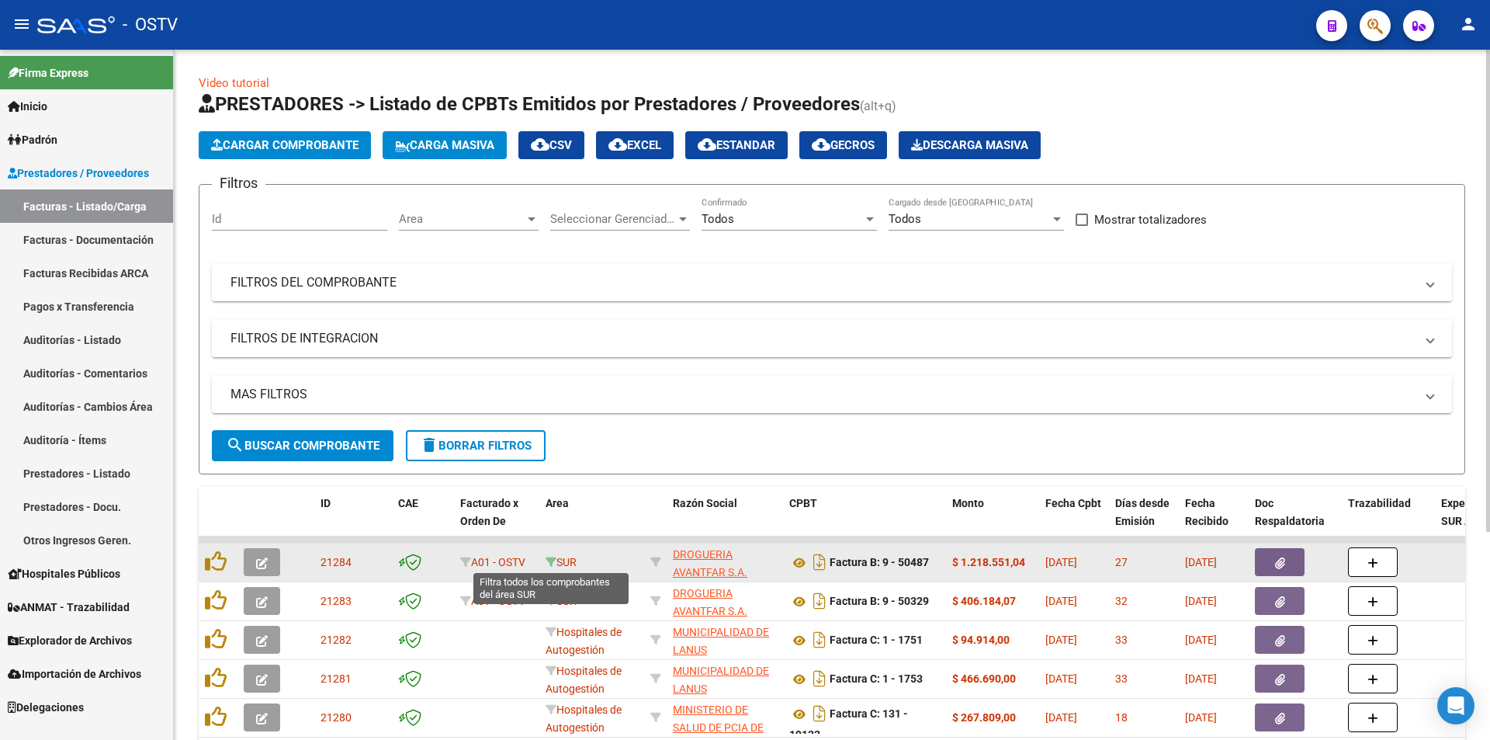
scroll to position [155, 0]
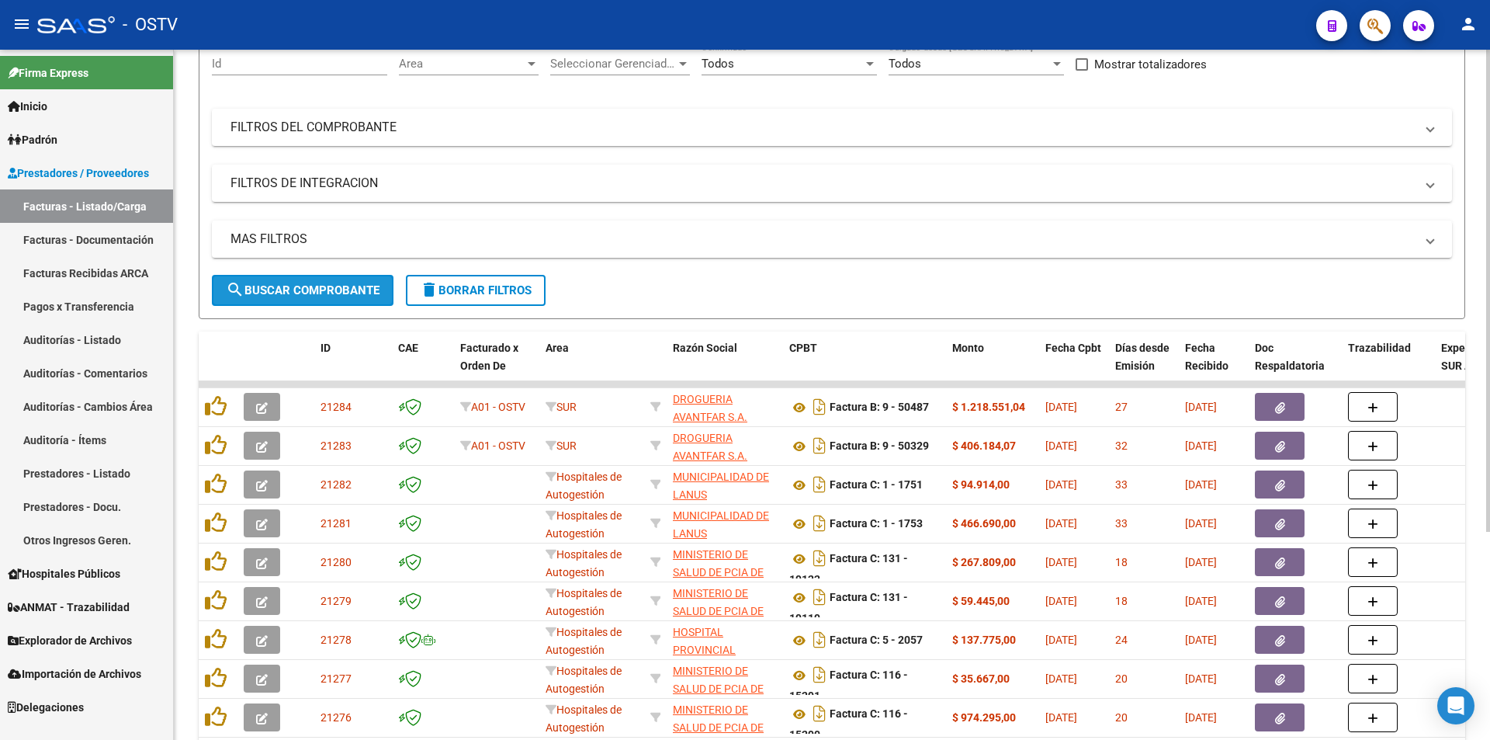
click at [310, 292] on span "search Buscar Comprobante" at bounding box center [303, 290] width 154 height 14
click at [307, 287] on span "search Buscar Comprobante" at bounding box center [303, 290] width 154 height 14
click at [294, 290] on span "search Buscar Comprobante" at bounding box center [303, 290] width 154 height 14
click at [319, 298] on button "search Buscar Comprobante" at bounding box center [303, 290] width 182 height 31
click at [308, 286] on span "search Buscar Comprobante" at bounding box center [303, 290] width 154 height 14
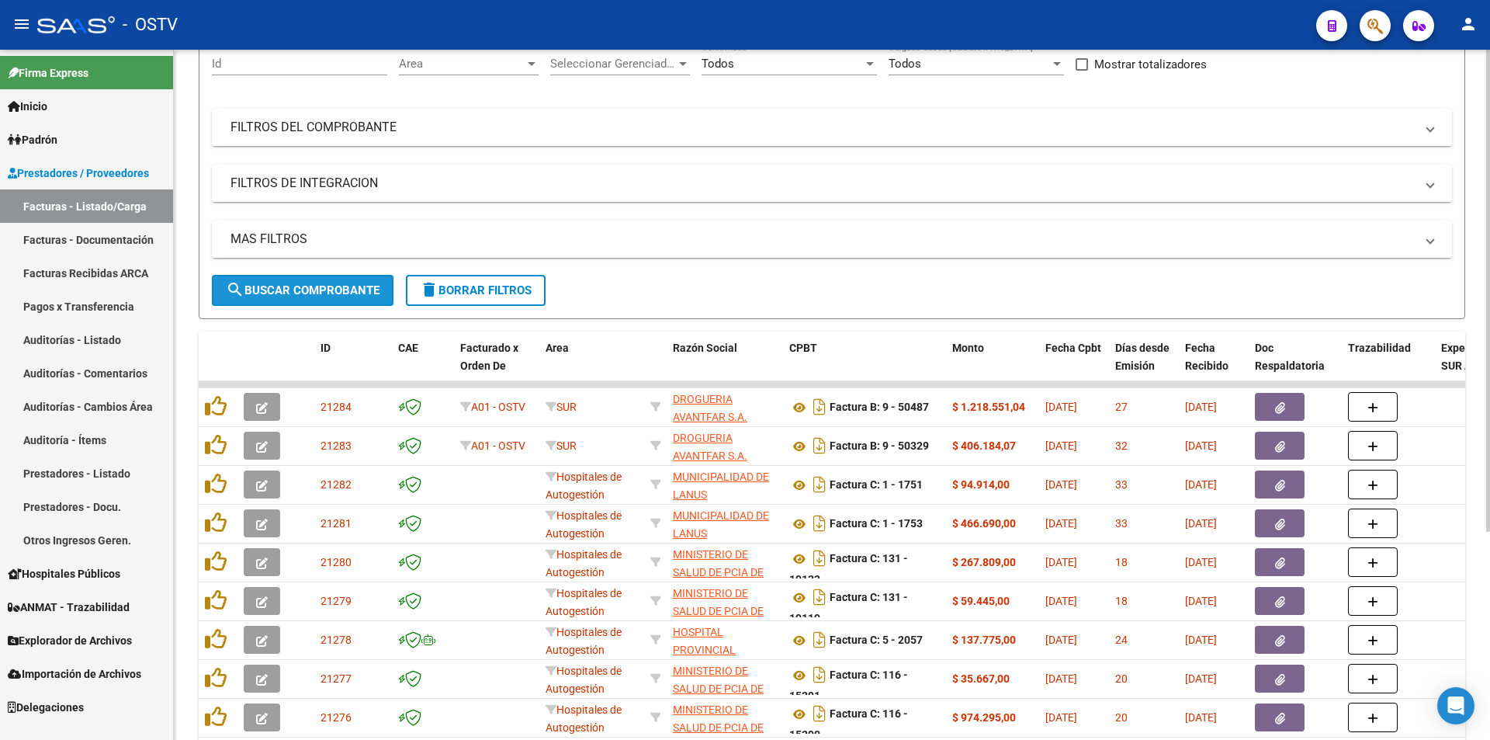
click at [308, 286] on span "search Buscar Comprobante" at bounding box center [303, 290] width 154 height 14
click at [308, 285] on span "search Buscar Comprobante" at bounding box center [303, 290] width 154 height 14
click at [279, 282] on button "search Buscar Comprobante" at bounding box center [303, 290] width 182 height 31
drag, startPoint x: 316, startPoint y: 292, endPoint x: 327, endPoint y: 235, distance: 57.8
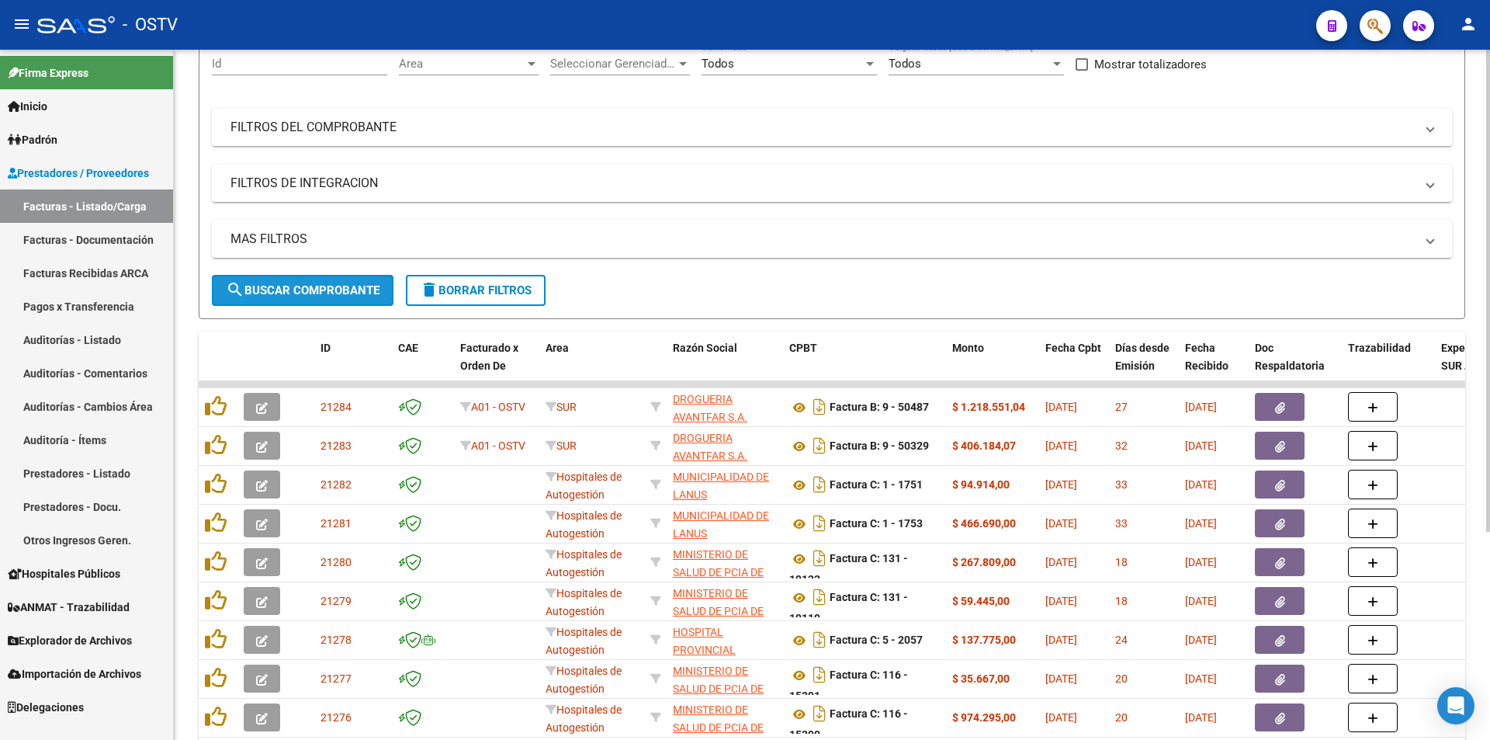
click at [316, 293] on span "search Buscar Comprobante" at bounding box center [303, 290] width 154 height 14
click at [306, 282] on button "search Buscar Comprobante" at bounding box center [303, 290] width 182 height 31
click at [307, 279] on button "search Buscar Comprobante" at bounding box center [303, 290] width 182 height 31
click at [307, 287] on span "search Buscar Comprobante" at bounding box center [303, 290] width 154 height 14
click at [308, 286] on span "search Buscar Comprobante" at bounding box center [303, 290] width 154 height 14
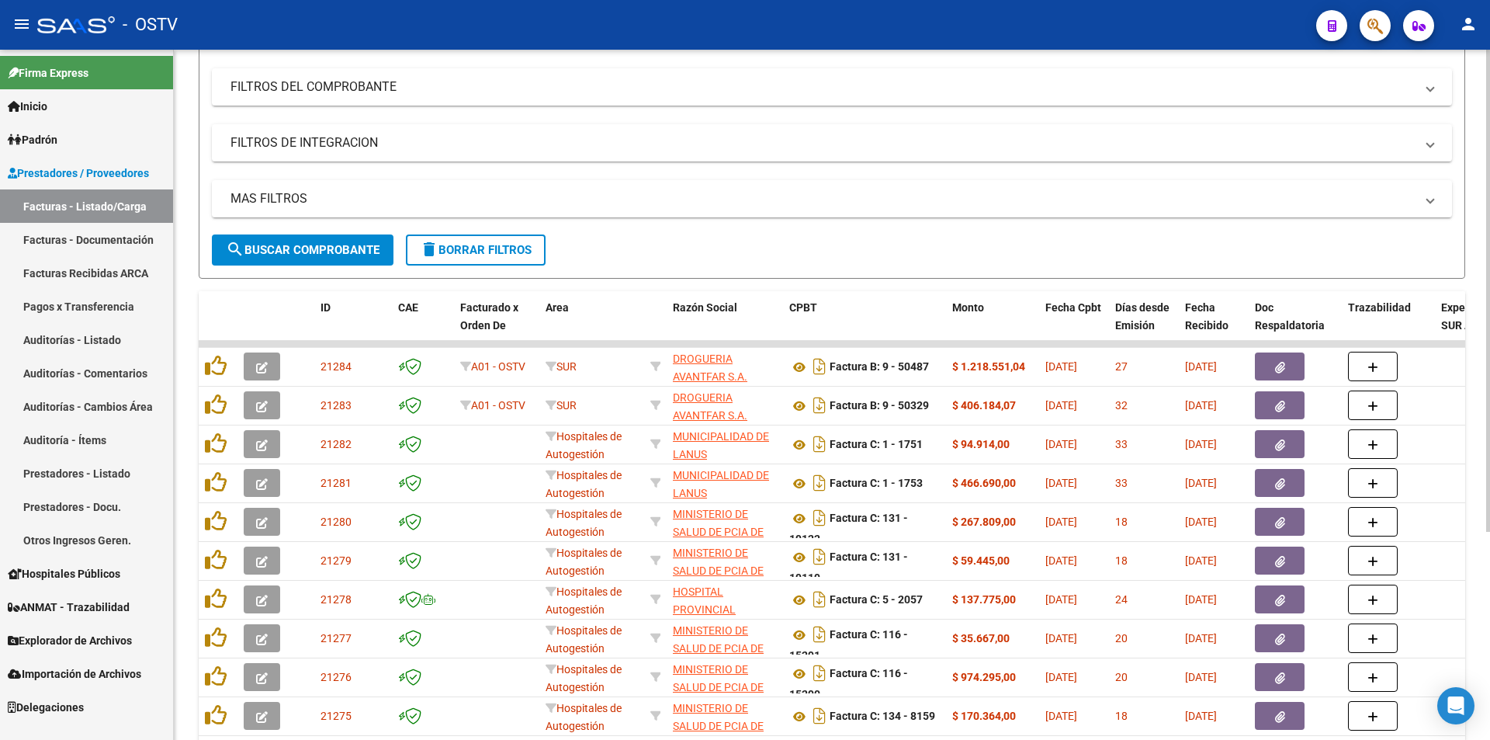
scroll to position [297, 0]
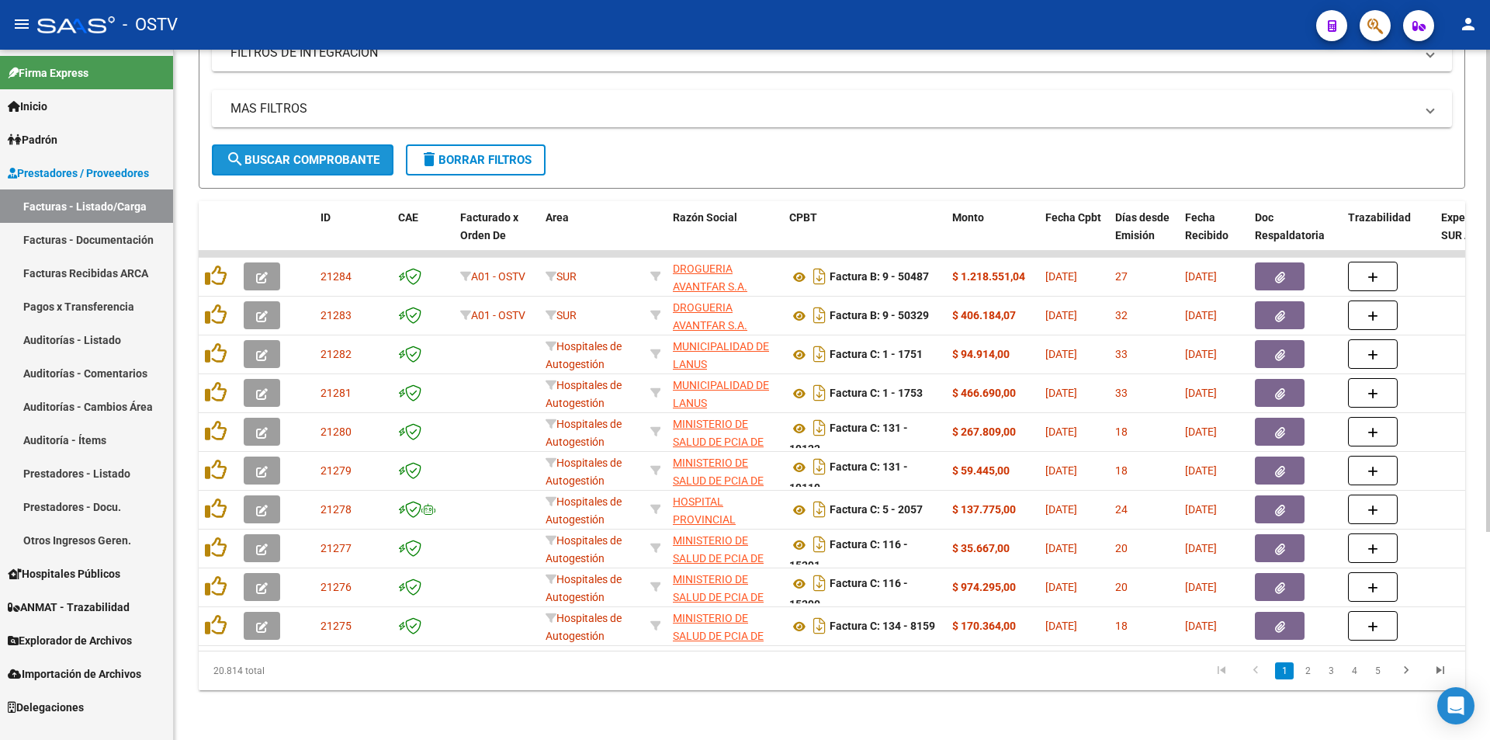
click at [304, 153] on span "search Buscar Comprobante" at bounding box center [303, 160] width 154 height 14
click at [305, 153] on span "search Buscar Comprobante" at bounding box center [303, 160] width 154 height 14
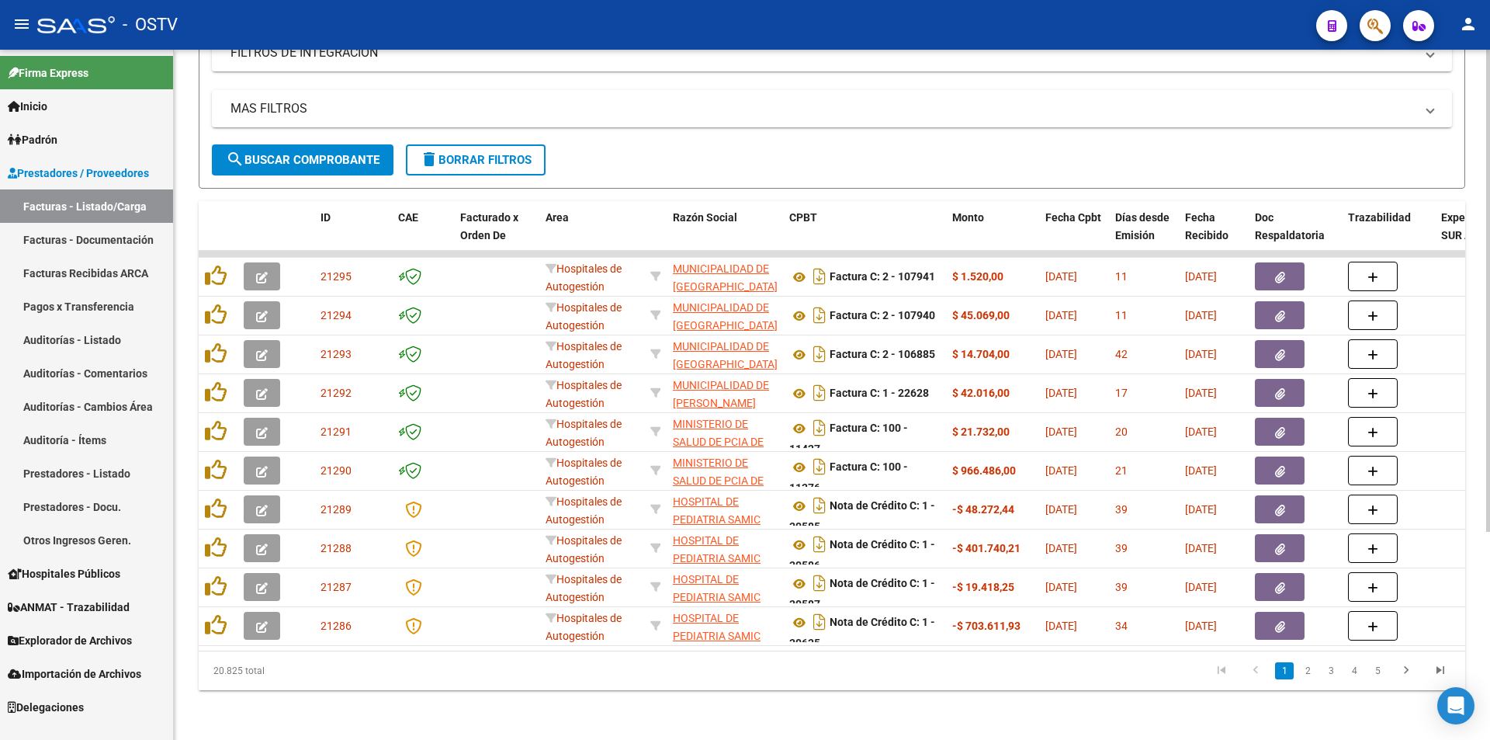
click at [305, 153] on span "search Buscar Comprobante" at bounding box center [303, 160] width 154 height 14
click at [328, 153] on span "search Buscar Comprobante" at bounding box center [303, 160] width 154 height 14
click at [303, 153] on span "search Buscar Comprobante" at bounding box center [303, 160] width 154 height 14
click at [299, 153] on span "search Buscar Comprobante" at bounding box center [303, 160] width 154 height 14
click at [306, 153] on span "search Buscar Comprobante" at bounding box center [303, 160] width 154 height 14
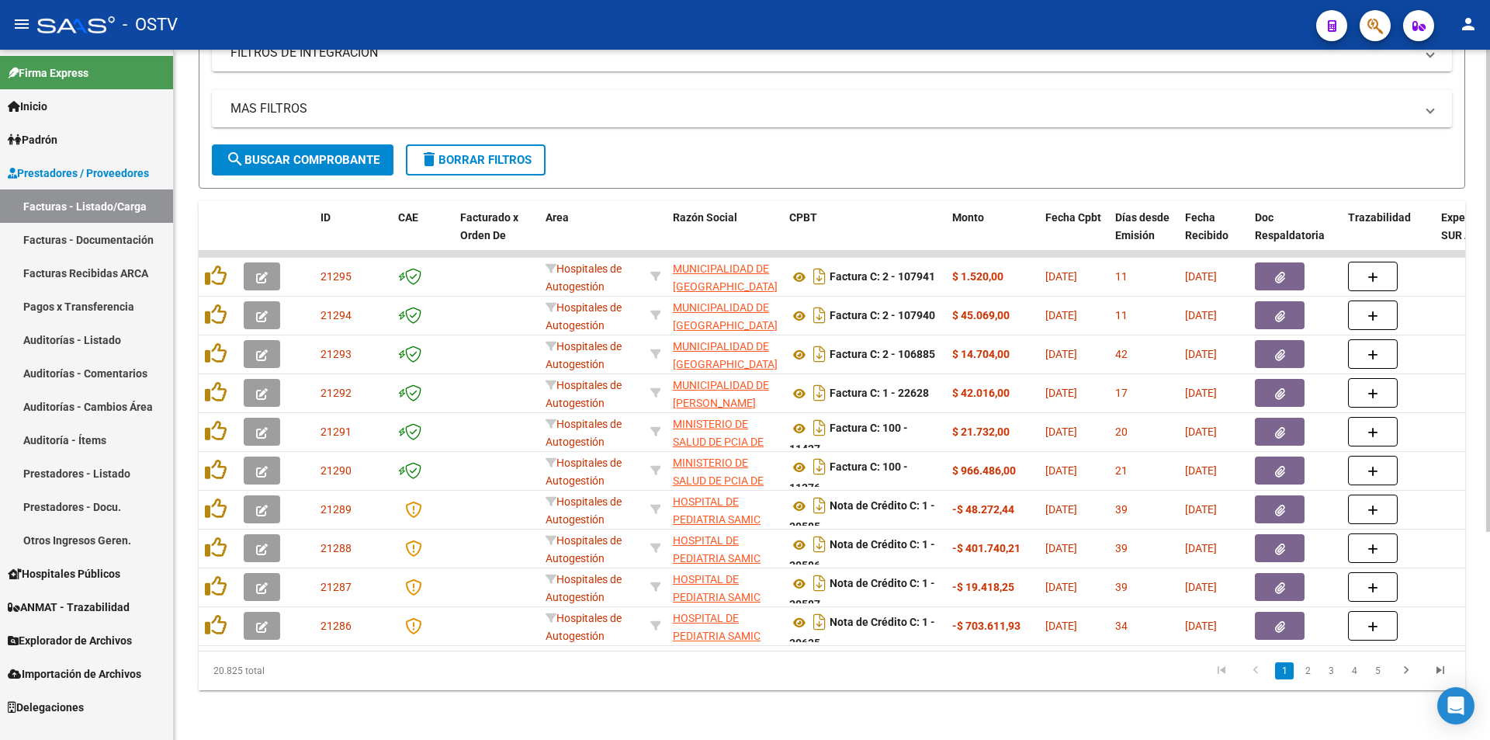
click at [302, 153] on span "search Buscar Comprobante" at bounding box center [303, 160] width 154 height 14
click at [300, 153] on span "search Buscar Comprobante" at bounding box center [303, 160] width 154 height 14
click at [302, 153] on span "search Buscar Comprobante" at bounding box center [303, 160] width 154 height 14
click at [312, 154] on span "search Buscar Comprobante" at bounding box center [303, 160] width 154 height 14
click at [289, 153] on span "search Buscar Comprobante" at bounding box center [303, 160] width 154 height 14
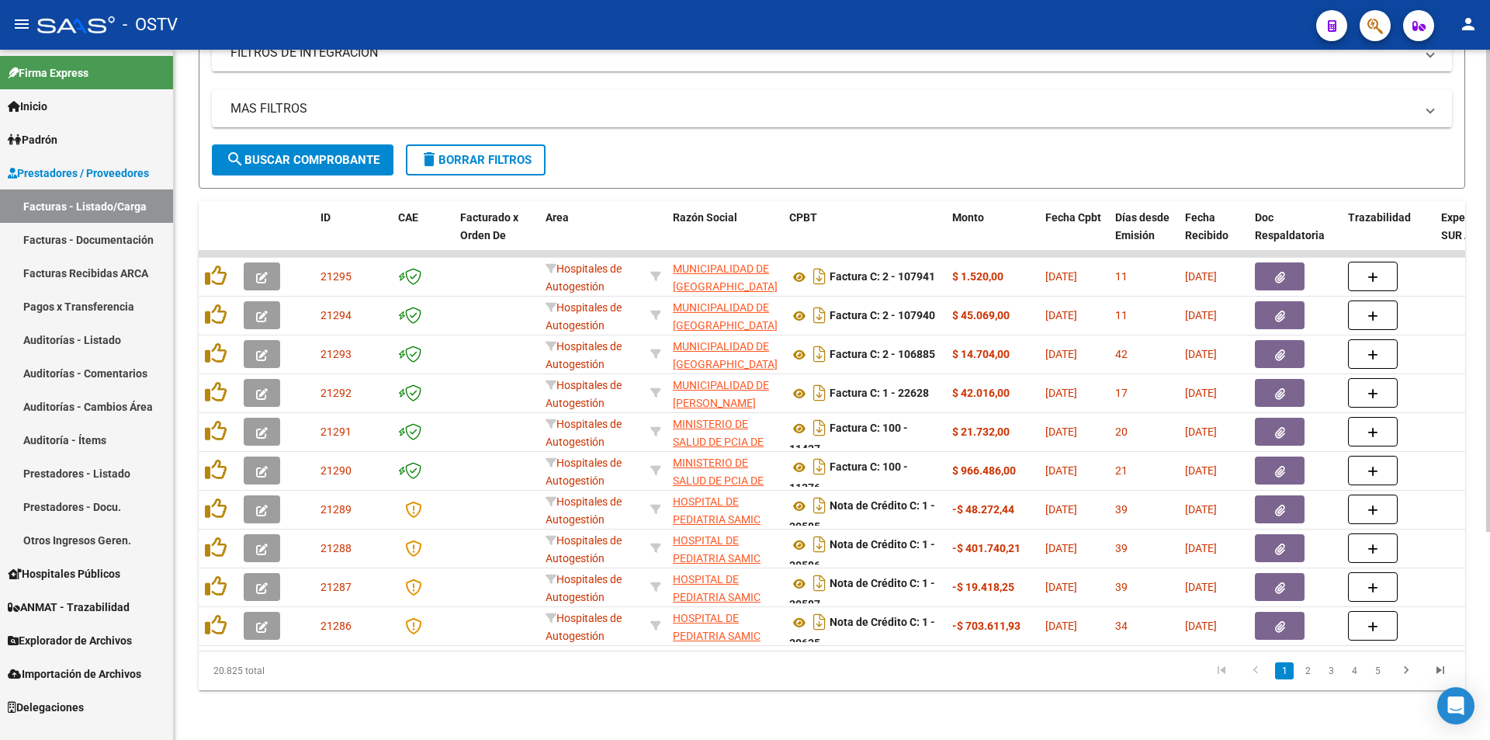
click at [314, 153] on span "search Buscar Comprobante" at bounding box center [303, 160] width 154 height 14
click at [324, 153] on span "search Buscar Comprobante" at bounding box center [303, 160] width 154 height 14
